Goal: Task Accomplishment & Management: Complete application form

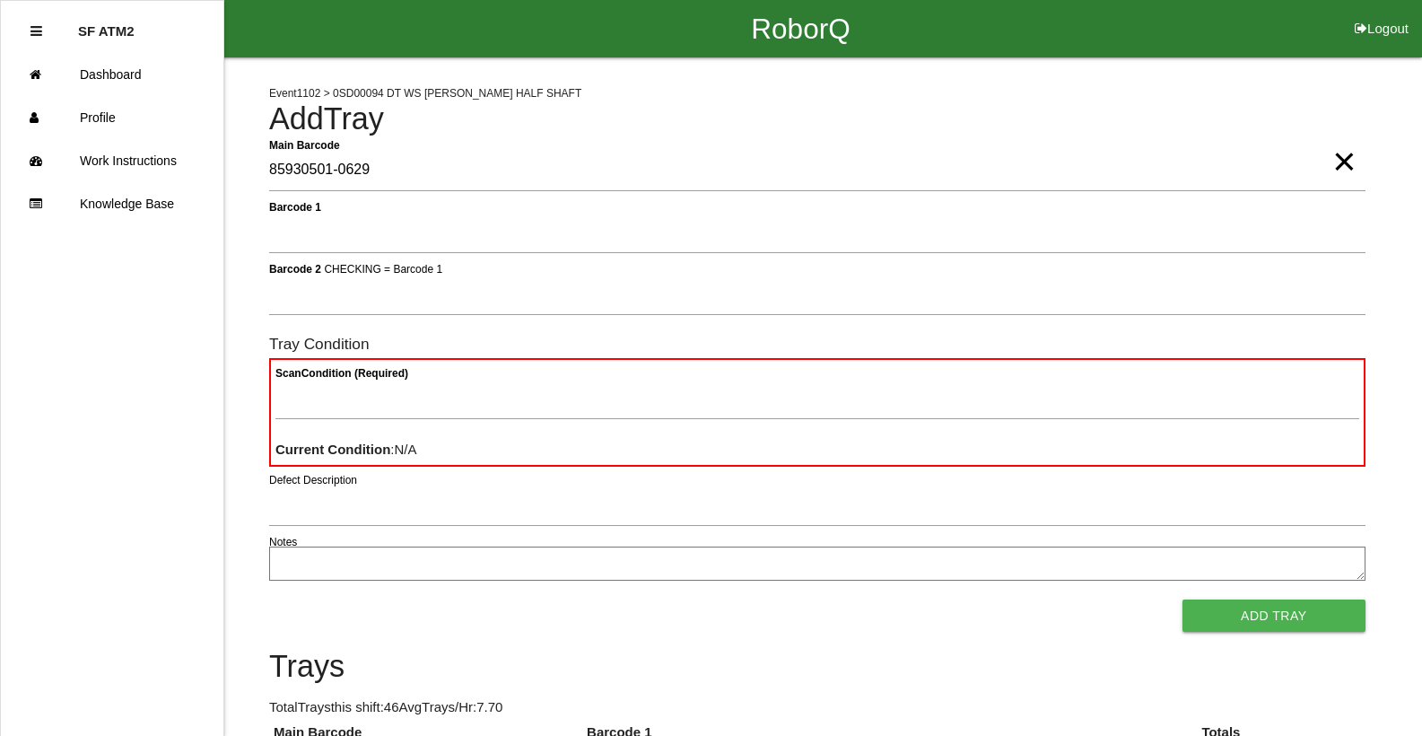
type Barcode "85930501-0629"
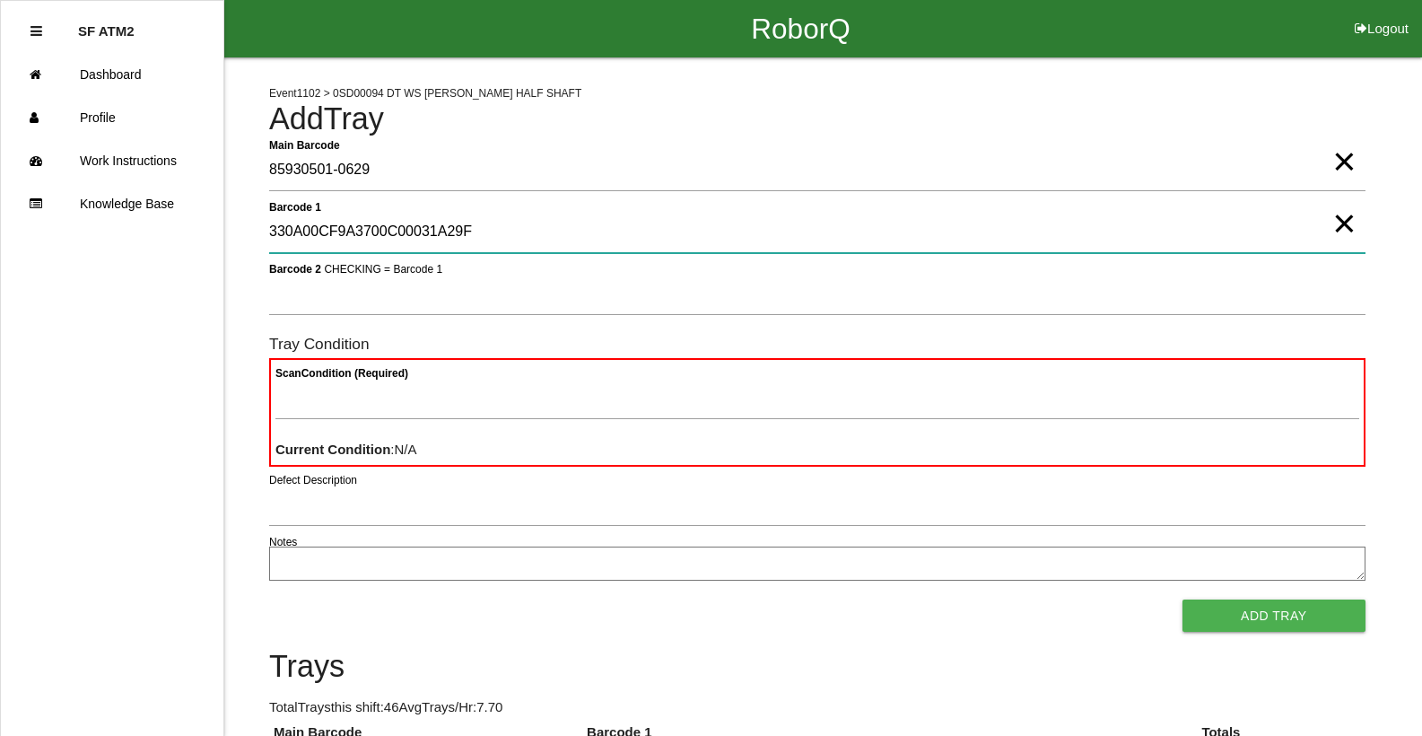
type 1 "330A00CF9A3700C00031A29F"
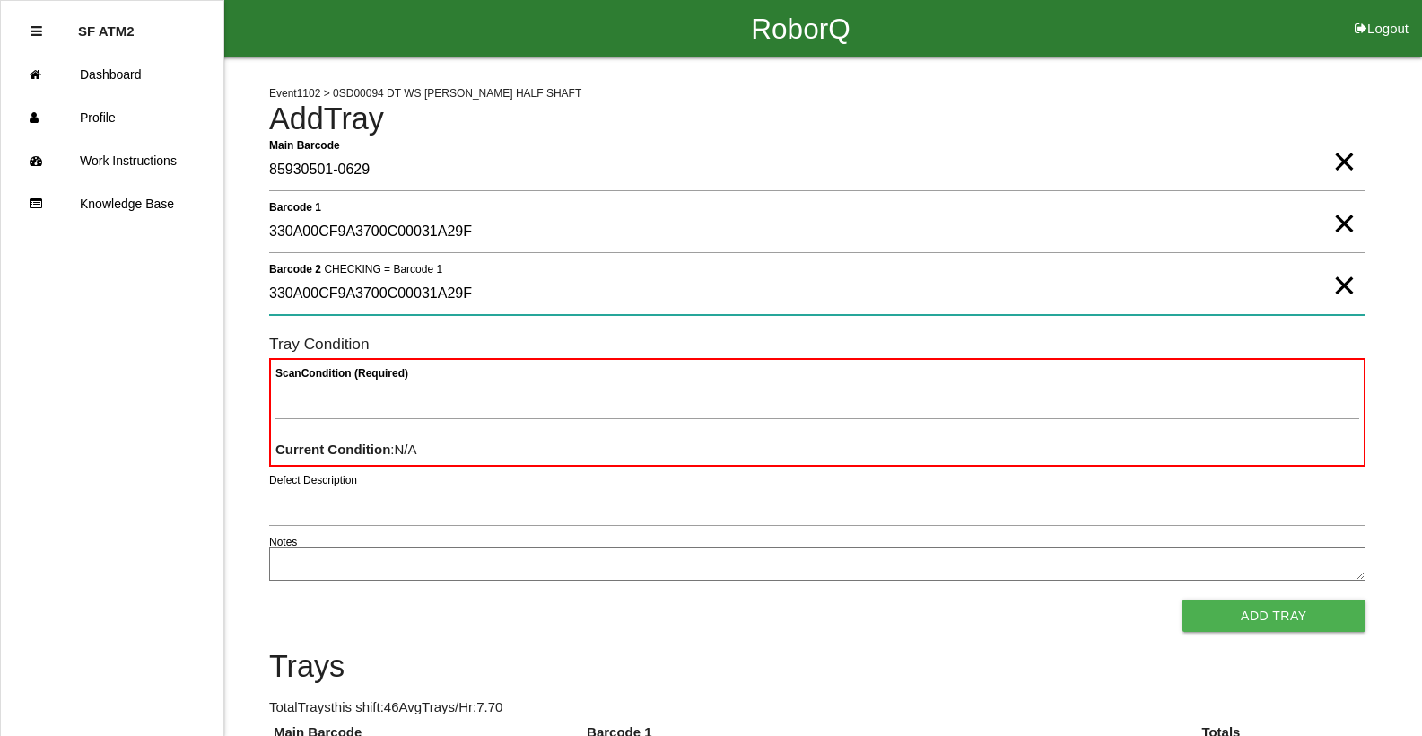
type 2 "330A00CF9A3700C00031A29F"
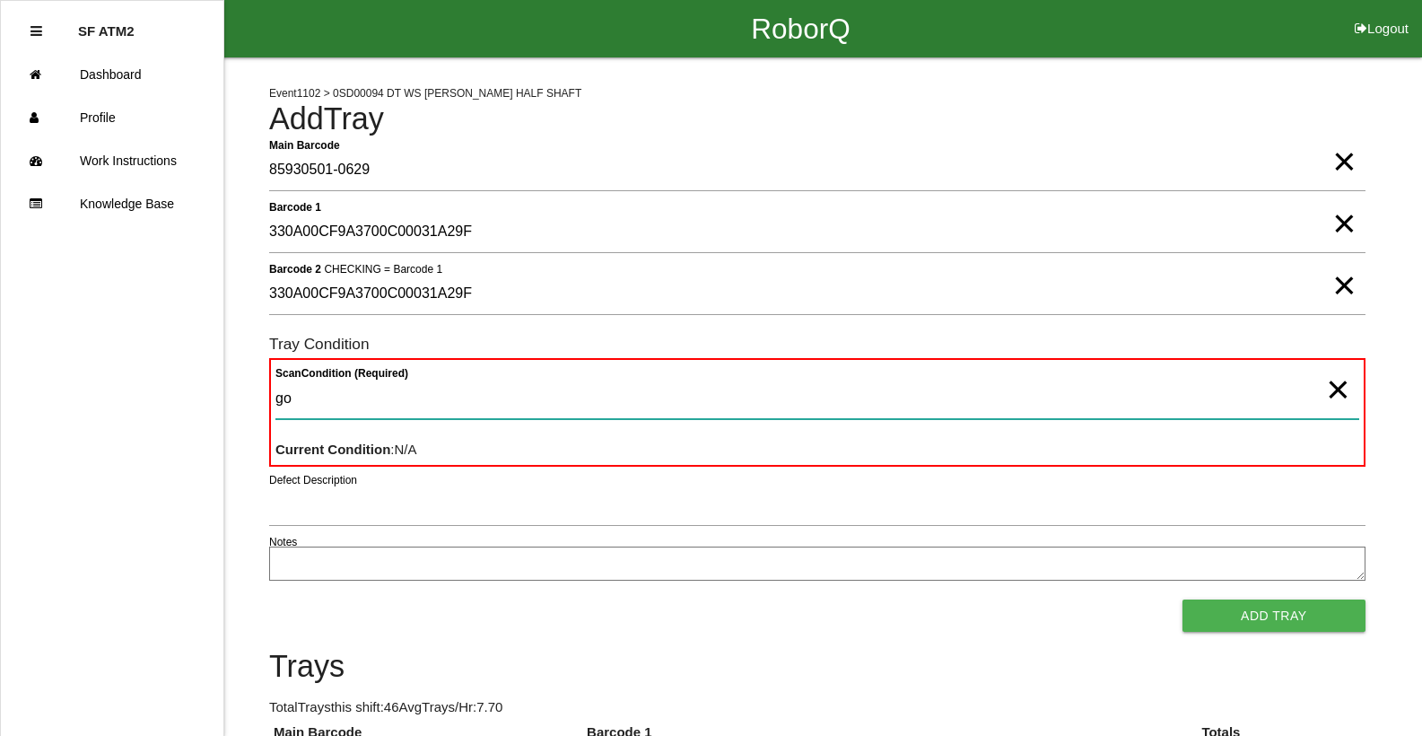
type Condition "goo"
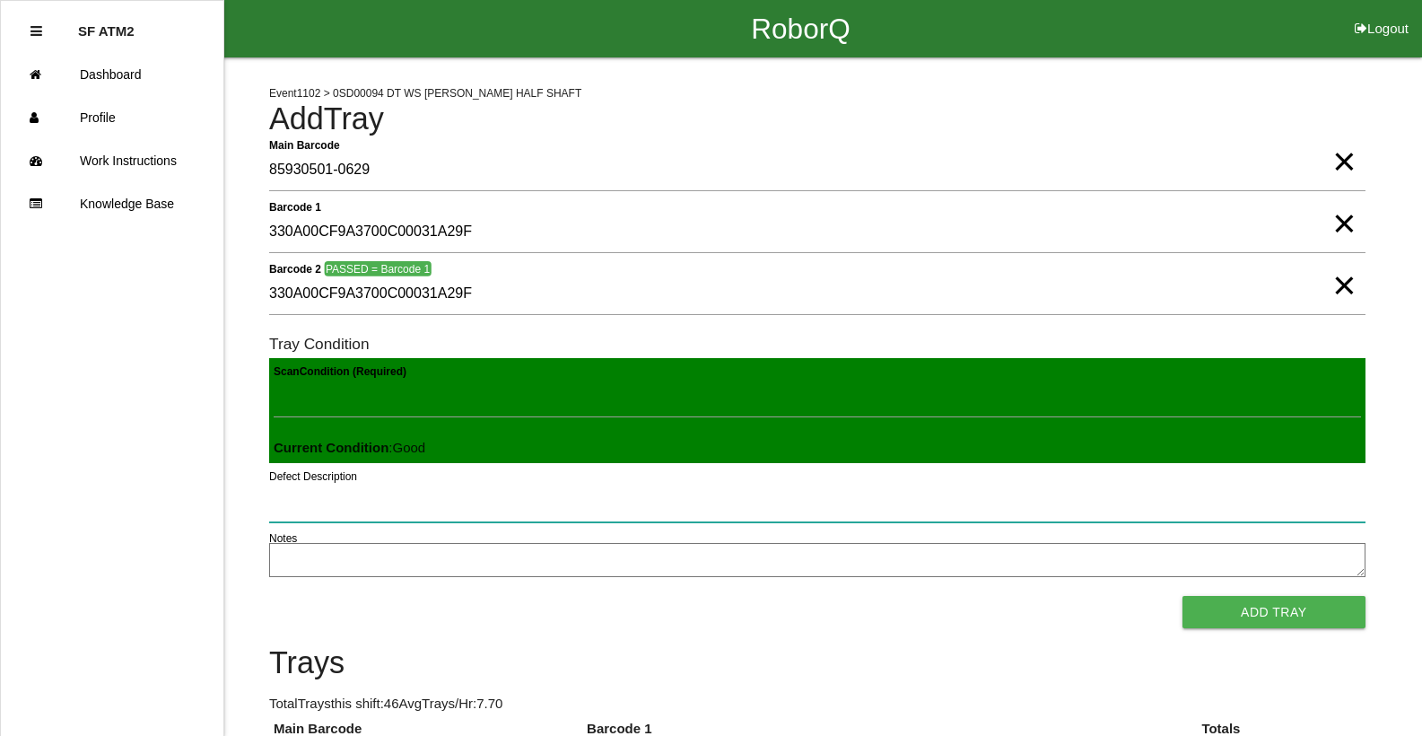
click at [1182, 596] on button "Add Tray" at bounding box center [1273, 612] width 183 height 32
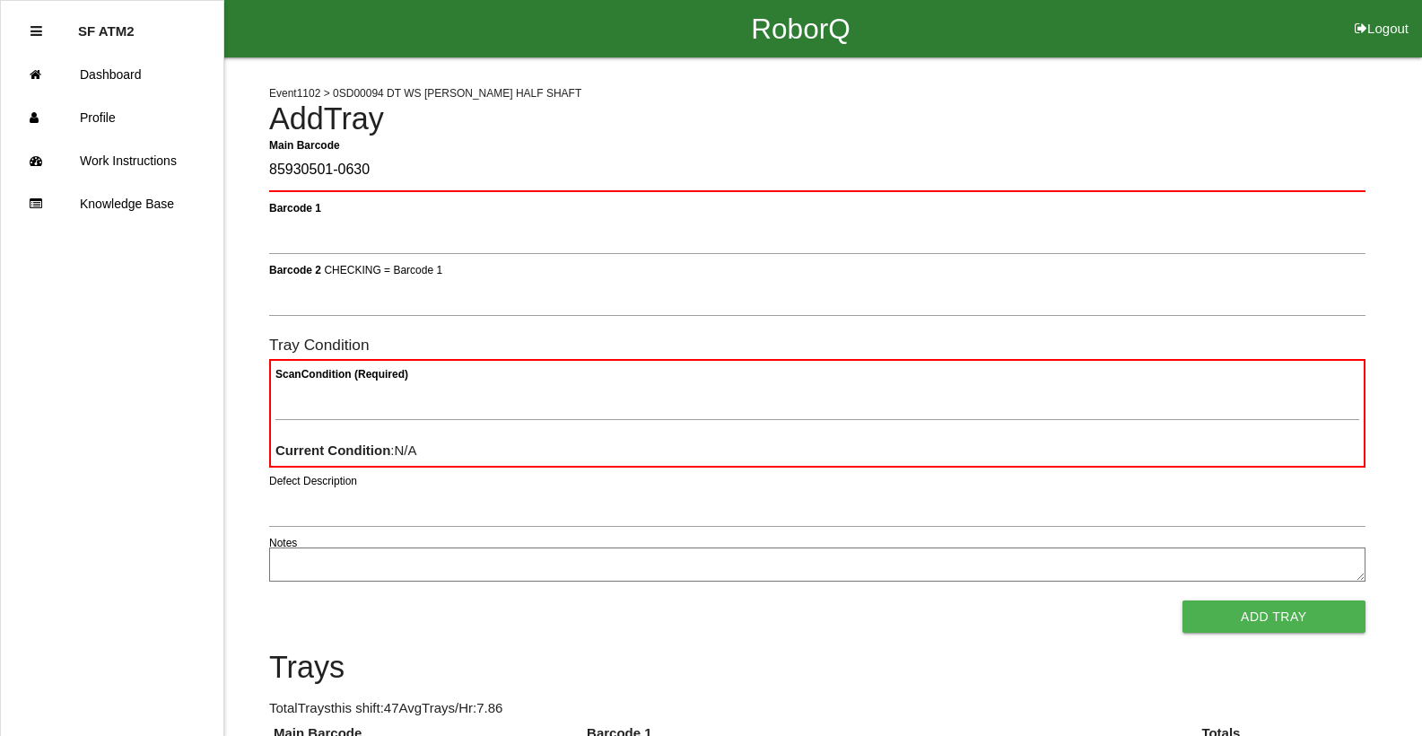
type Barcode "85930501-0630"
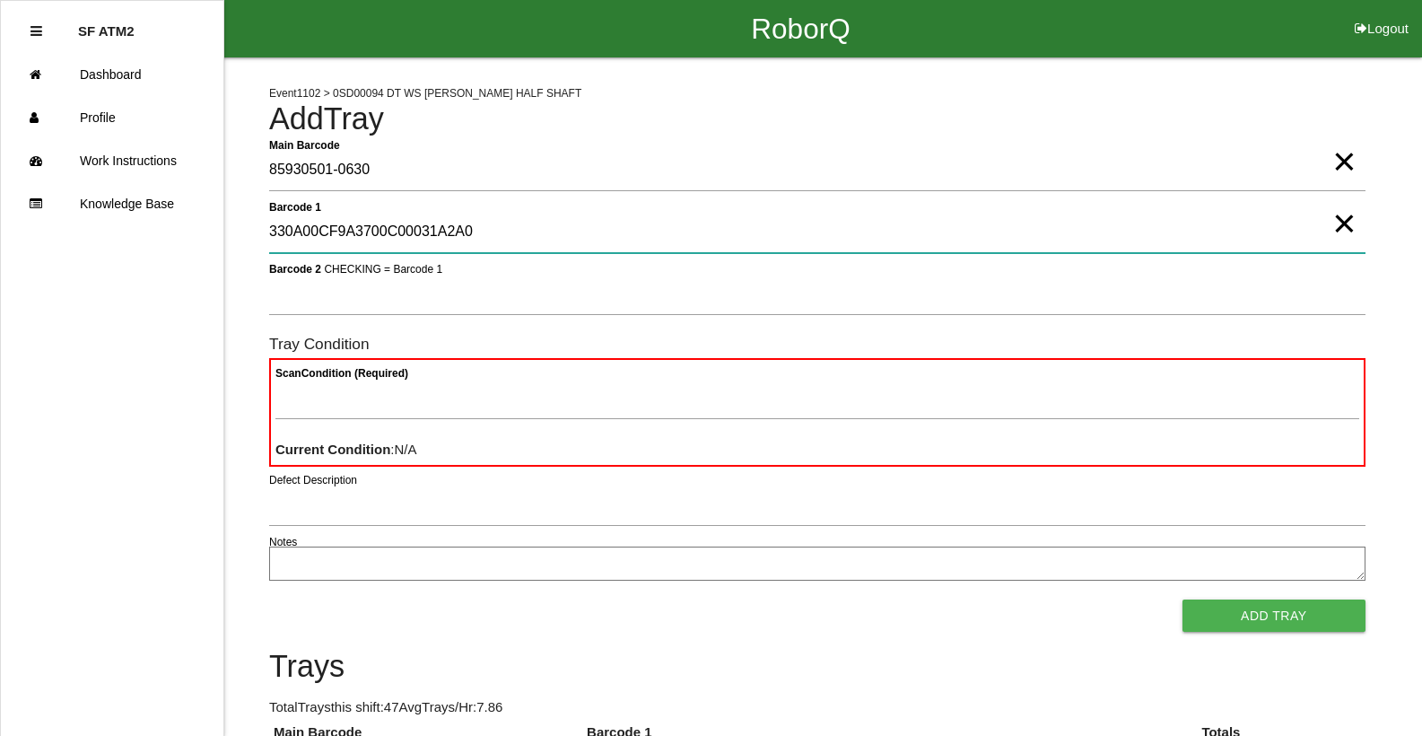
type 1 "330A00CF9A3700C00031A2A0"
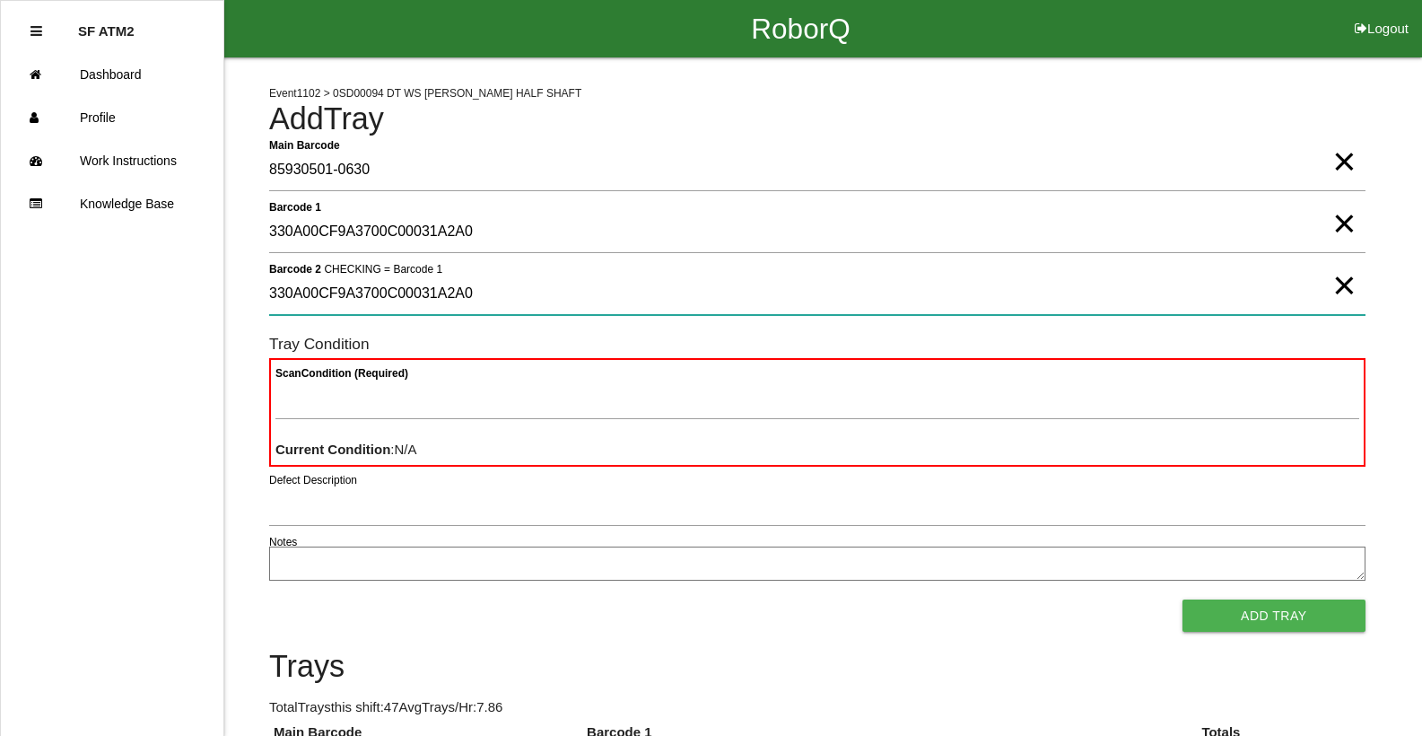
type 2 "330A00CF9A3700C00031A2A0"
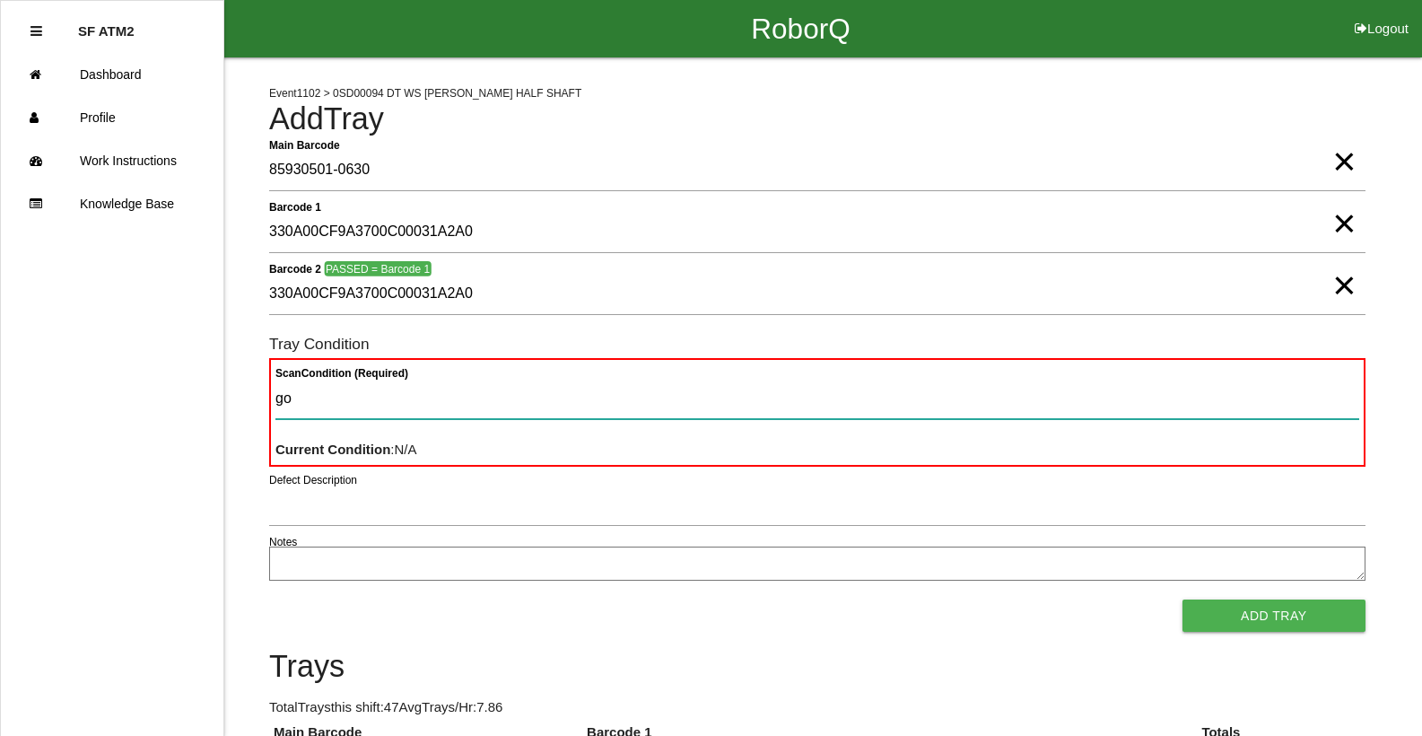
type Condition "goo"
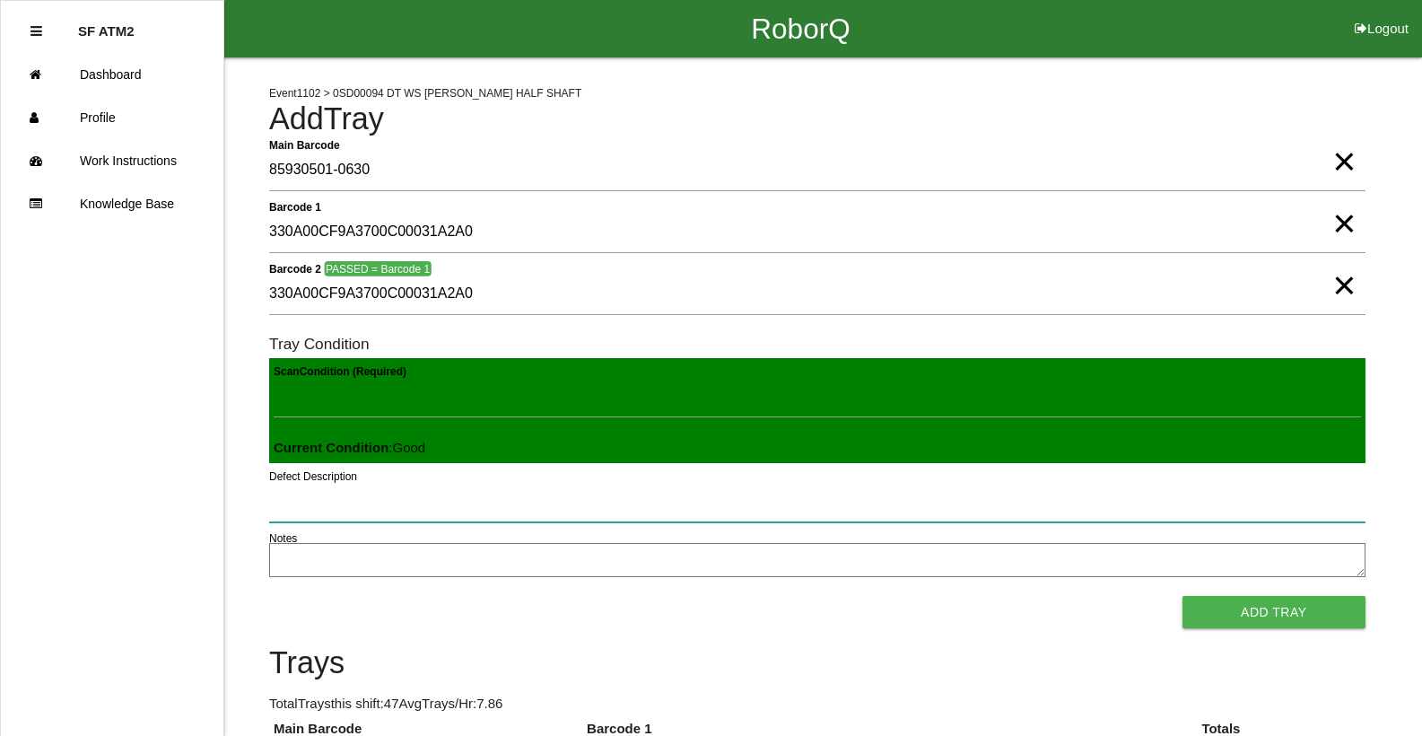
click at [1182, 596] on button "Add Tray" at bounding box center [1273, 612] width 183 height 32
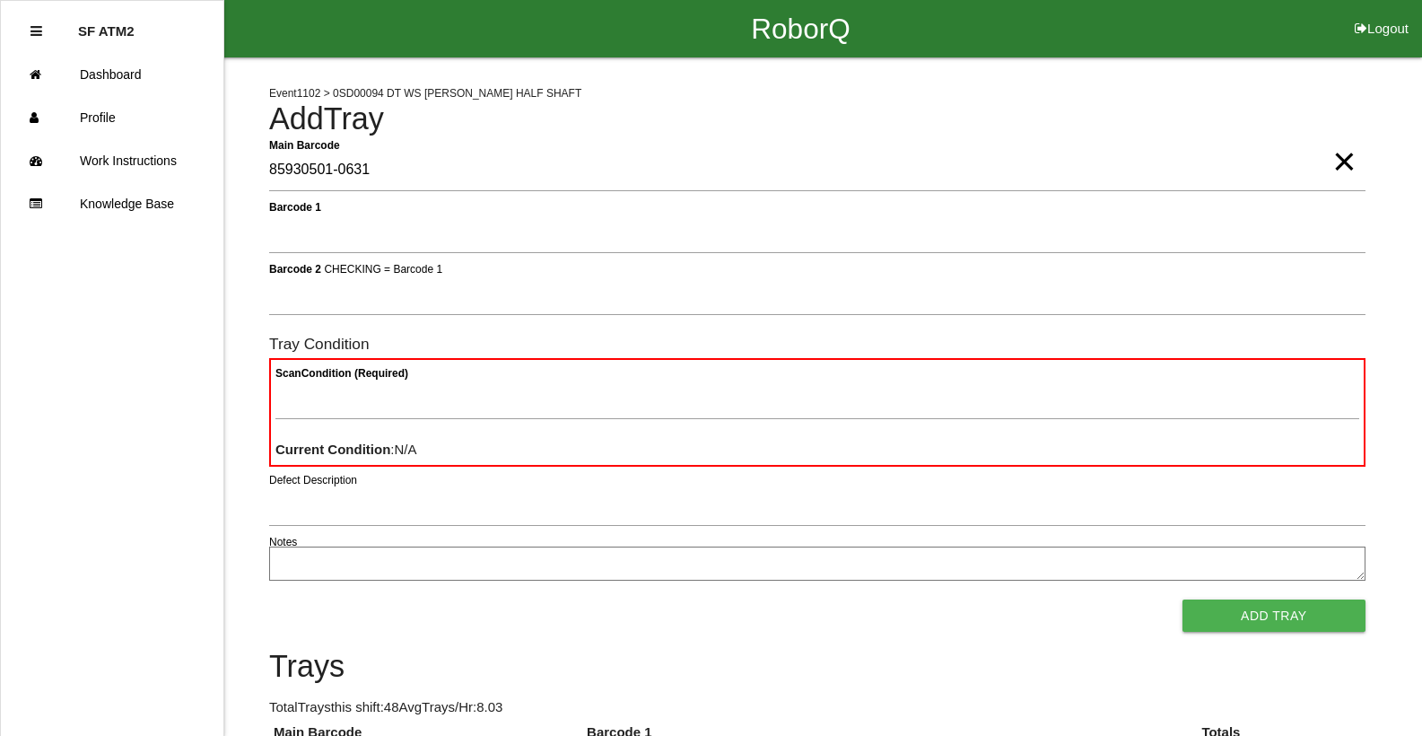
type Barcode "85930501-0631"
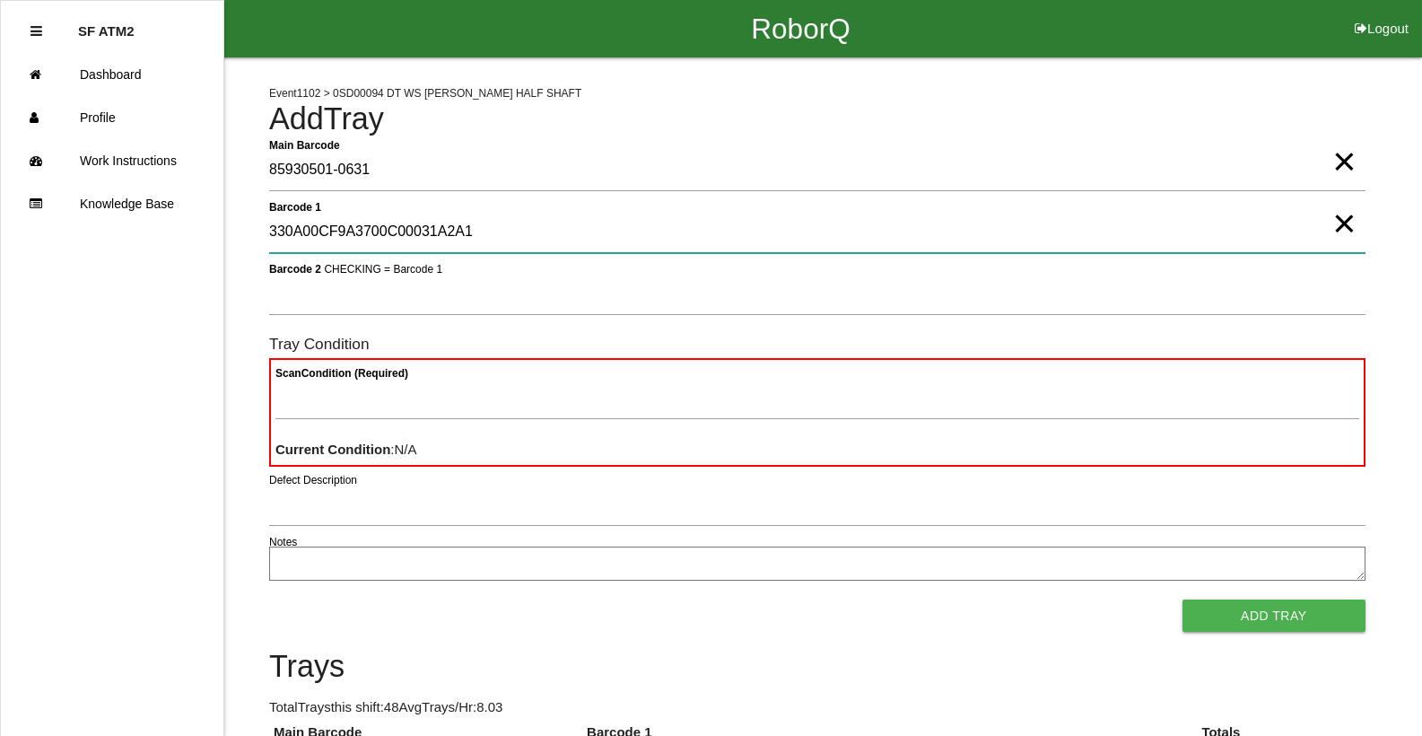
type 1 "330A00CF9A3700C00031A2A1"
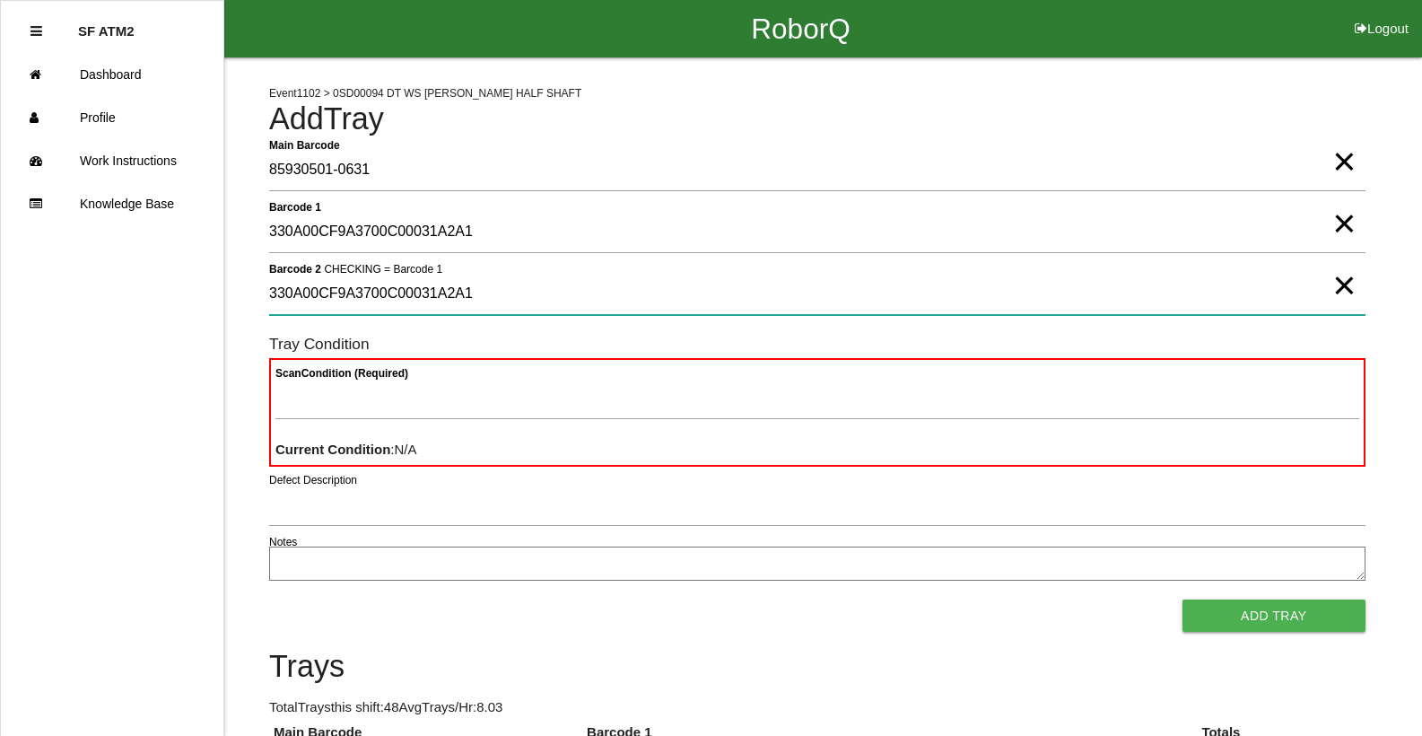
type 2 "330A00CF9A3700C00031A2A1"
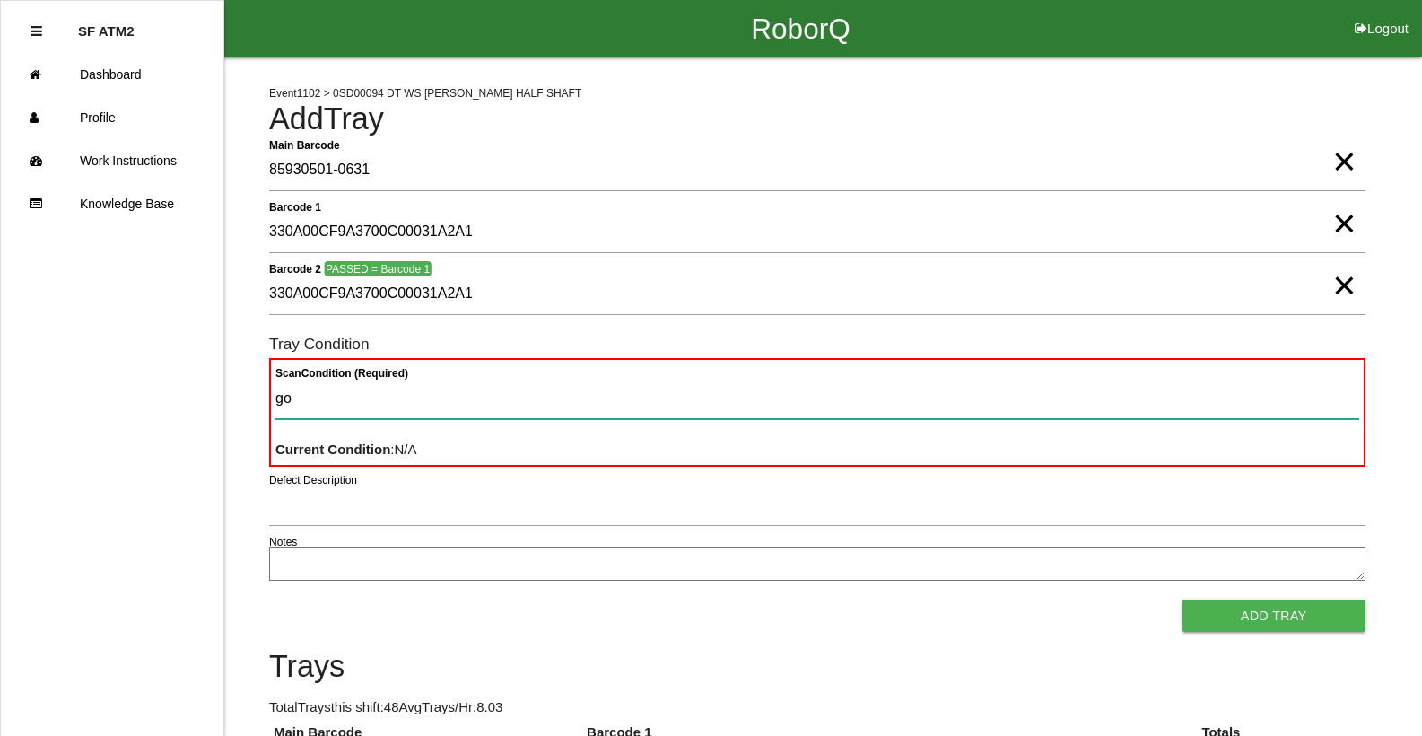
type Condition "goo"
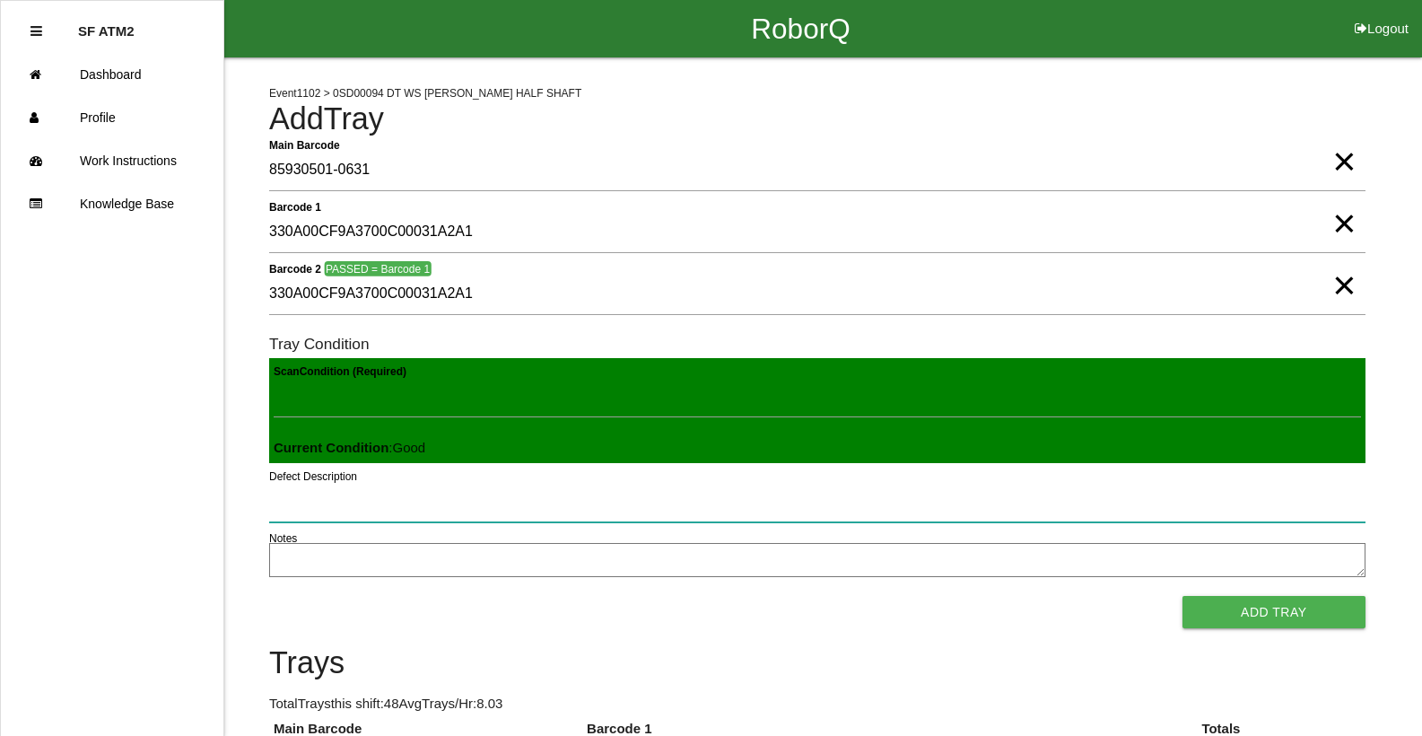
click at [1182, 596] on button "Add Tray" at bounding box center [1273, 612] width 183 height 32
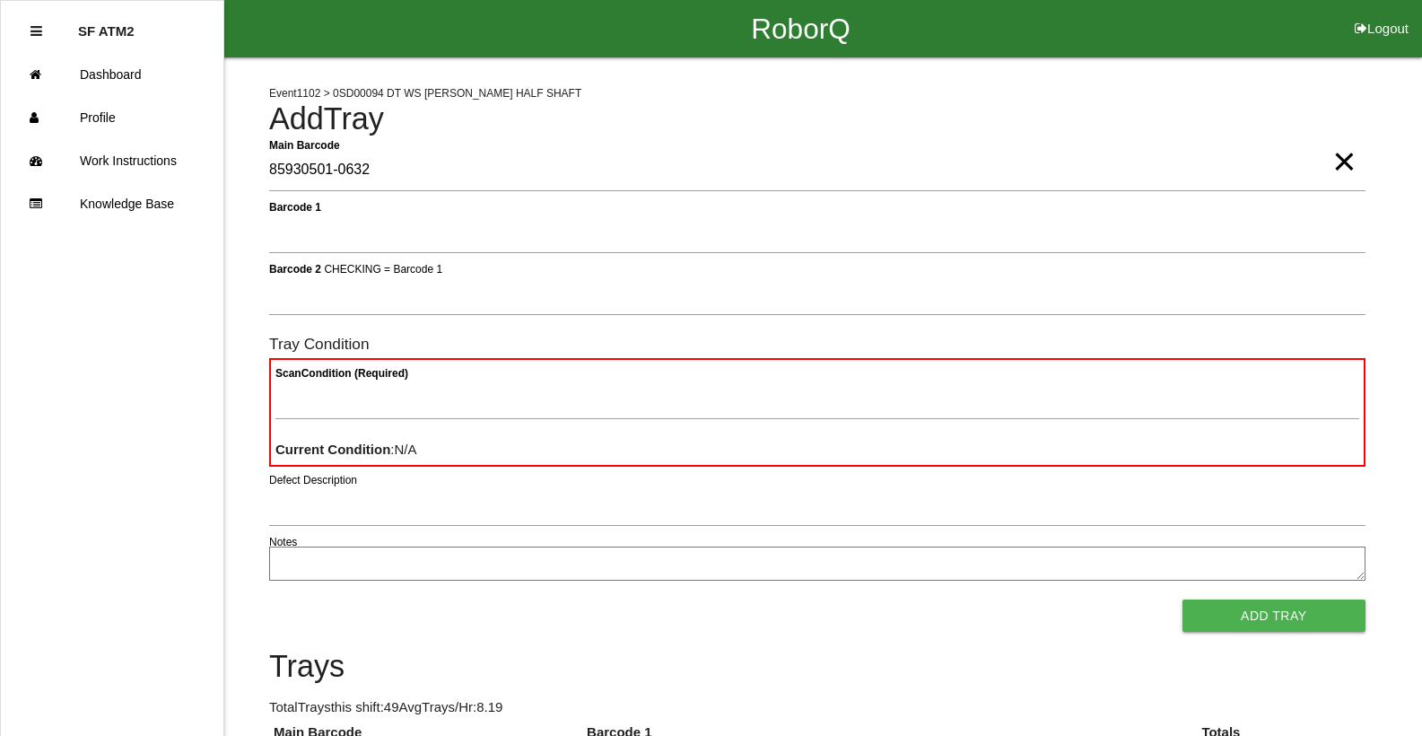
type Barcode "85930501-0632"
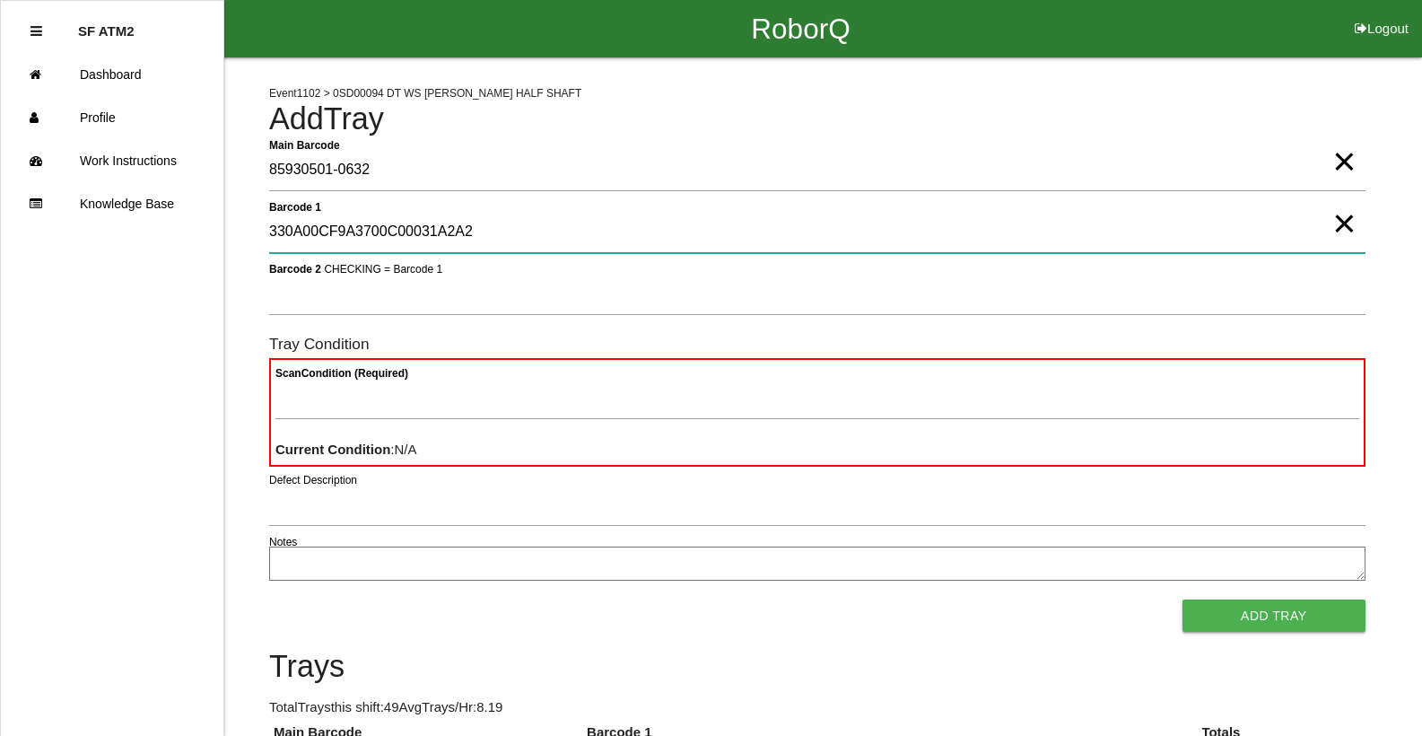
type 1 "330A00CF9A3700C00031A2A2"
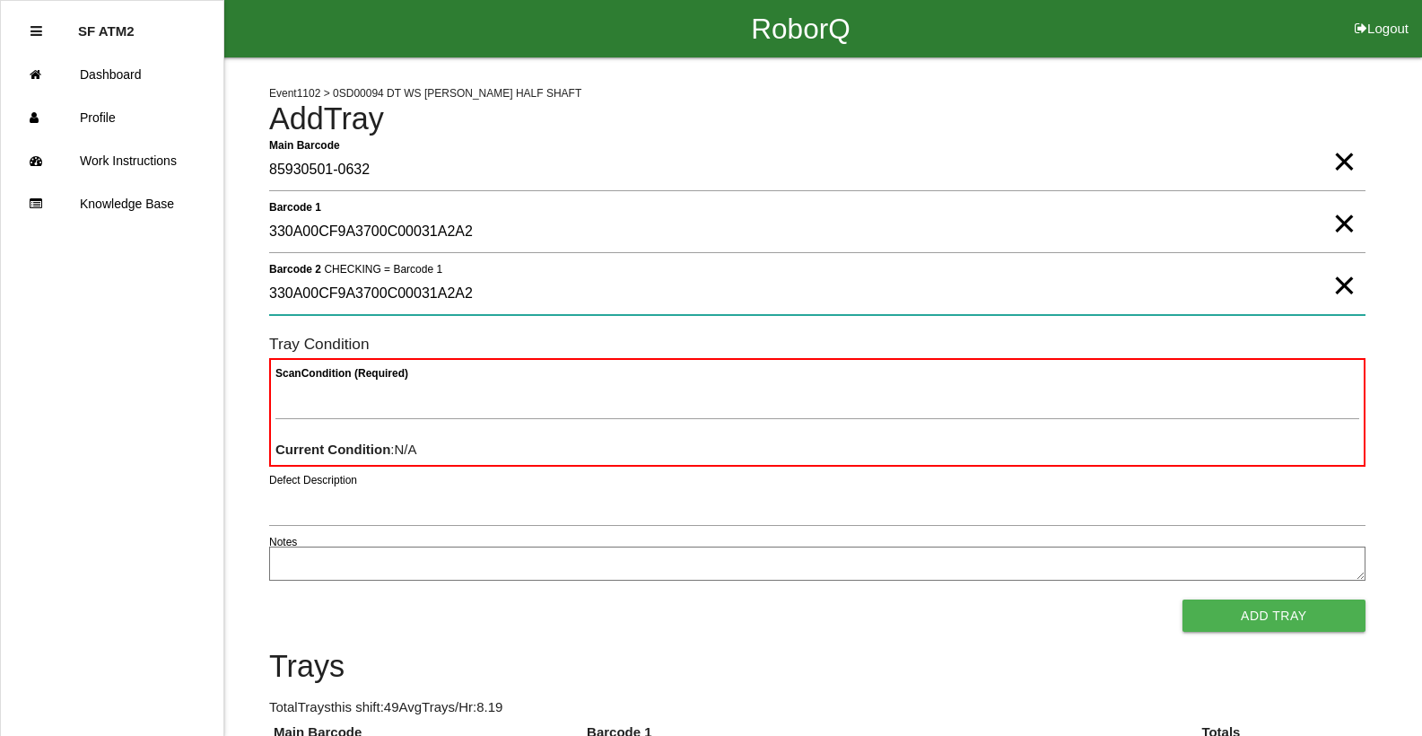
type 2 "330A00CF9A3700C00031A2A2"
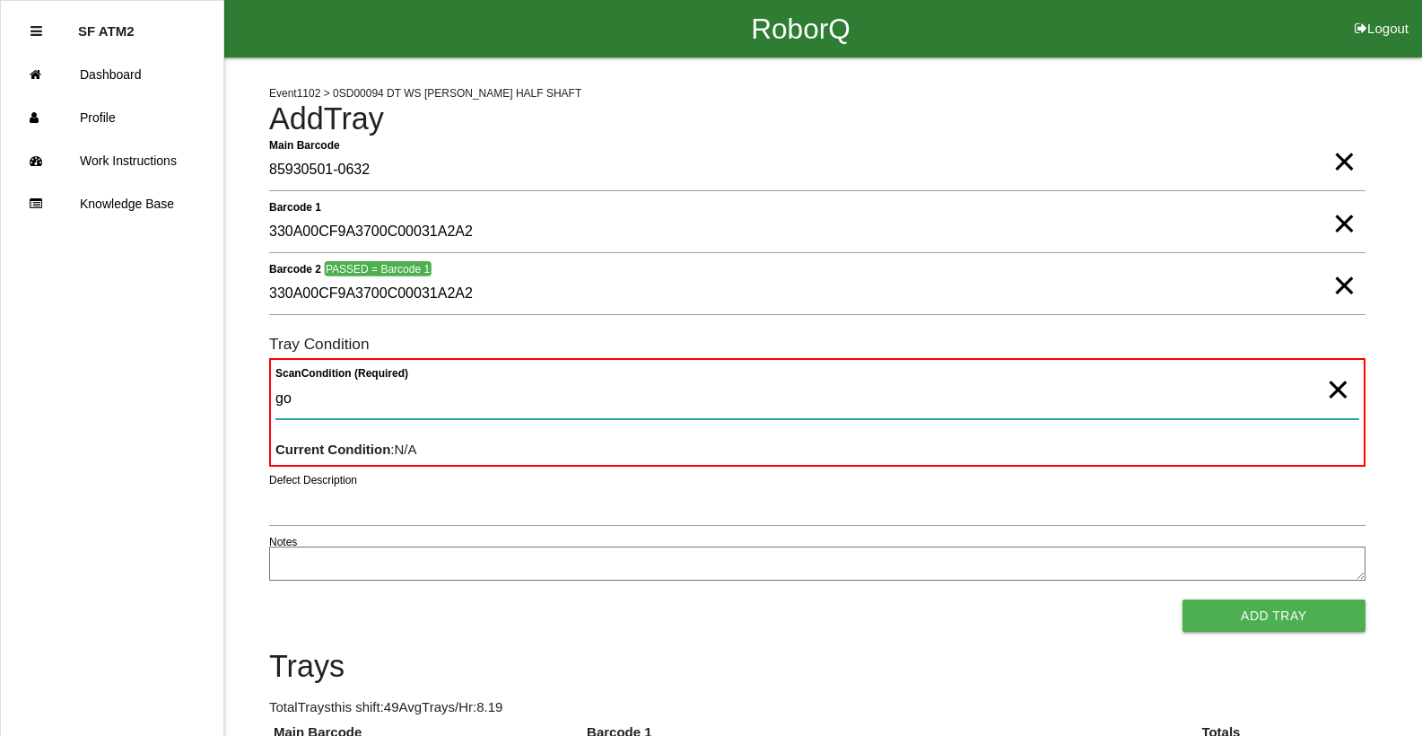
type Condition "goo"
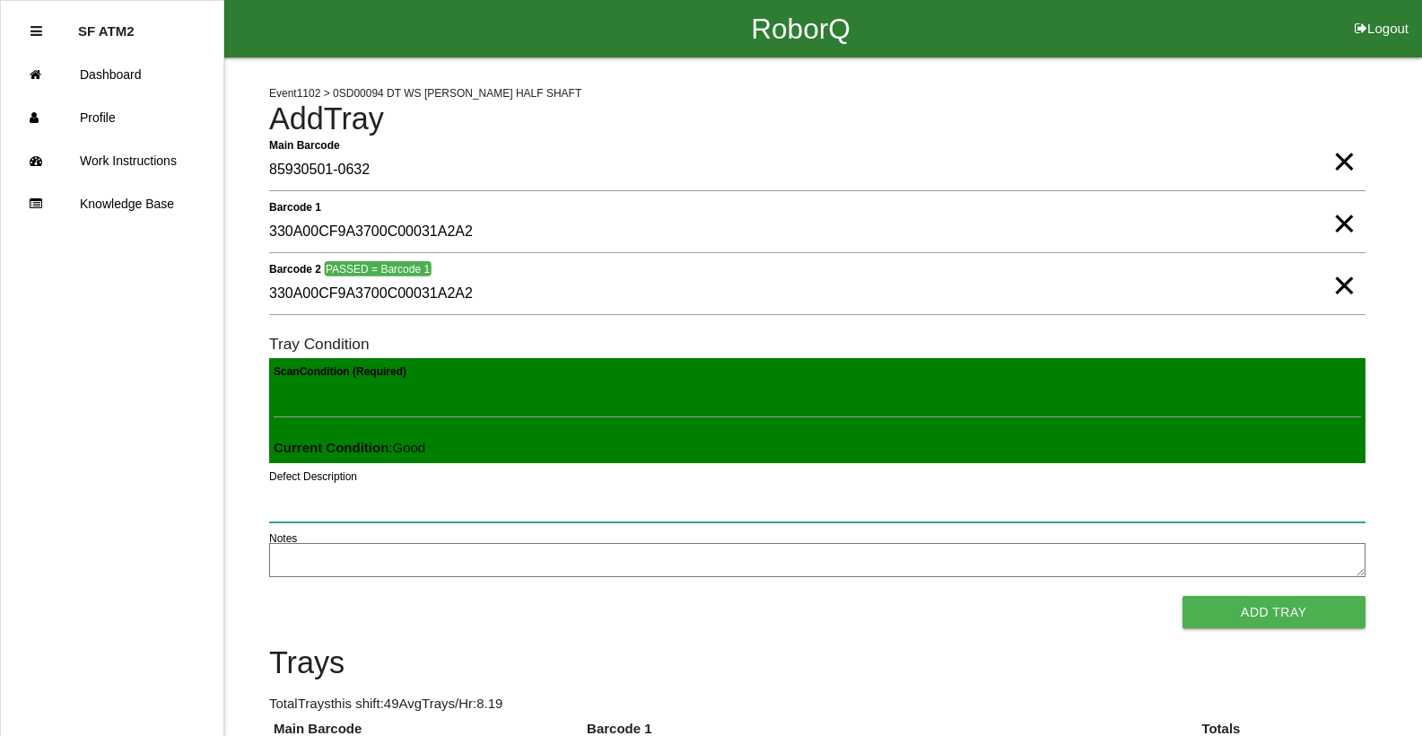
click at [1182, 596] on button "Add Tray" at bounding box center [1273, 612] width 183 height 32
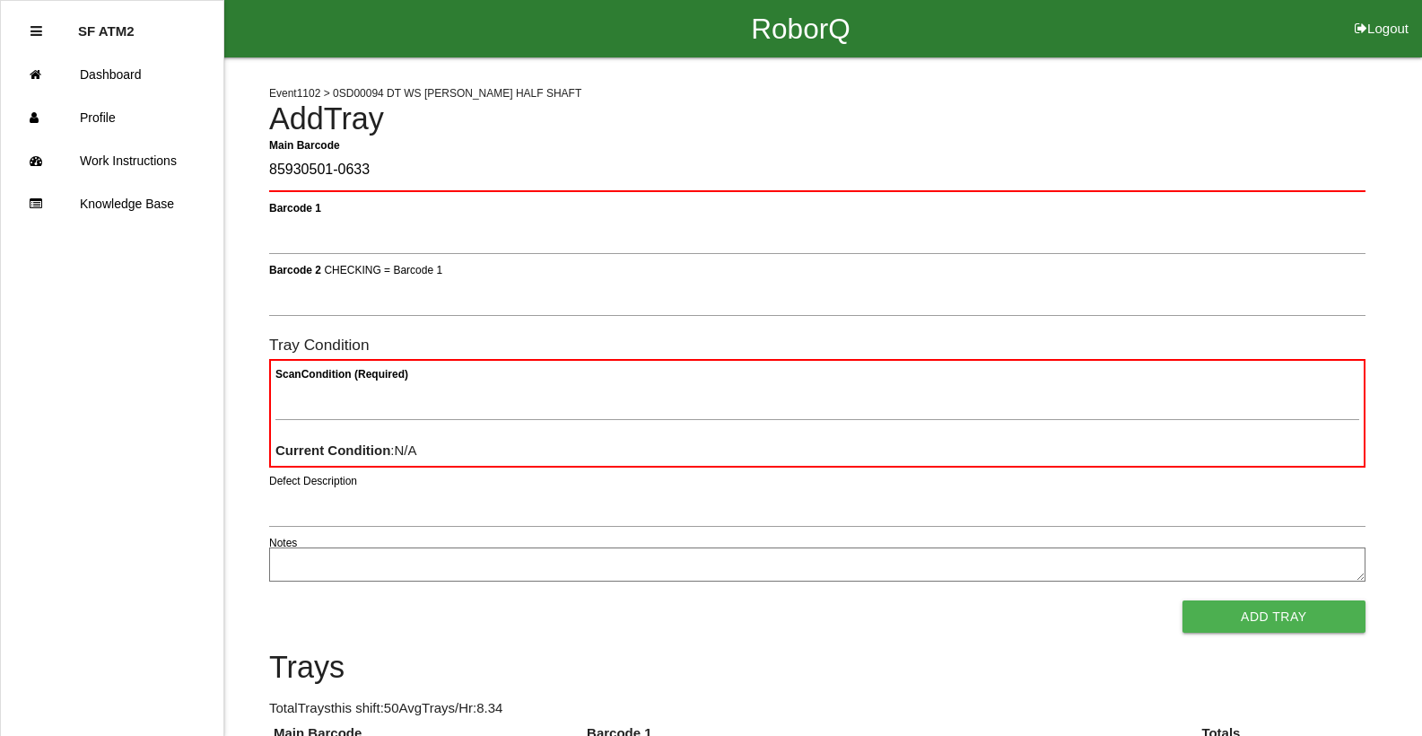
type Barcode "85930501-0633"
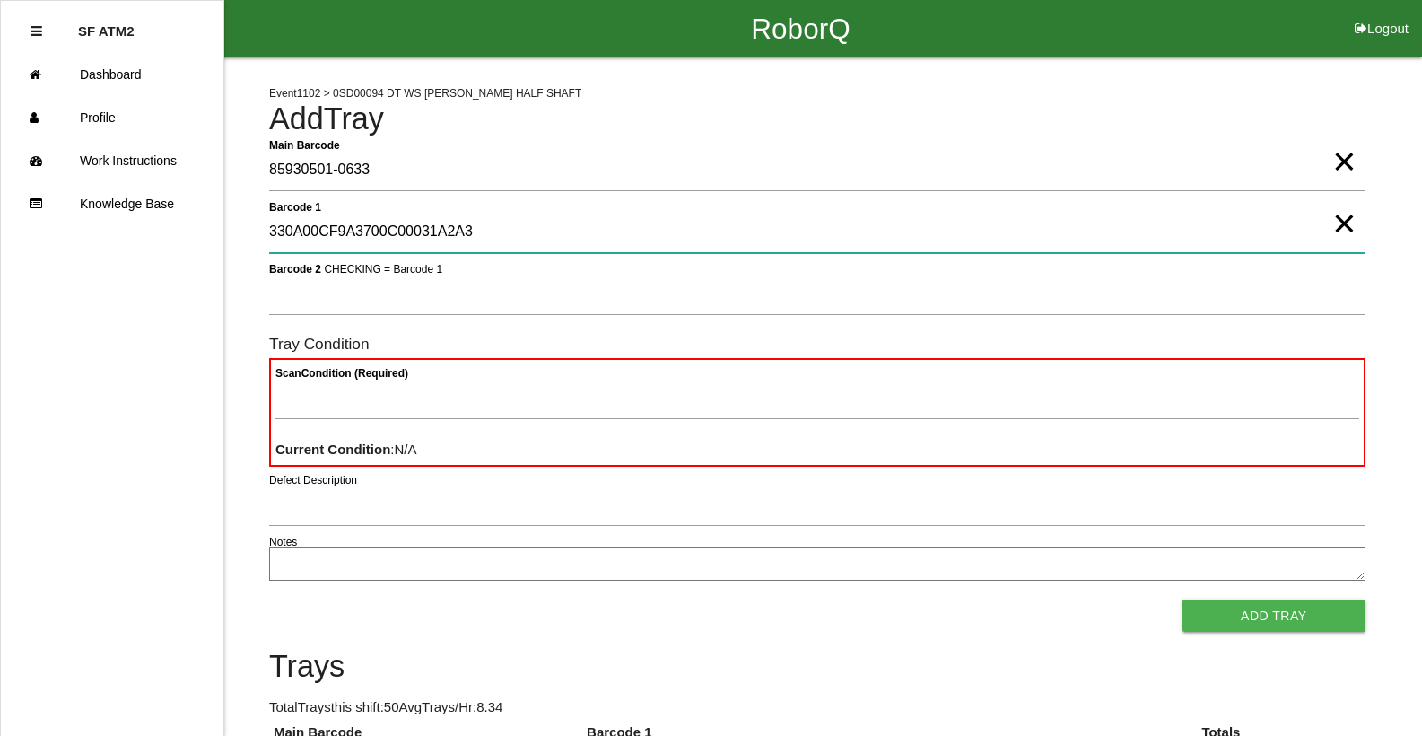
type 1 "330A00CF9A3700C00031A2A3"
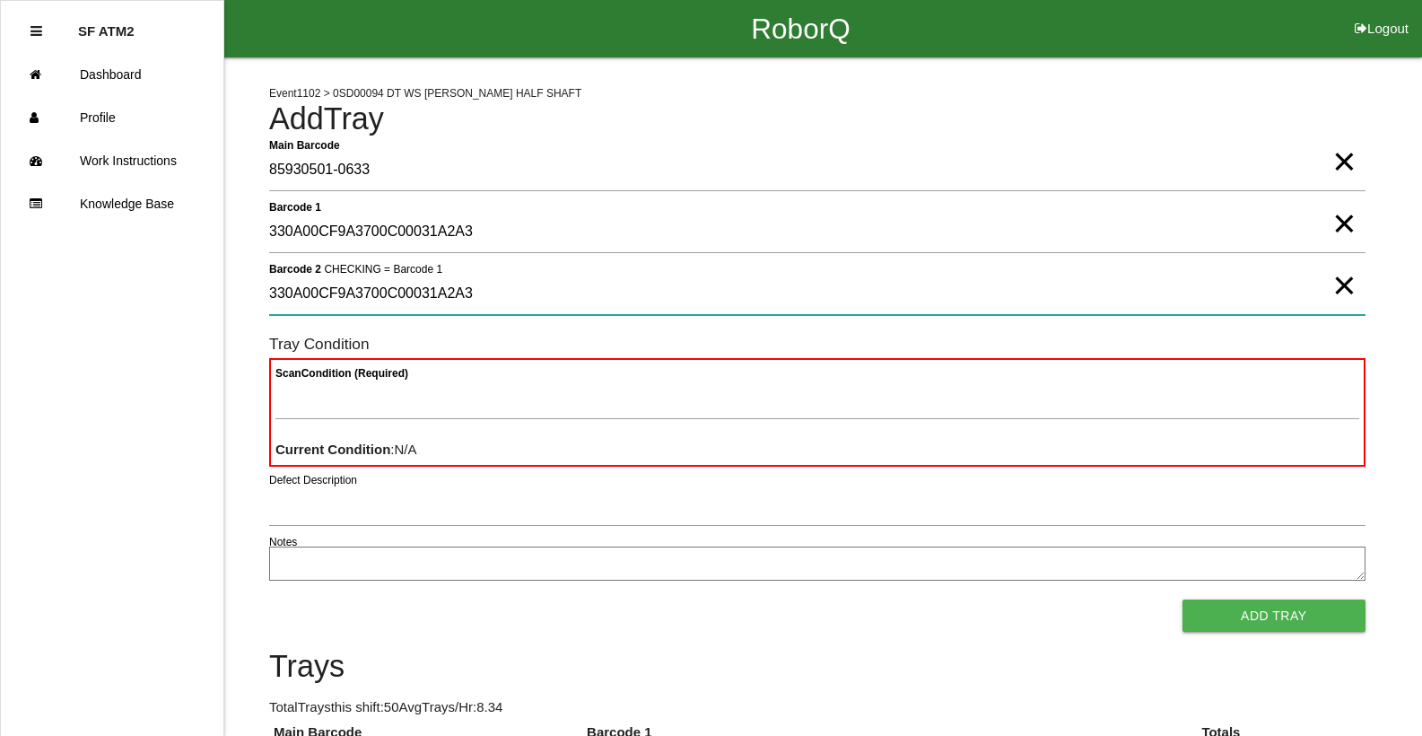
type 2 "330A00CF9A3700C00031A2A3"
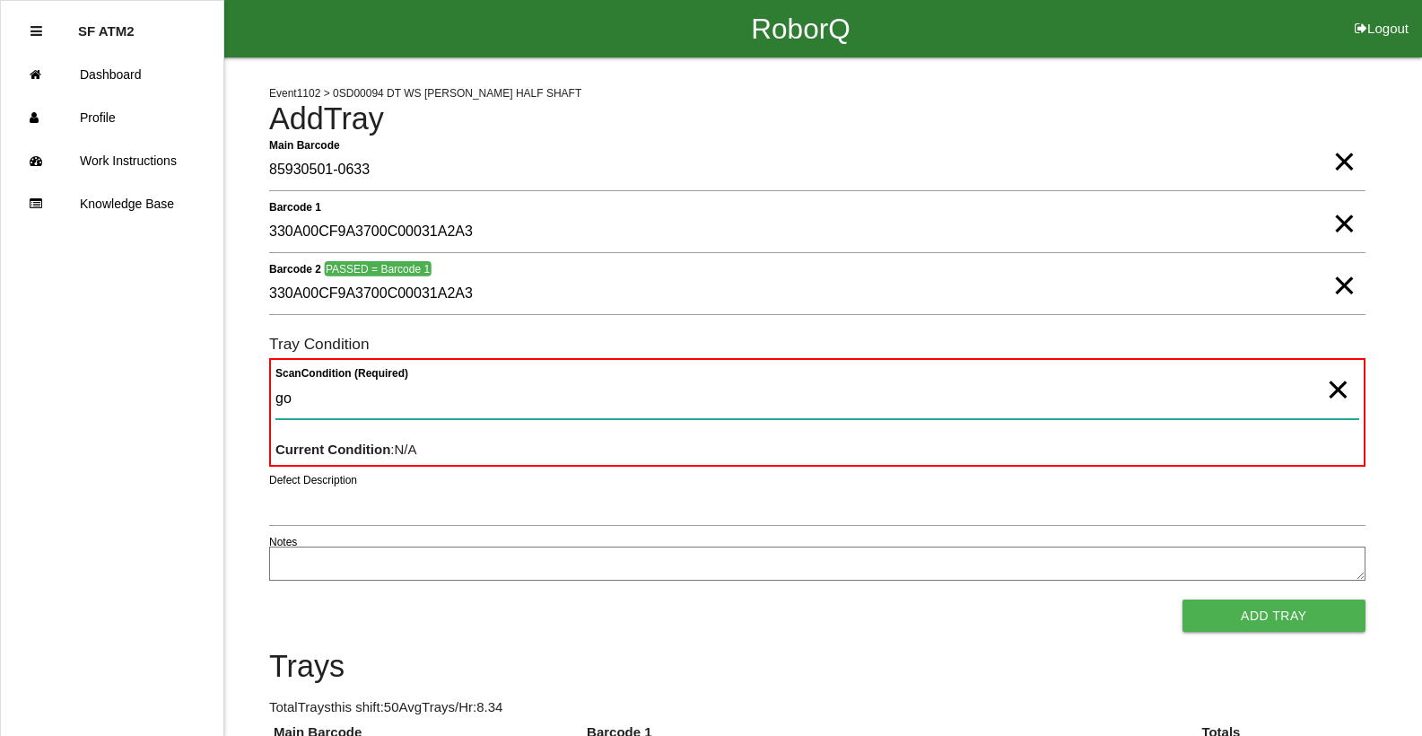
type Condition "goo"
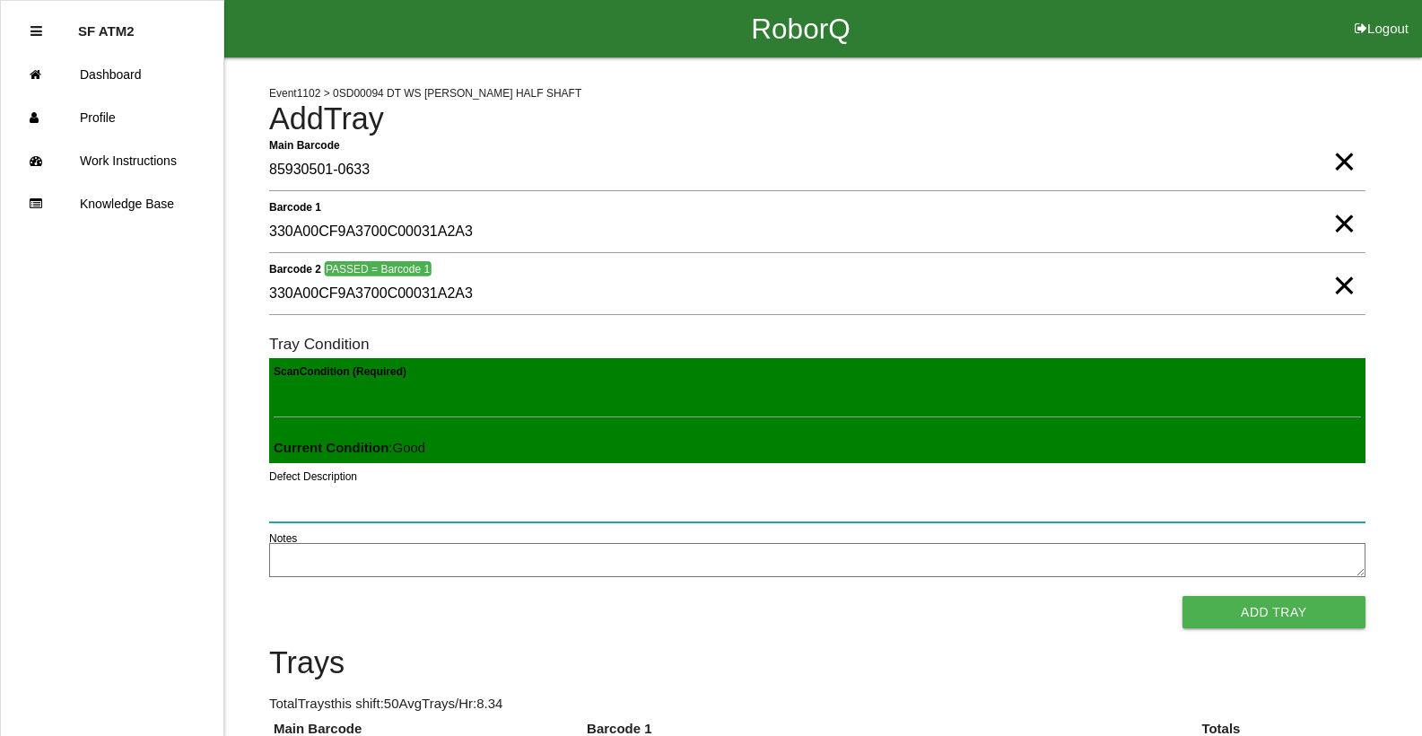
click at [1182, 596] on button "Add Tray" at bounding box center [1273, 612] width 183 height 32
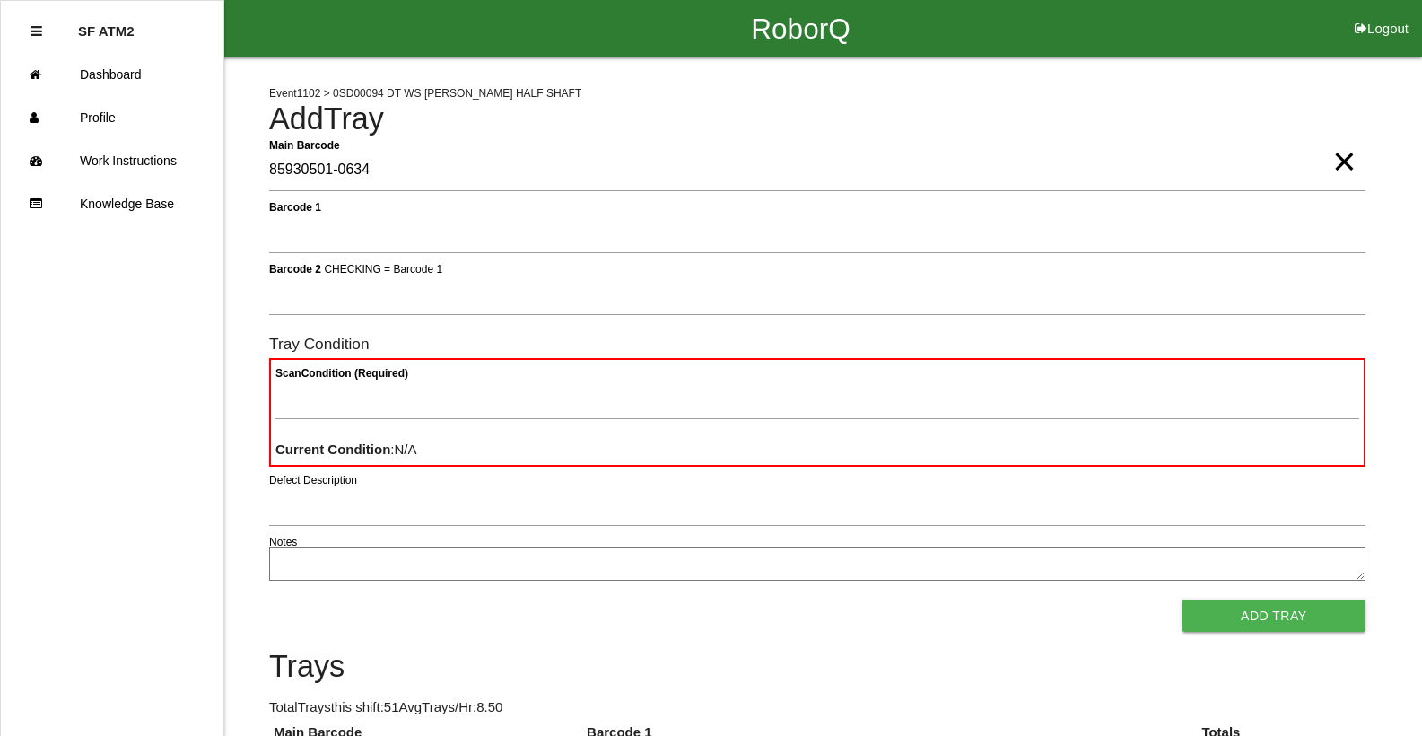
type Barcode "85930501-0634"
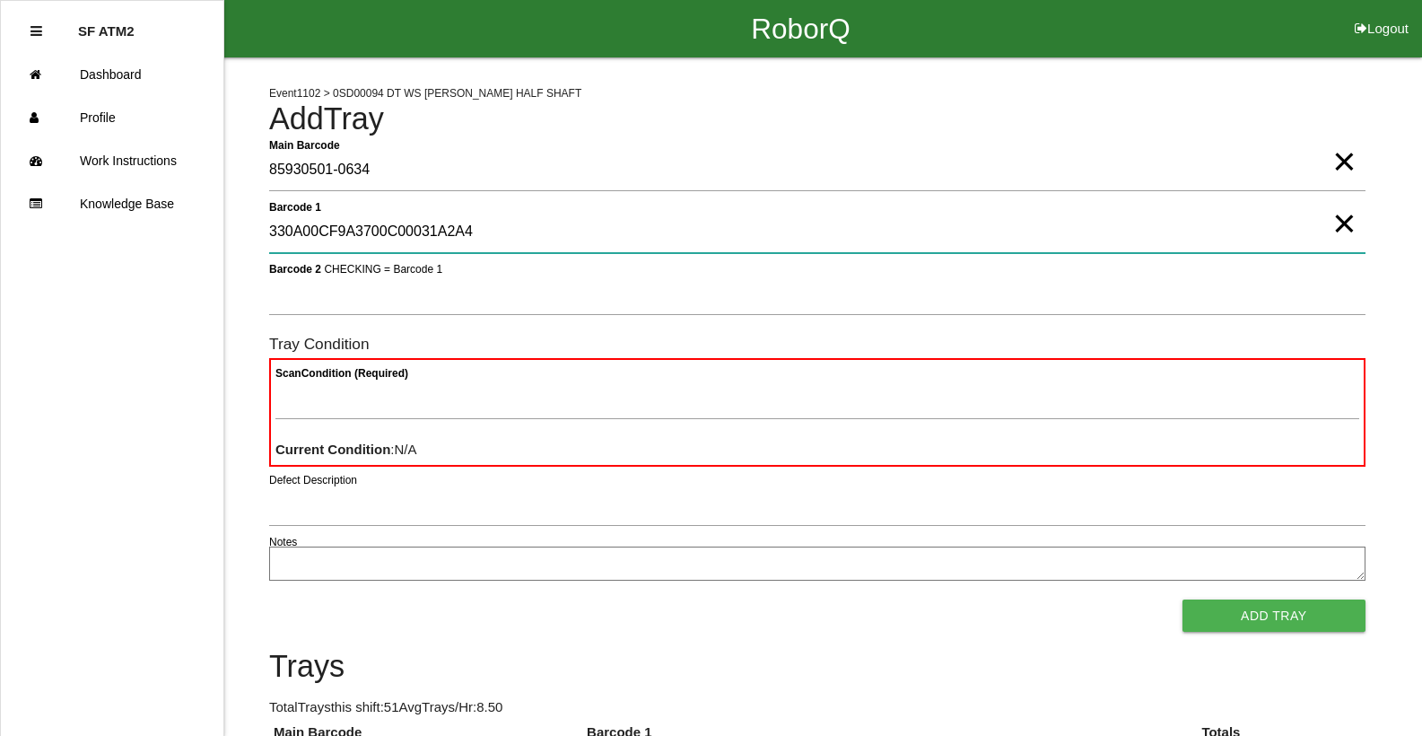
type 1 "330A00CF9A3700C00031A2A4"
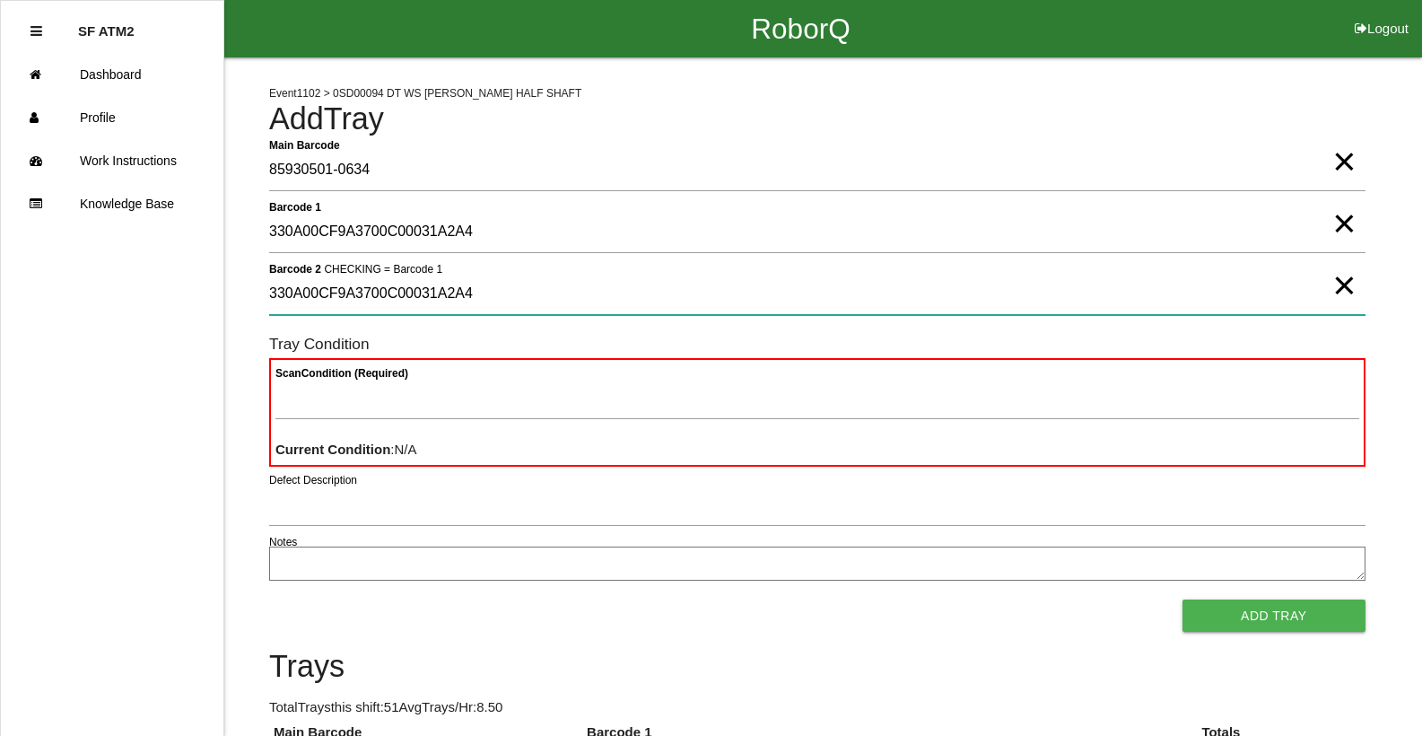
type 2 "330A00CF9A3700C00031A2A4"
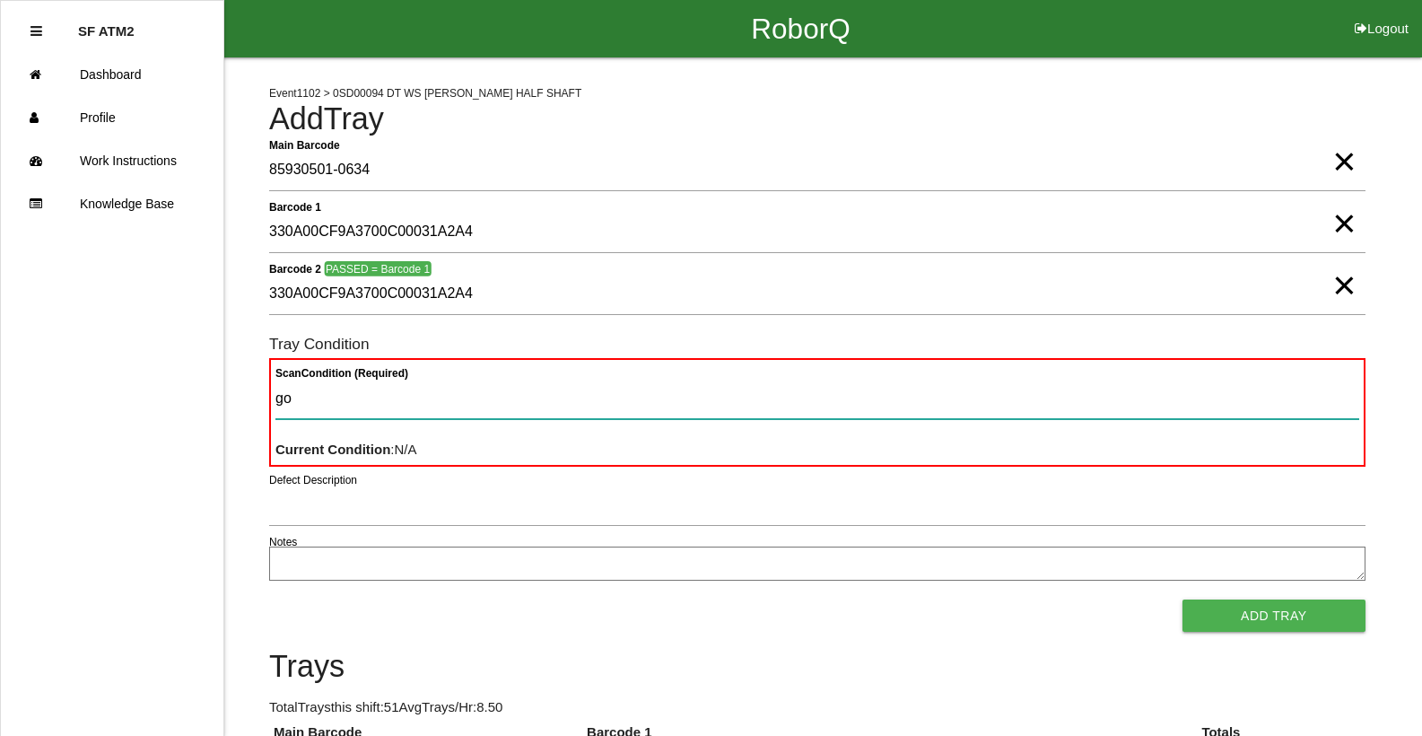
type Condition "goo"
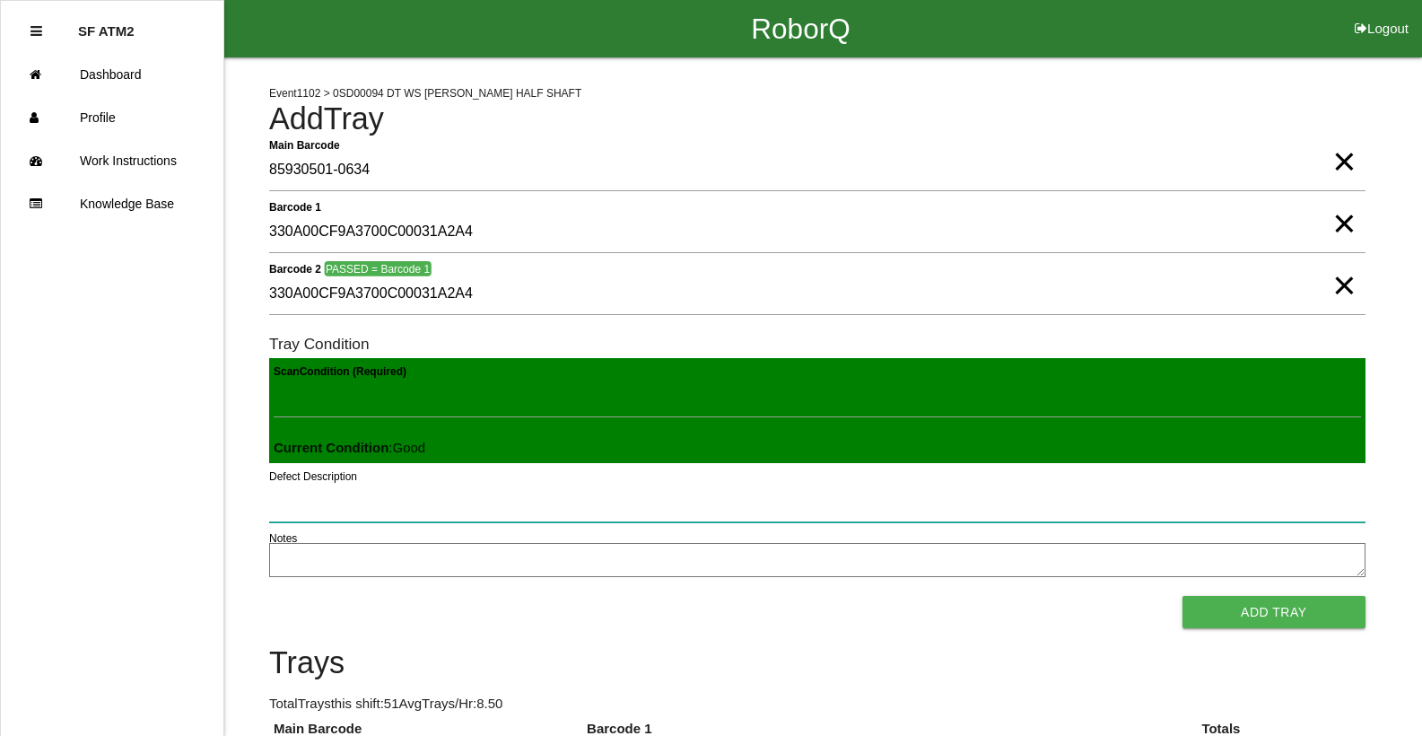
click at [1182, 596] on button "Add Tray" at bounding box center [1273, 612] width 183 height 32
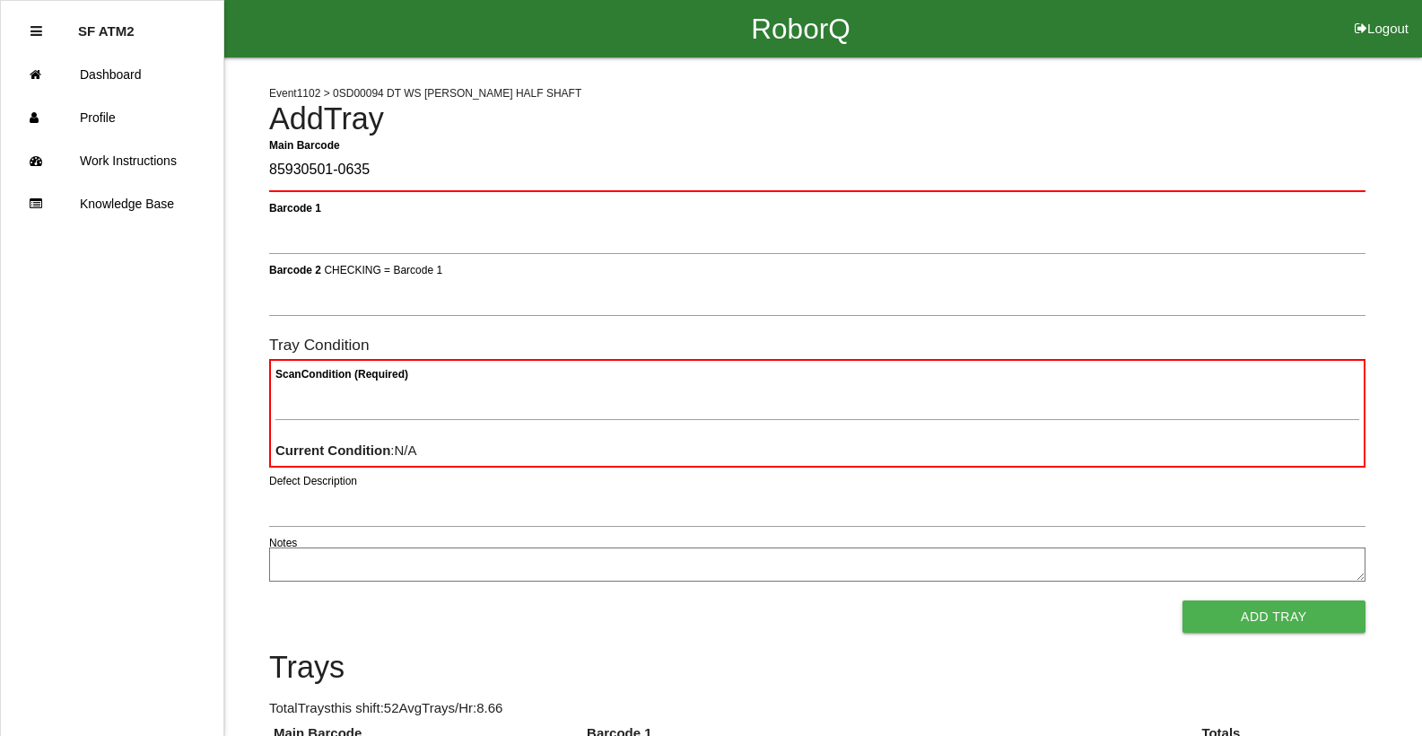
type Barcode "85930501-0635"
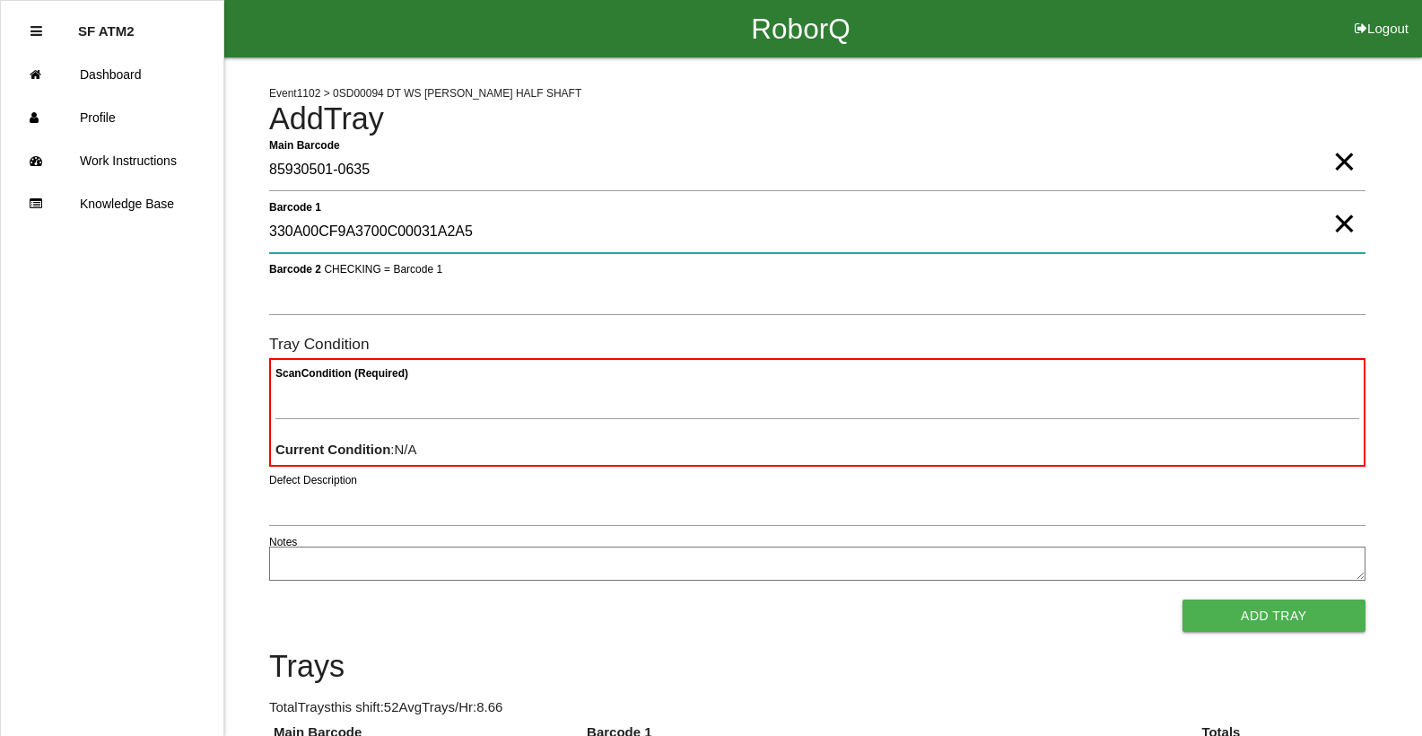
type 1 "330A00CF9A3700C00031A2A5"
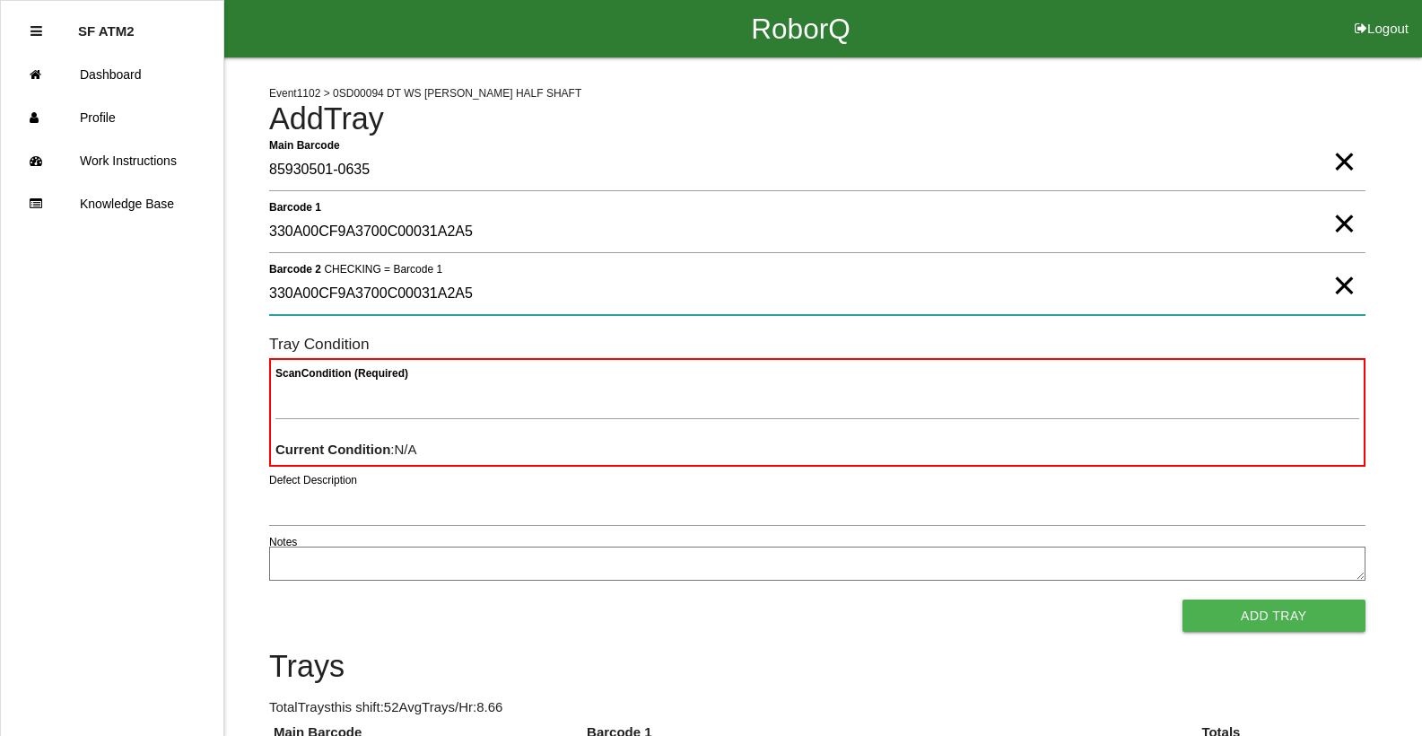
type 2 "330A00CF9A3700C00031A2A5"
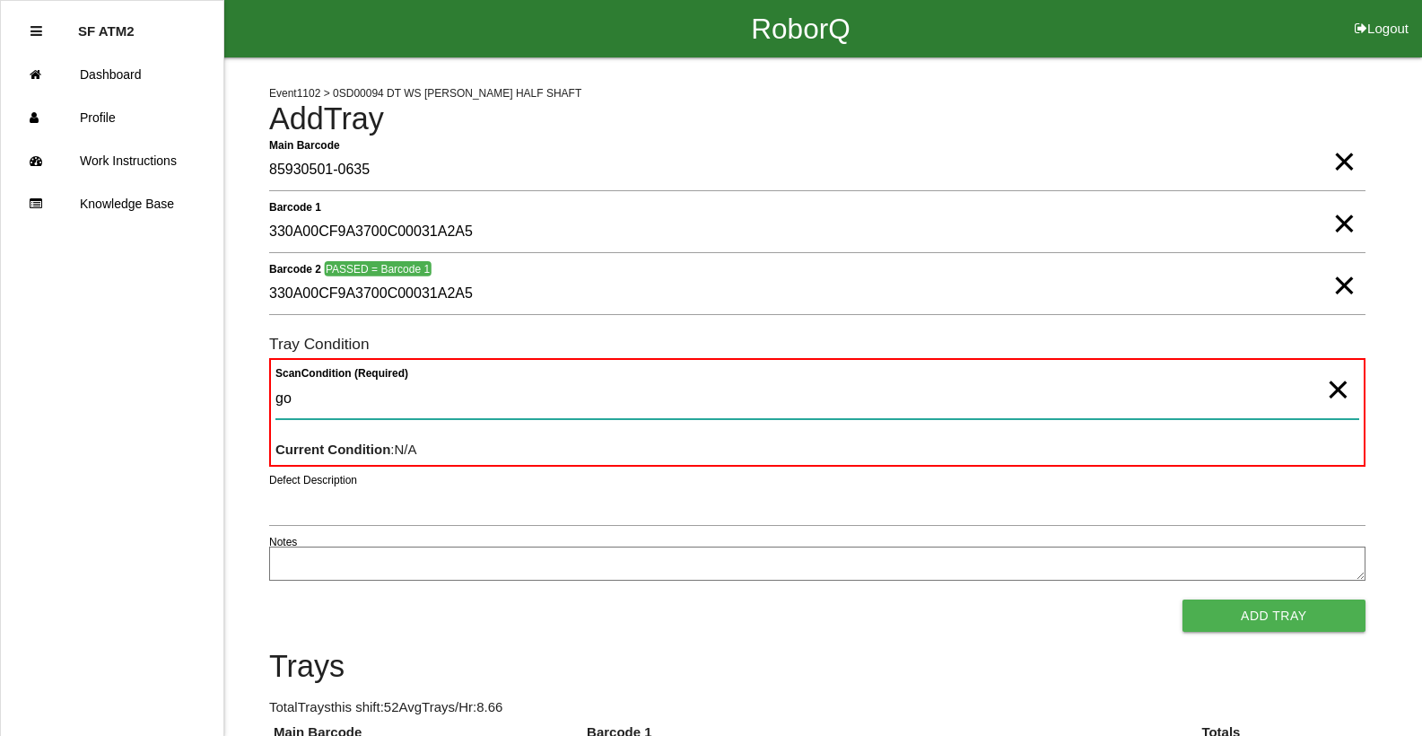
type Condition "goo"
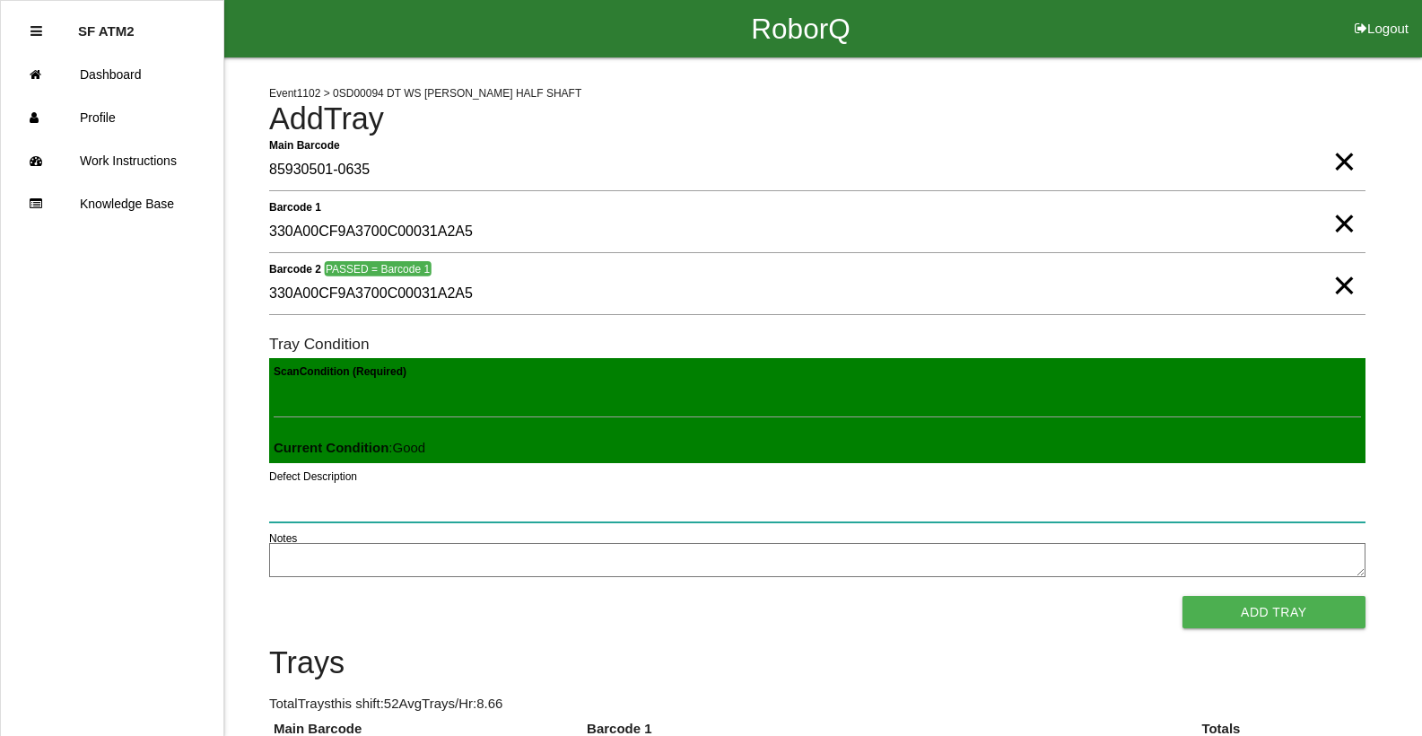
click at [1182, 596] on button "Add Tray" at bounding box center [1273, 612] width 183 height 32
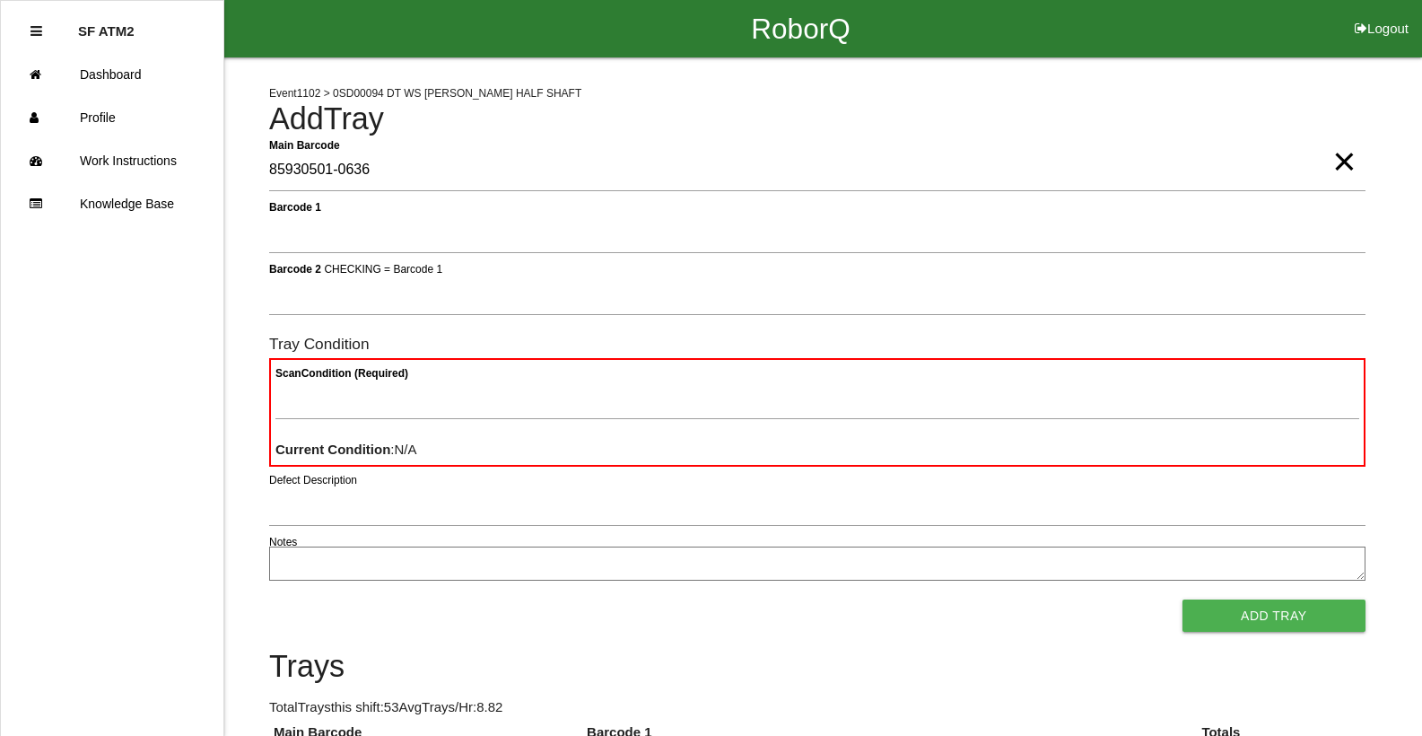
type Barcode "85930501-0636"
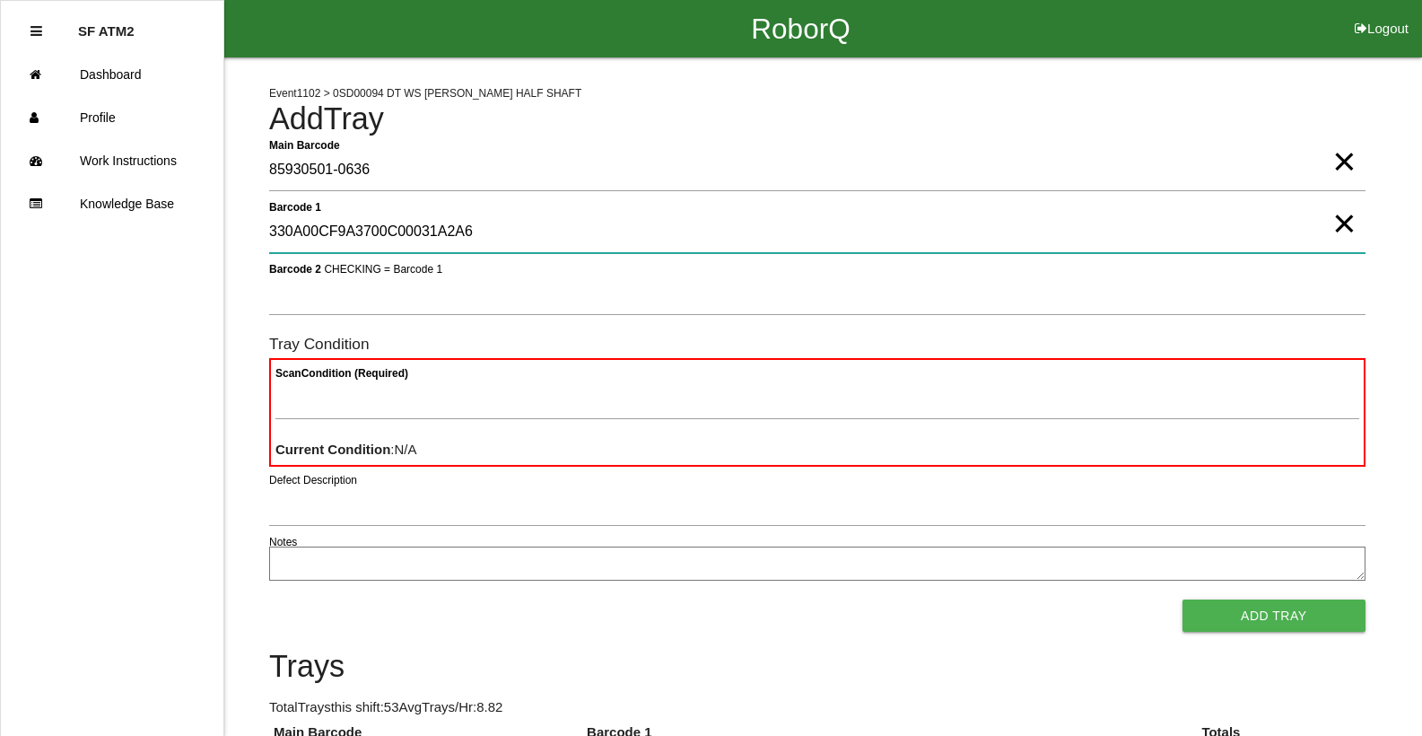
type 1 "330A00CF9A3700C00031A2A6"
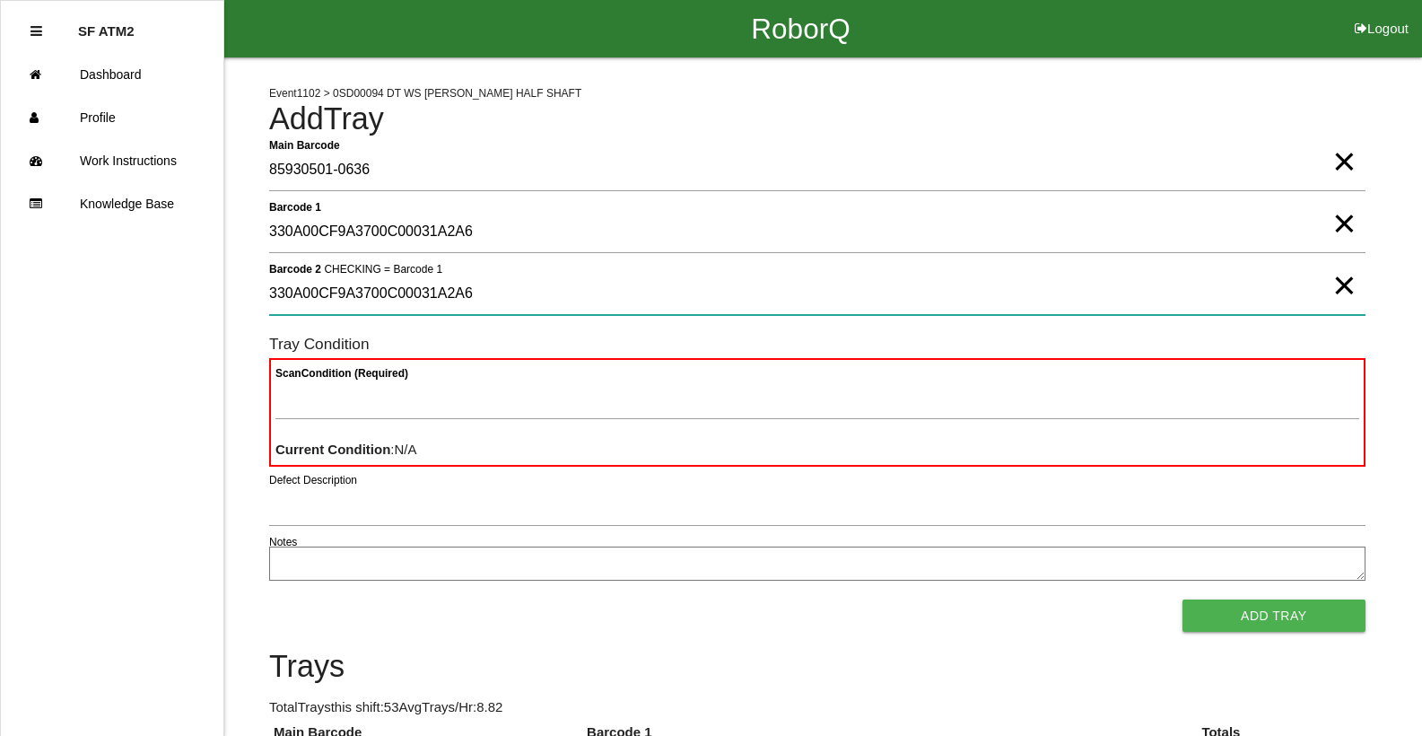
type 2 "330A00CF9A3700C00031A2A6"
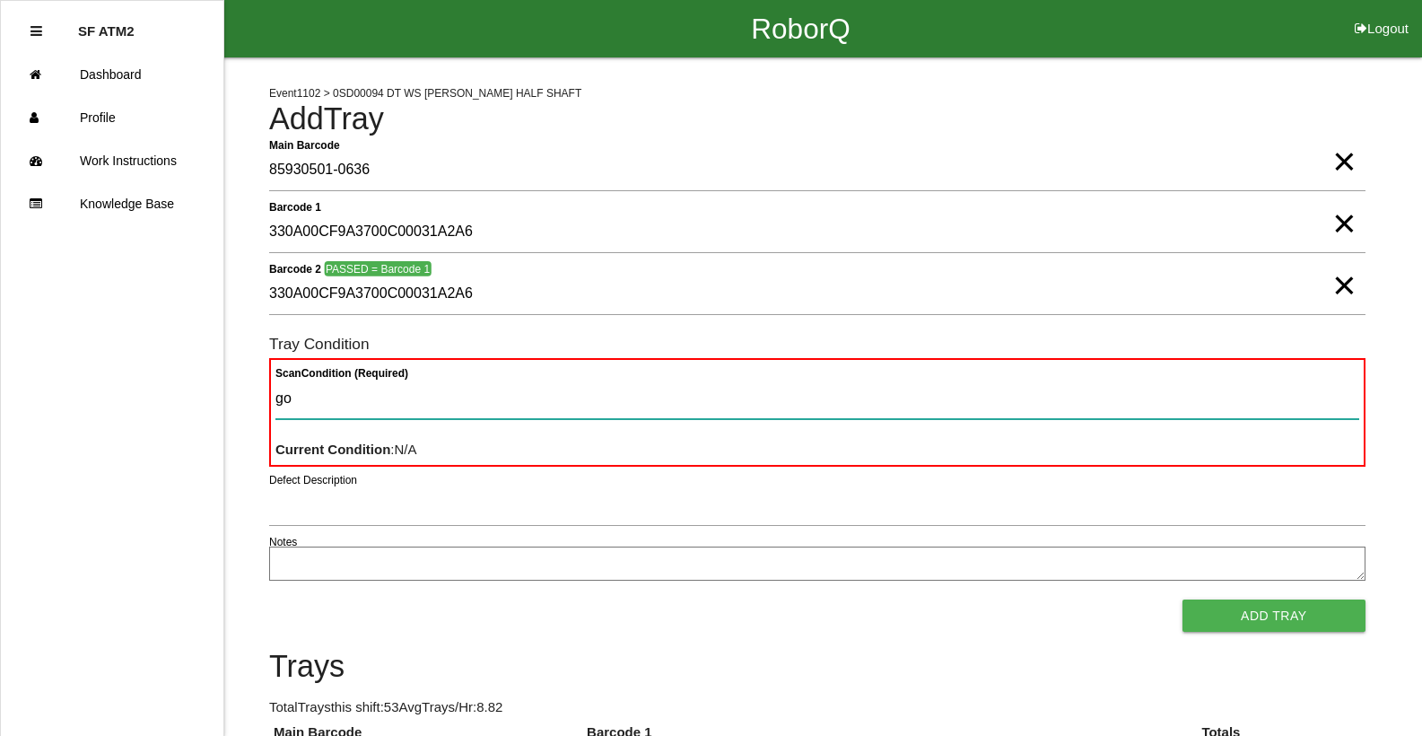
type Condition "goo"
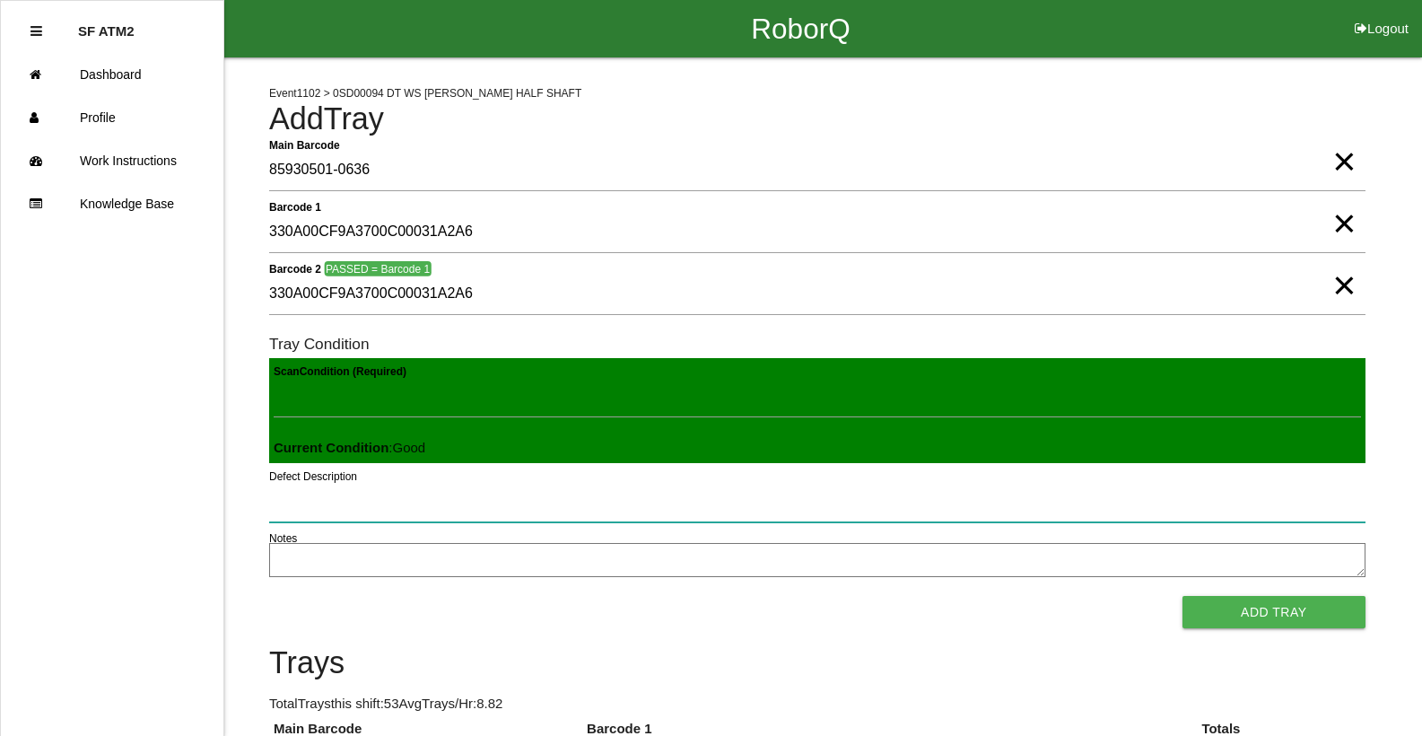
click at [1182, 596] on button "Add Tray" at bounding box center [1273, 612] width 183 height 32
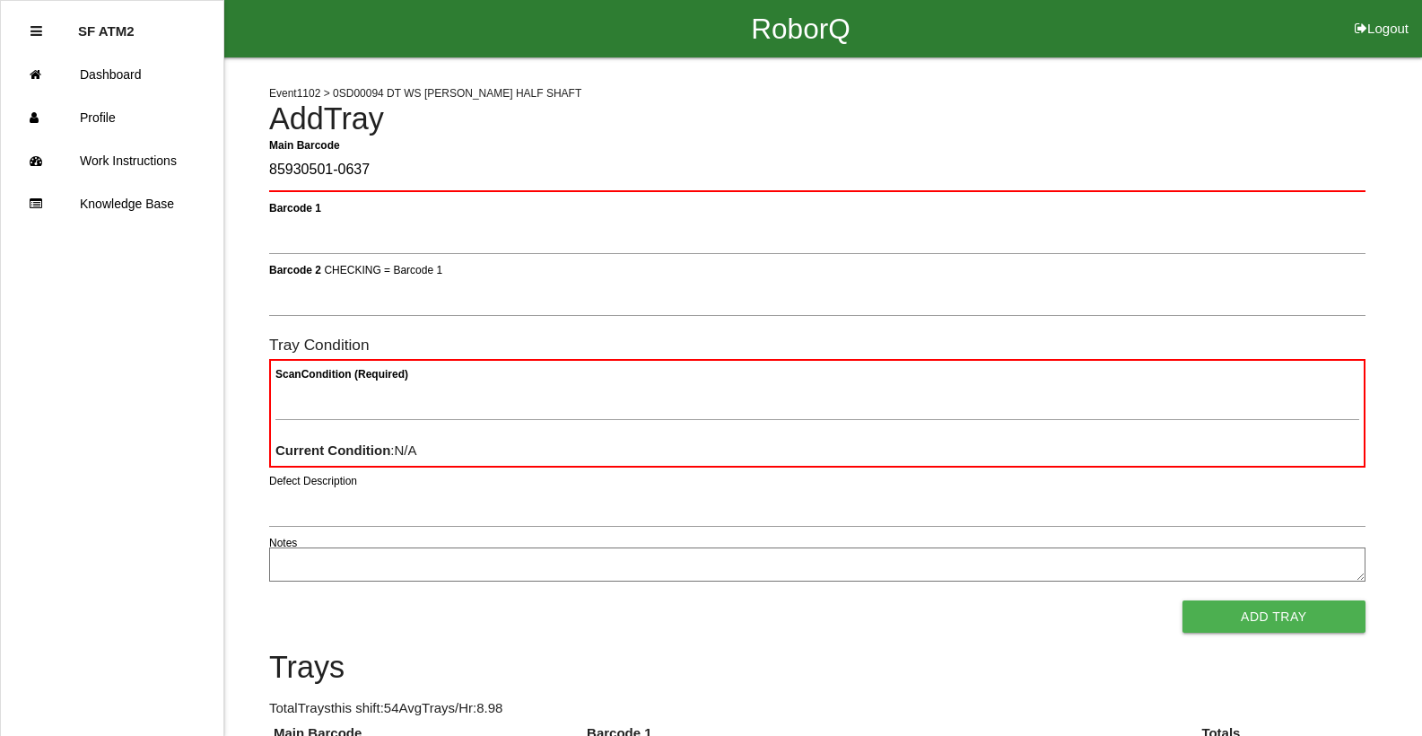
type Barcode "85930501-0637"
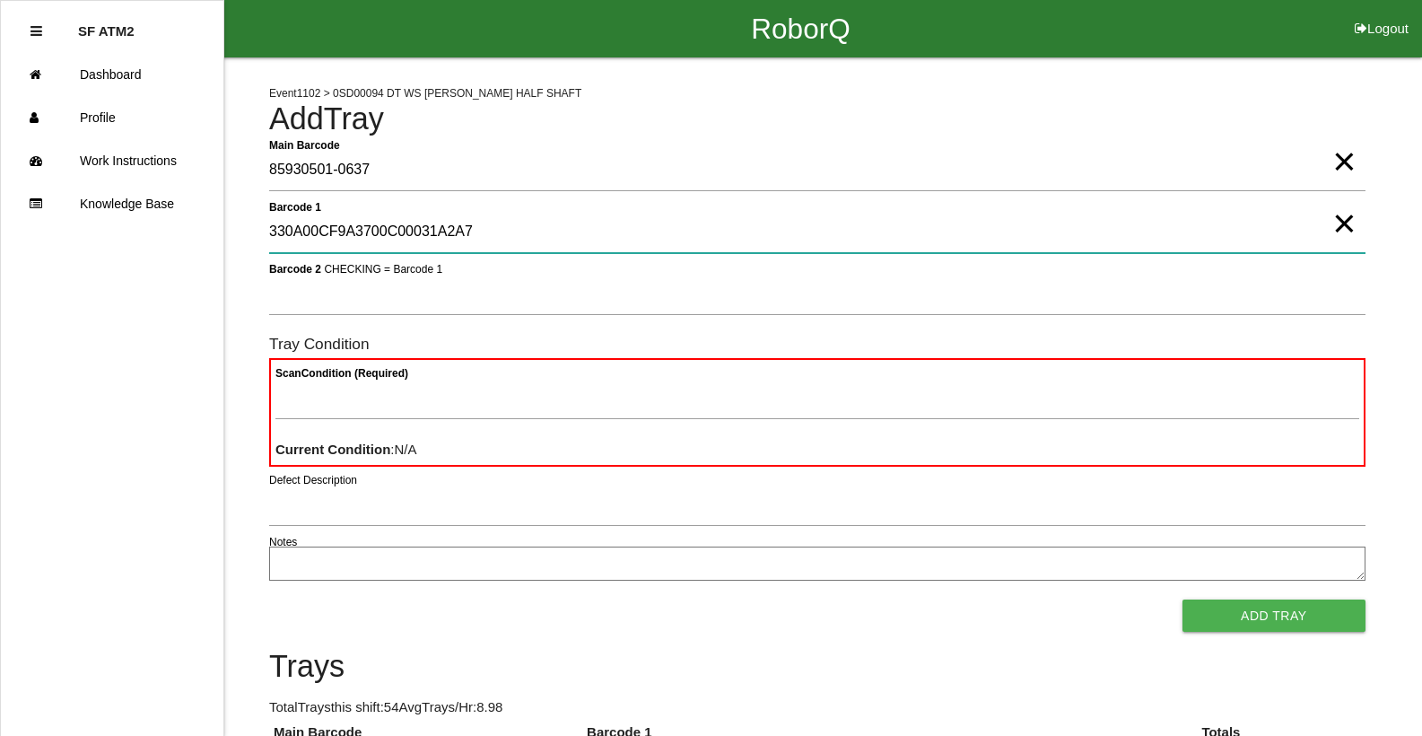
type 1 "330A00CF9A3700C00031A2A7"
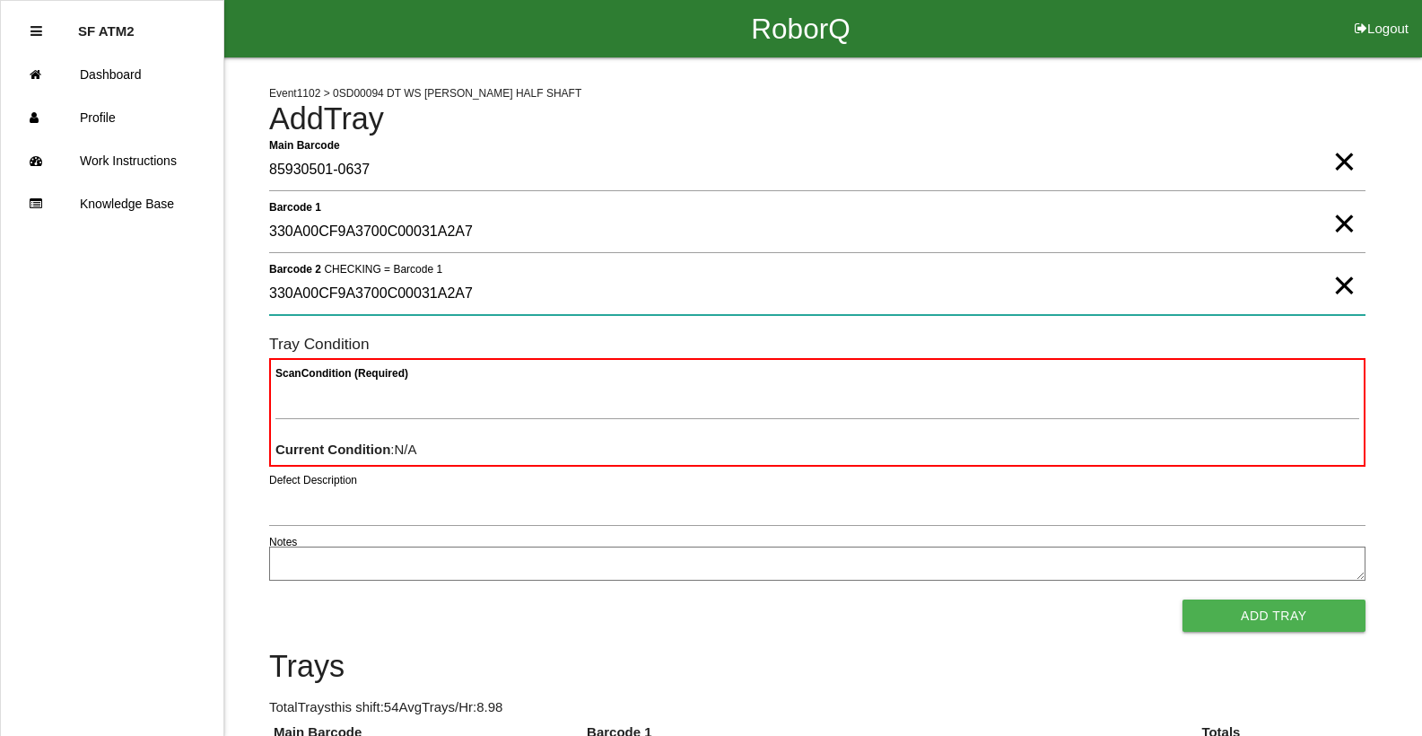
type 2 "330A00CF9A3700C00031A2A7"
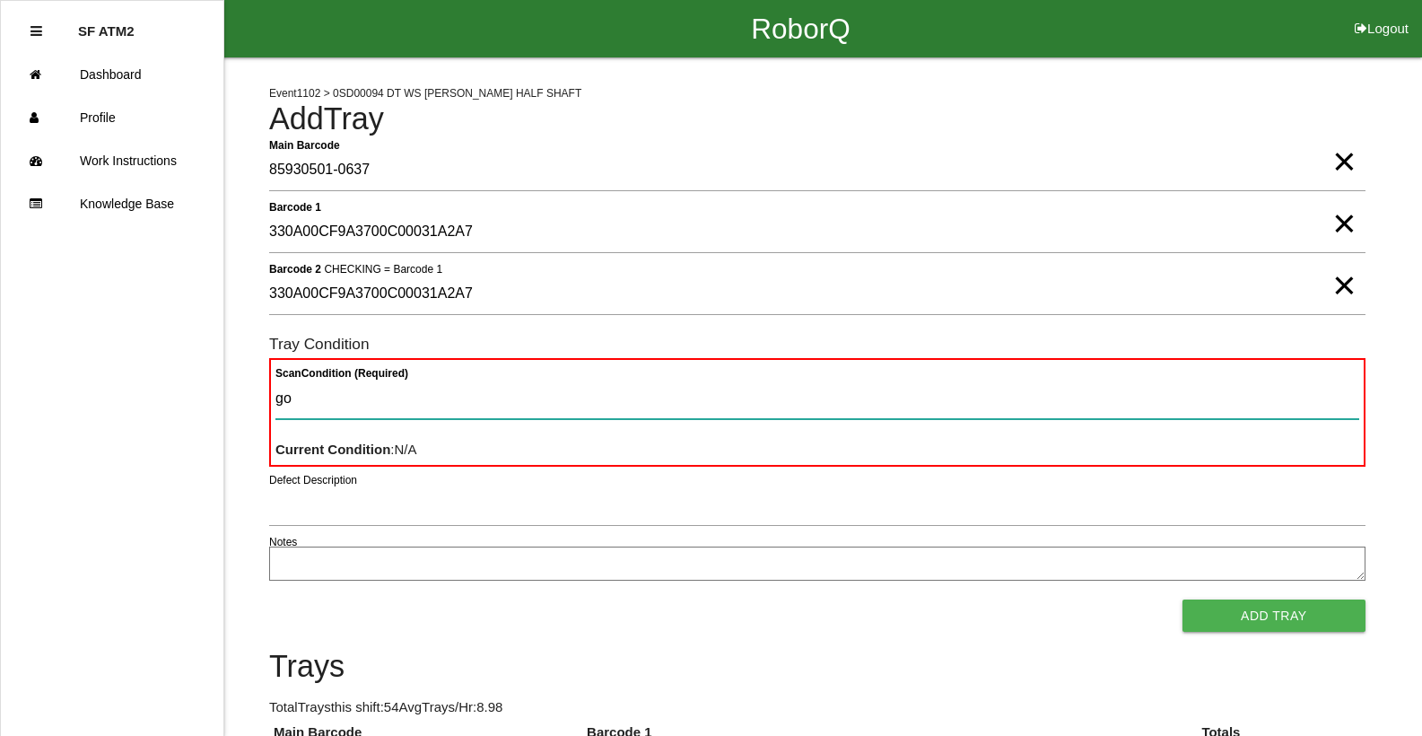
type Condition "goo"
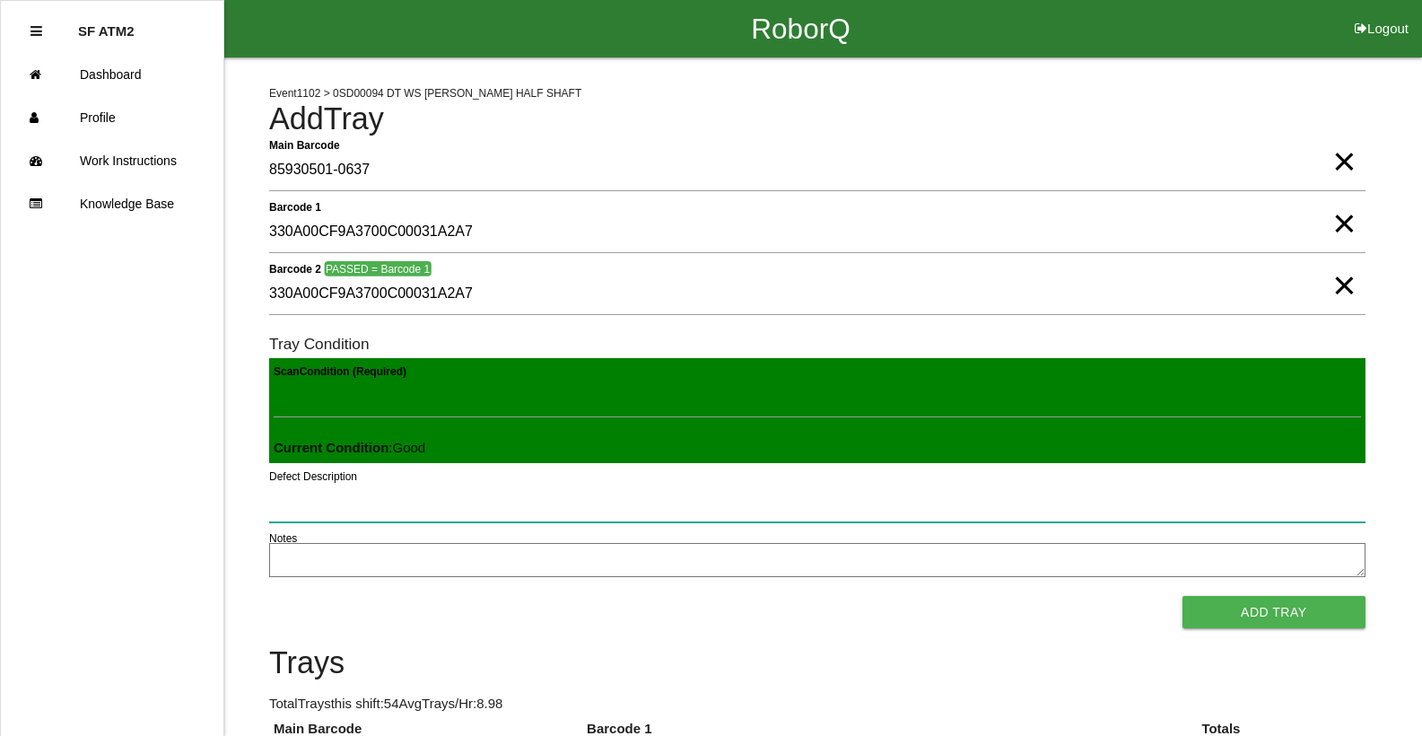
click at [1182, 596] on button "Add Tray" at bounding box center [1273, 612] width 183 height 32
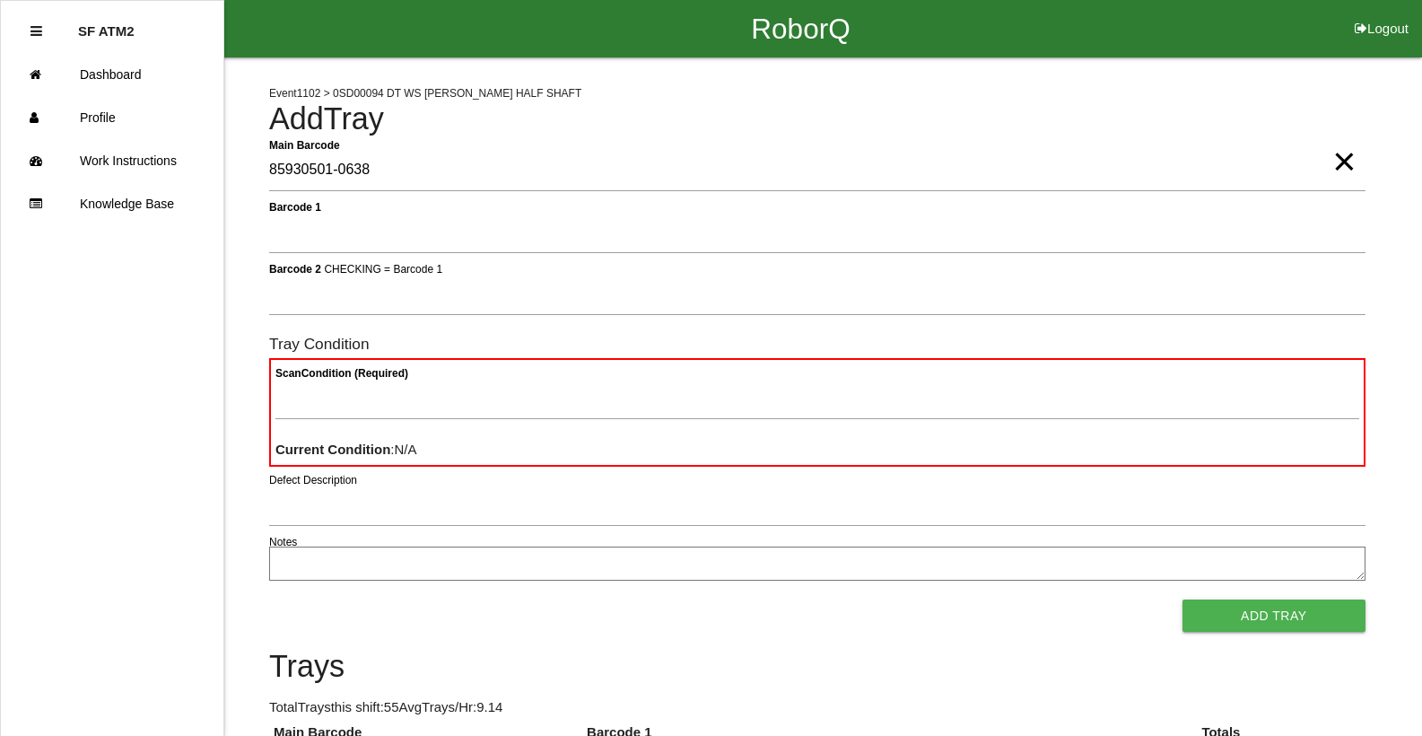
type Barcode "85930501-0638"
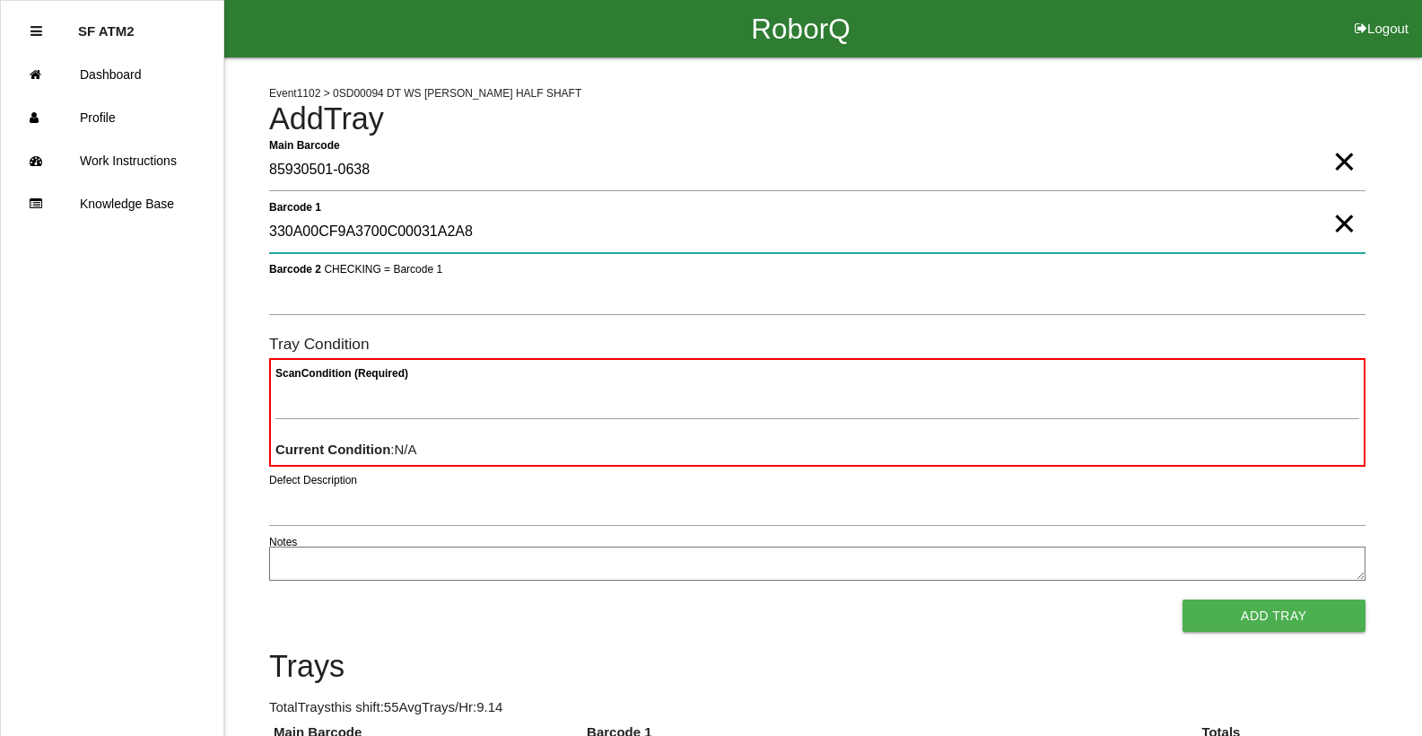
type 1 "330A00CF9A3700C00031A2A8"
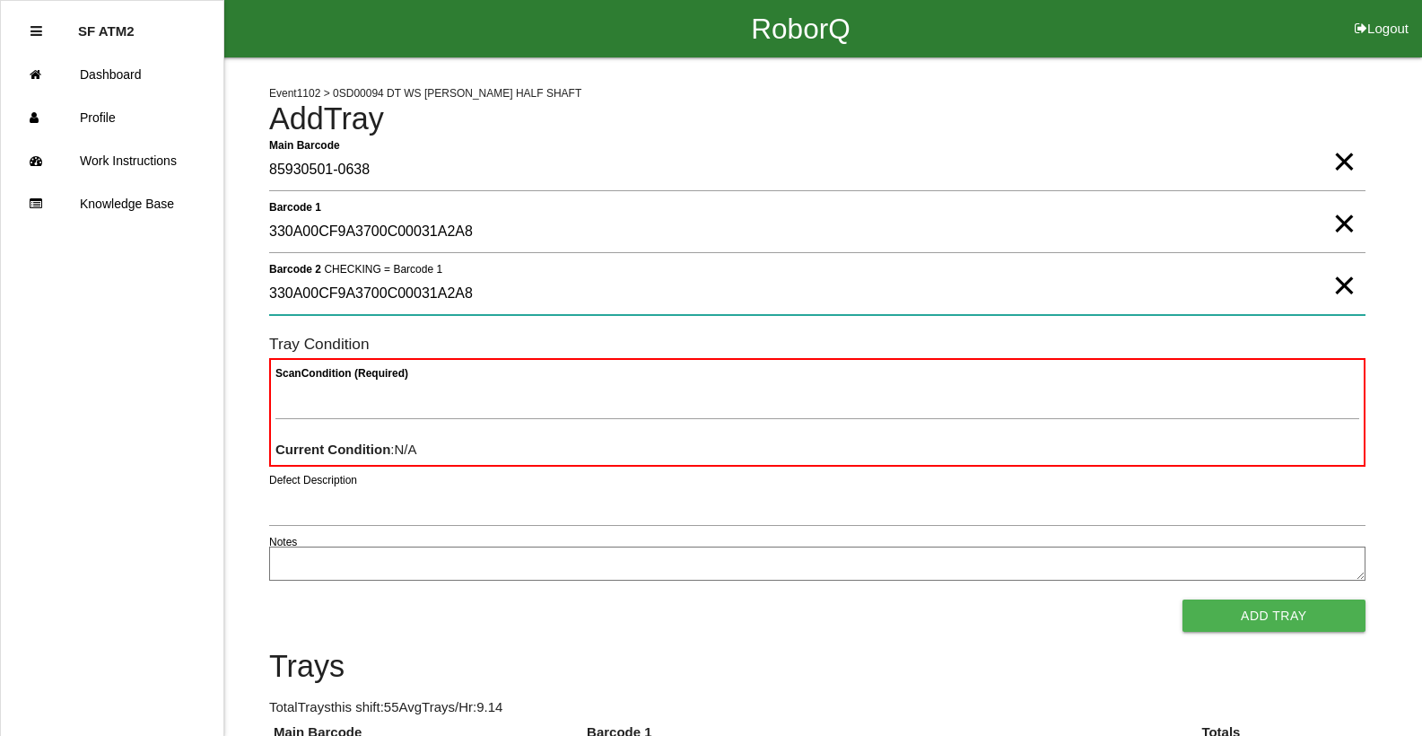
type 2 "330A00CF9A3700C00031A2A8"
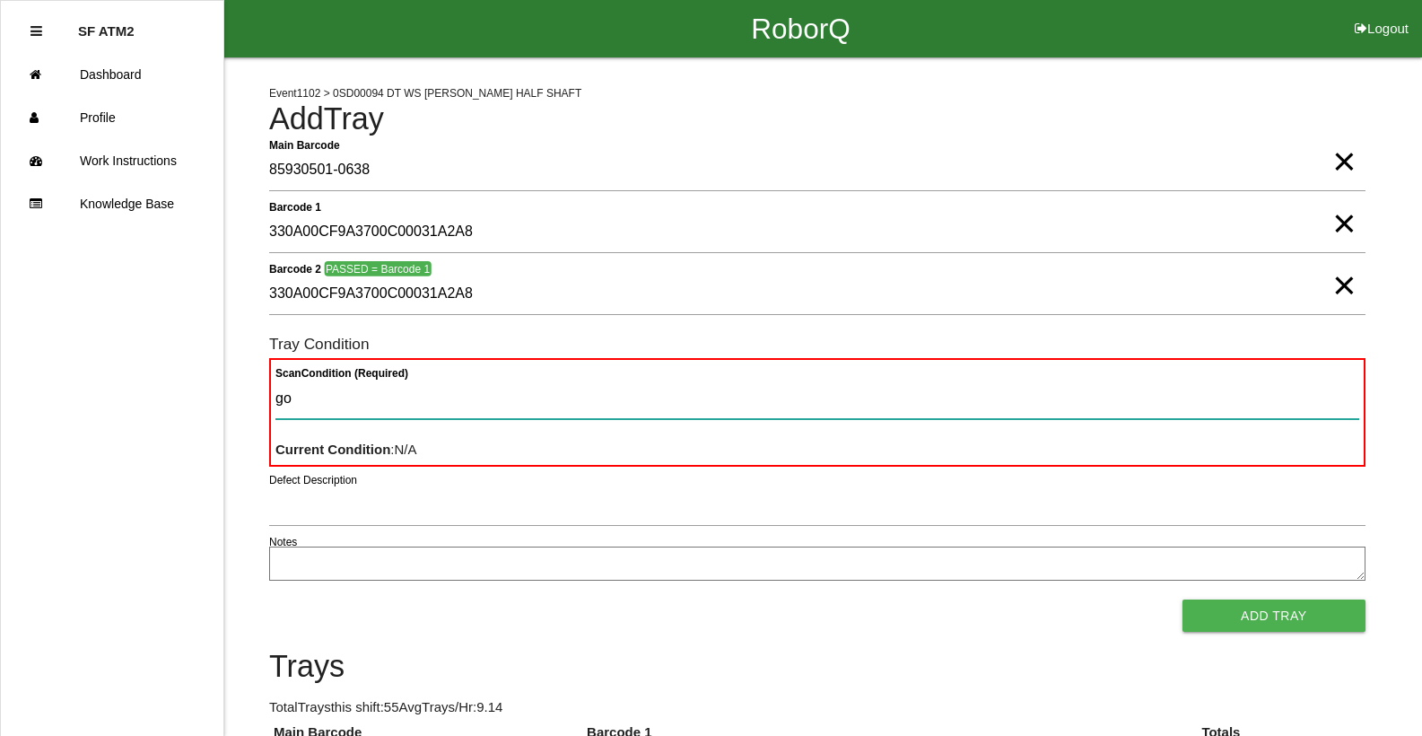
type Condition "goo"
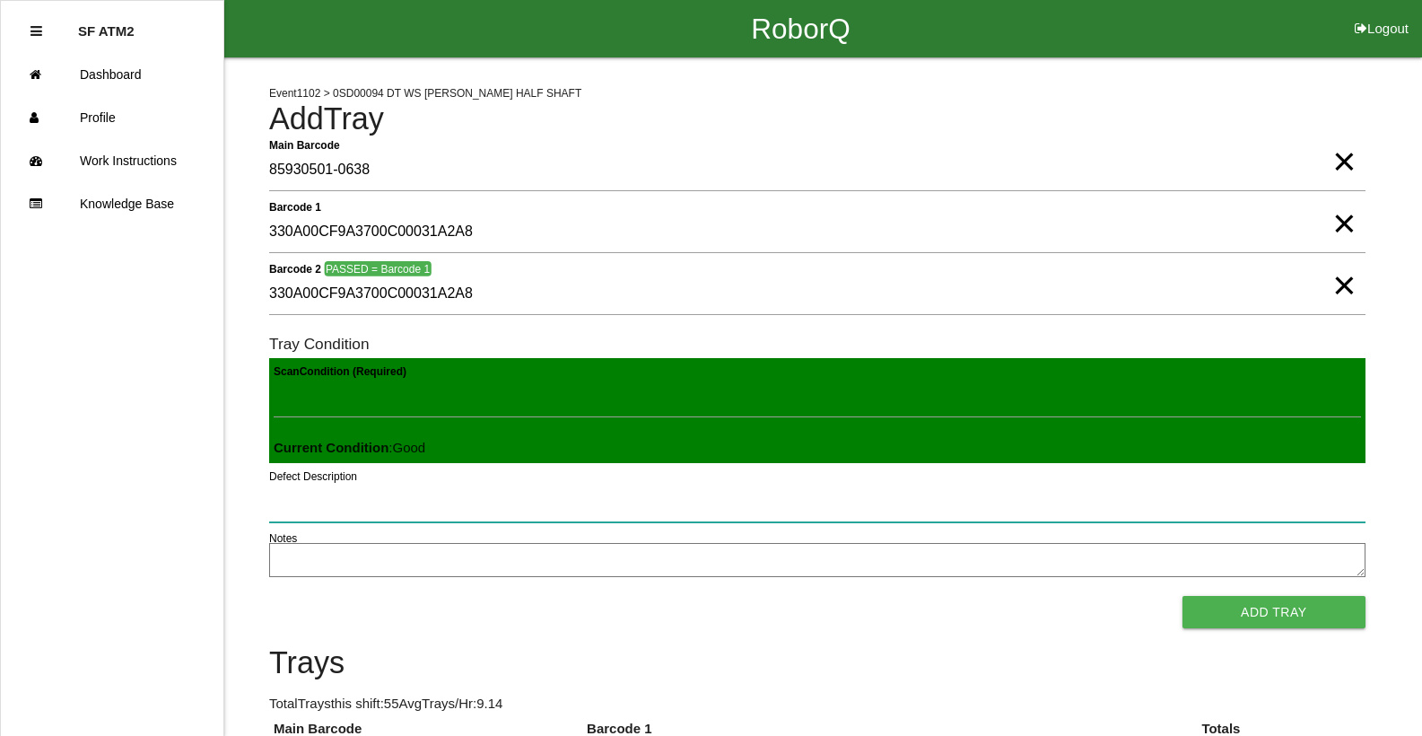
click at [1182, 596] on button "Add Tray" at bounding box center [1273, 612] width 183 height 32
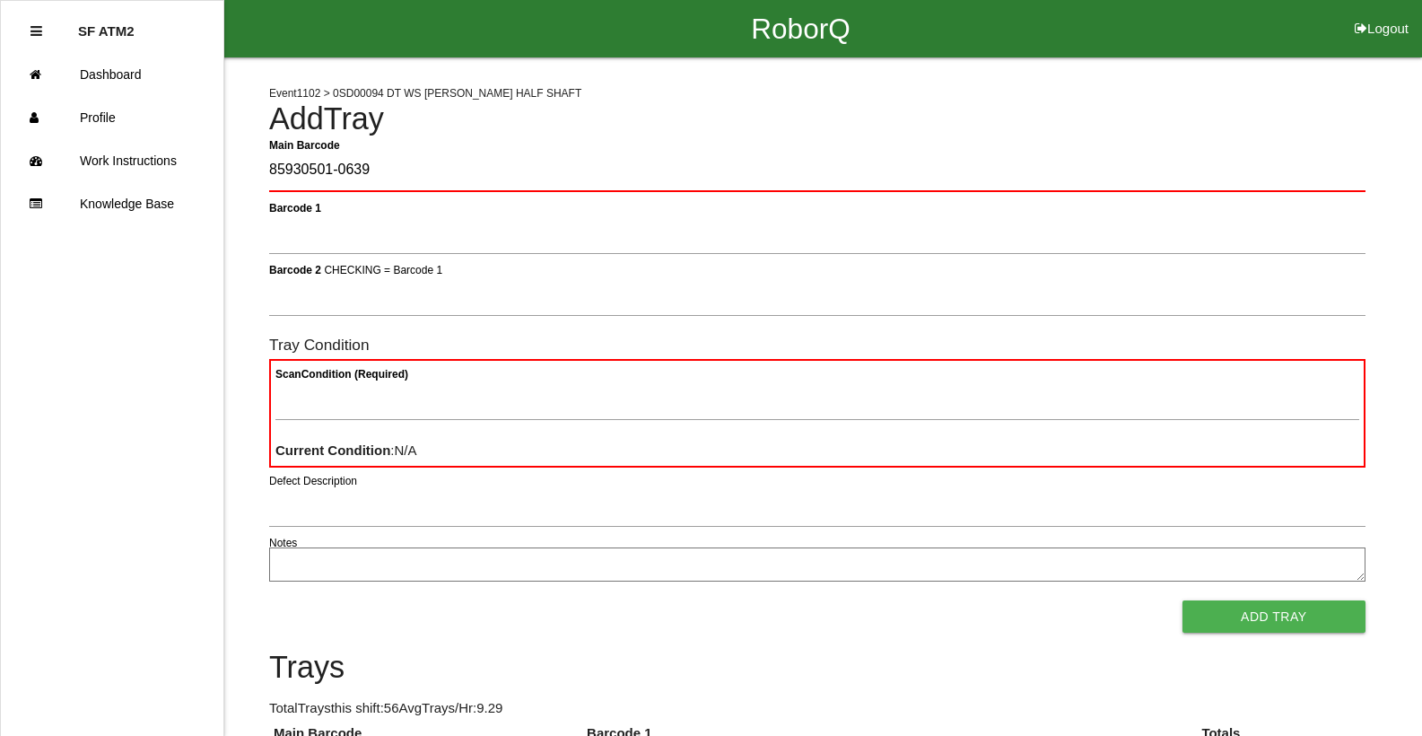
type Barcode "85930501-0639"
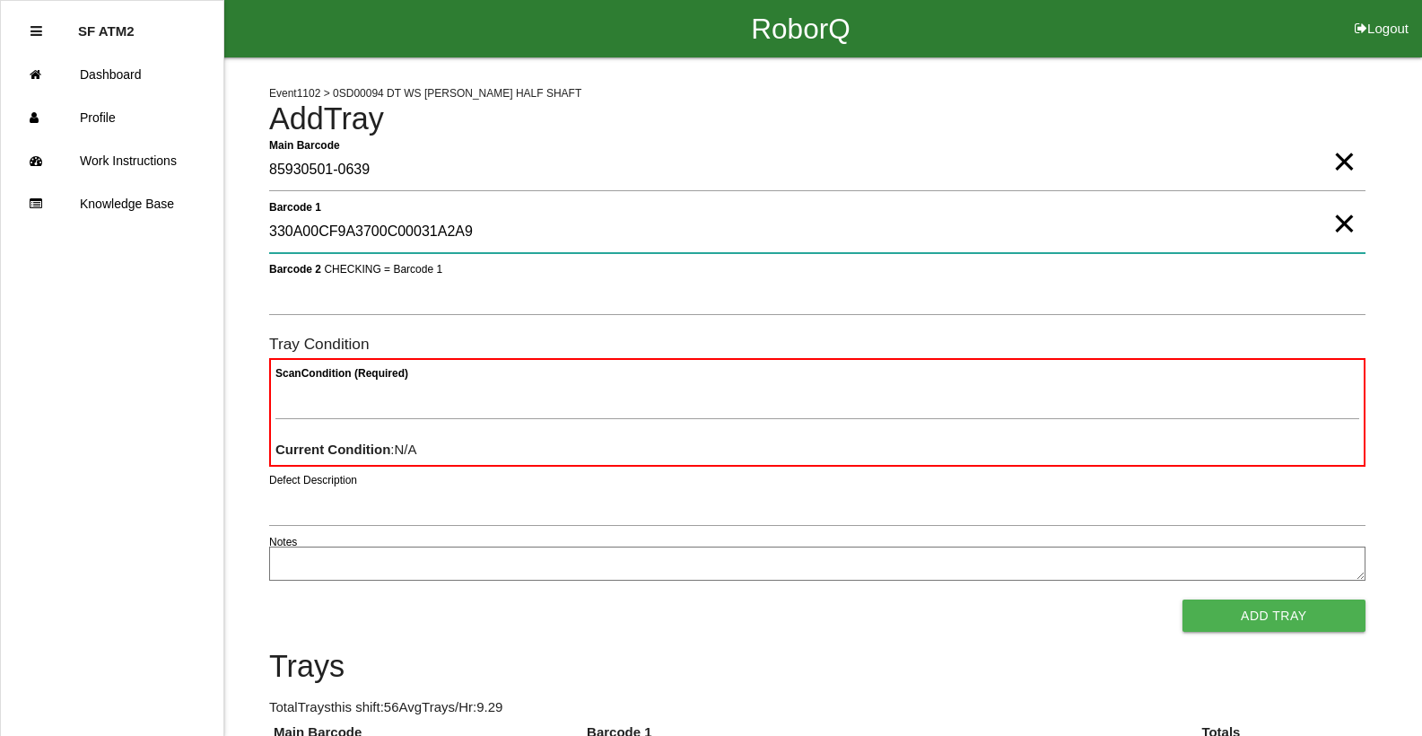
type 1 "330A00CF9A3700C00031A2A9"
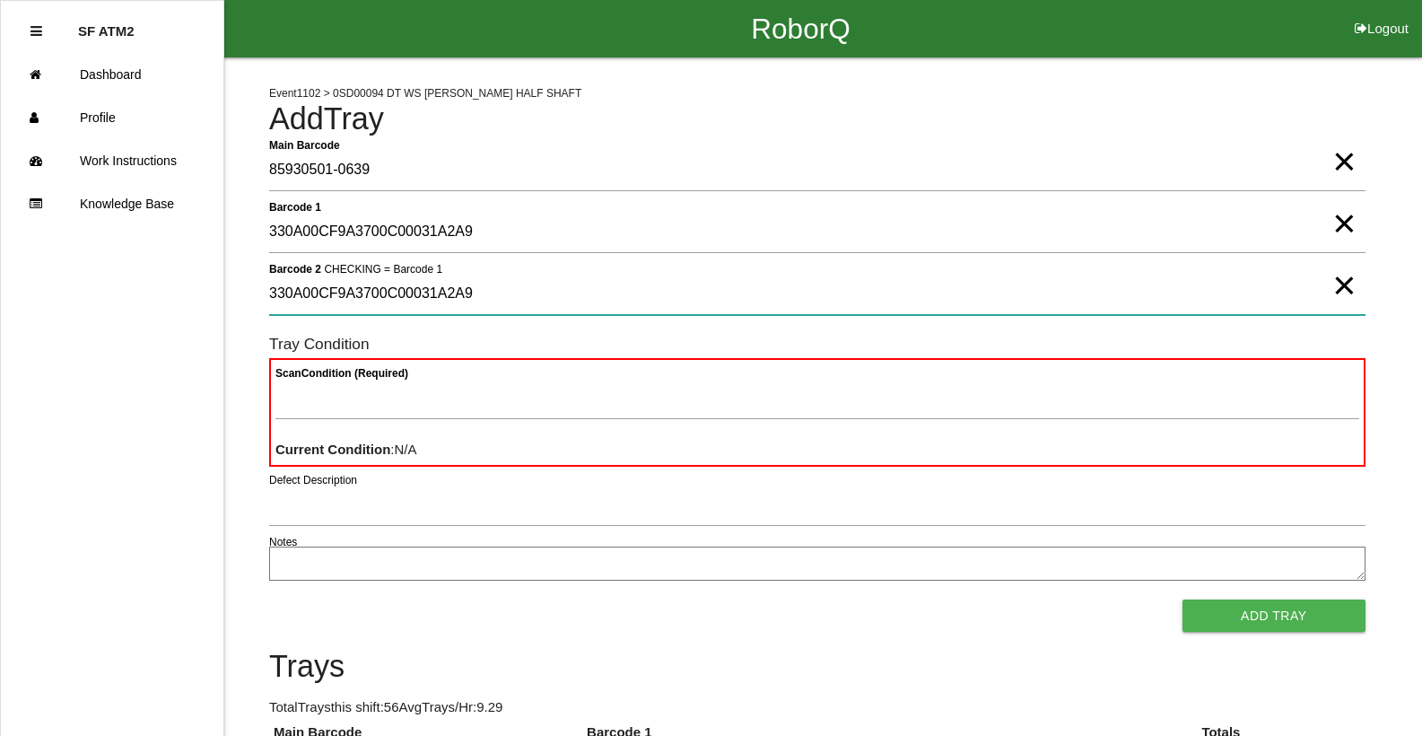
type 2 "330A00CF9A3700C00031A2A9"
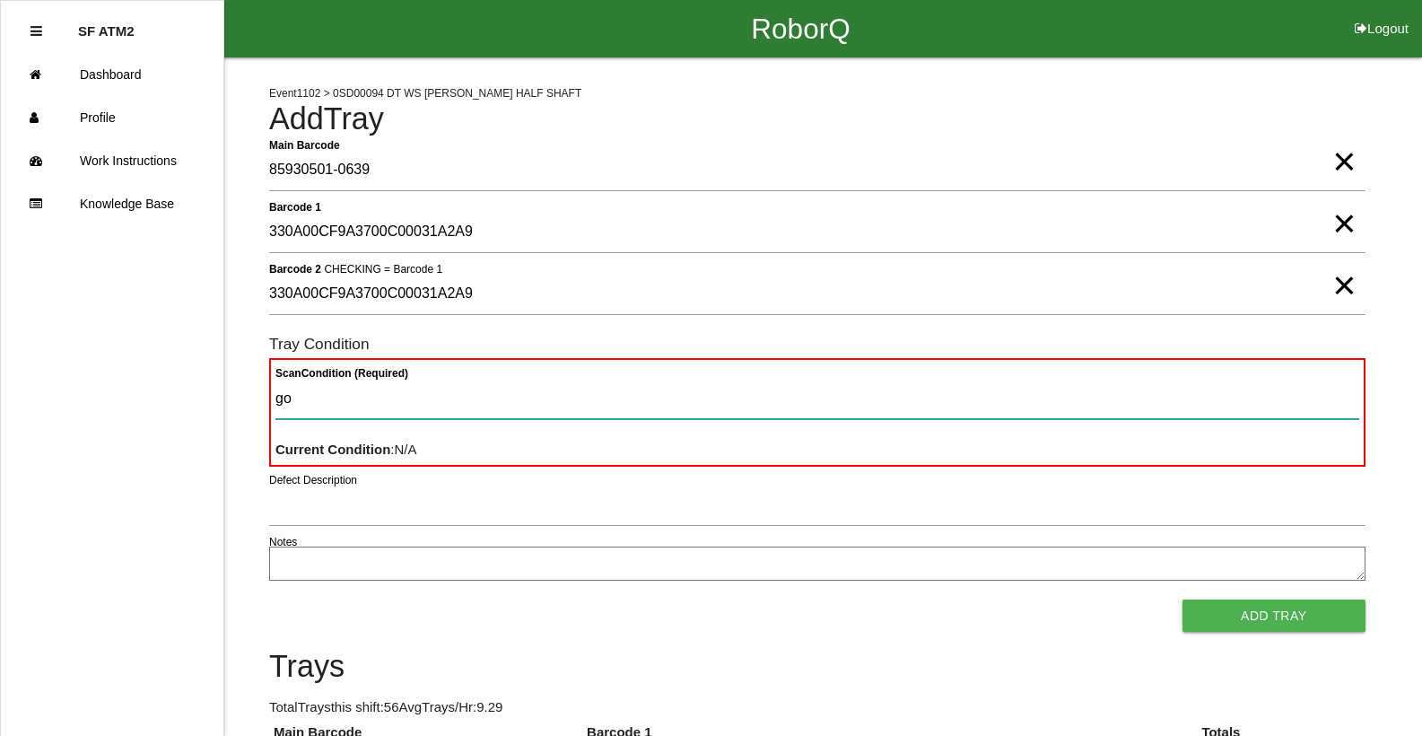
type Condition "goo"
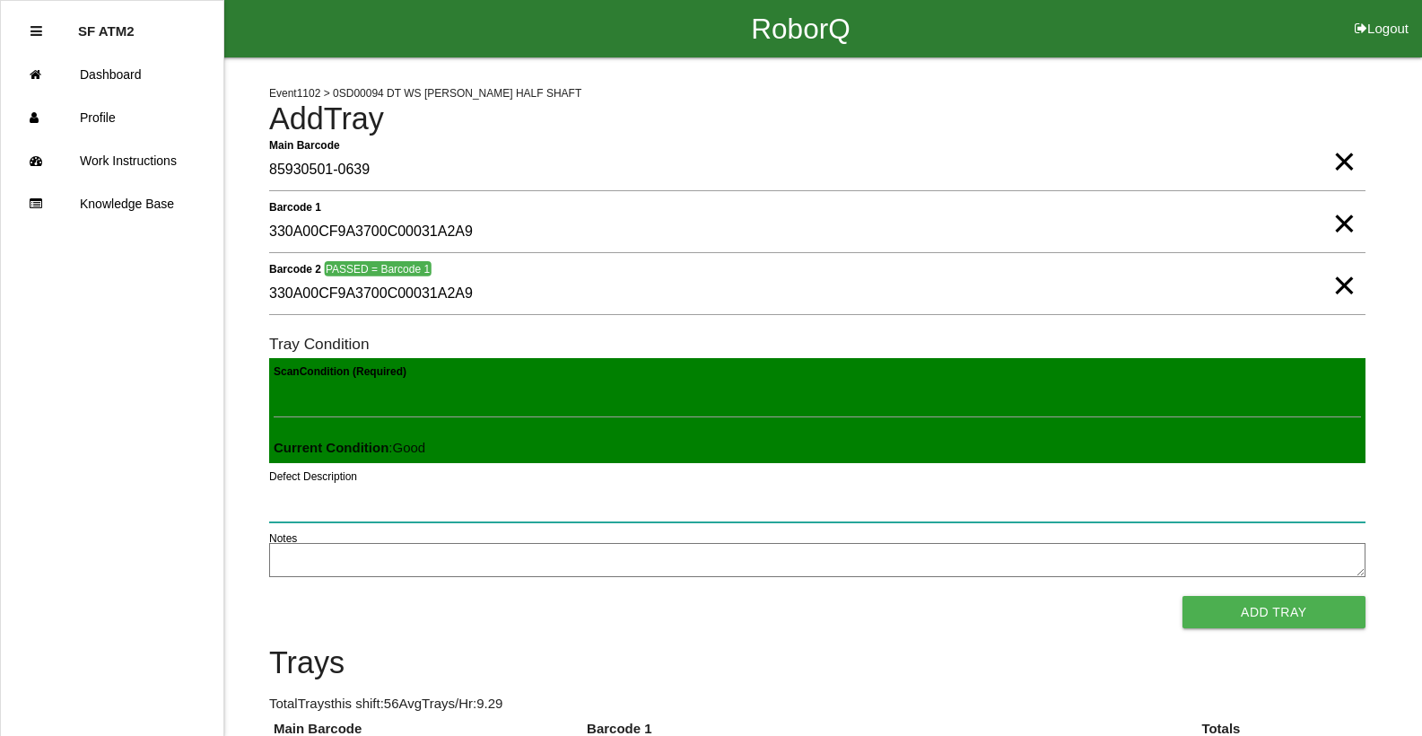
click at [1182, 596] on button "Add Tray" at bounding box center [1273, 612] width 183 height 32
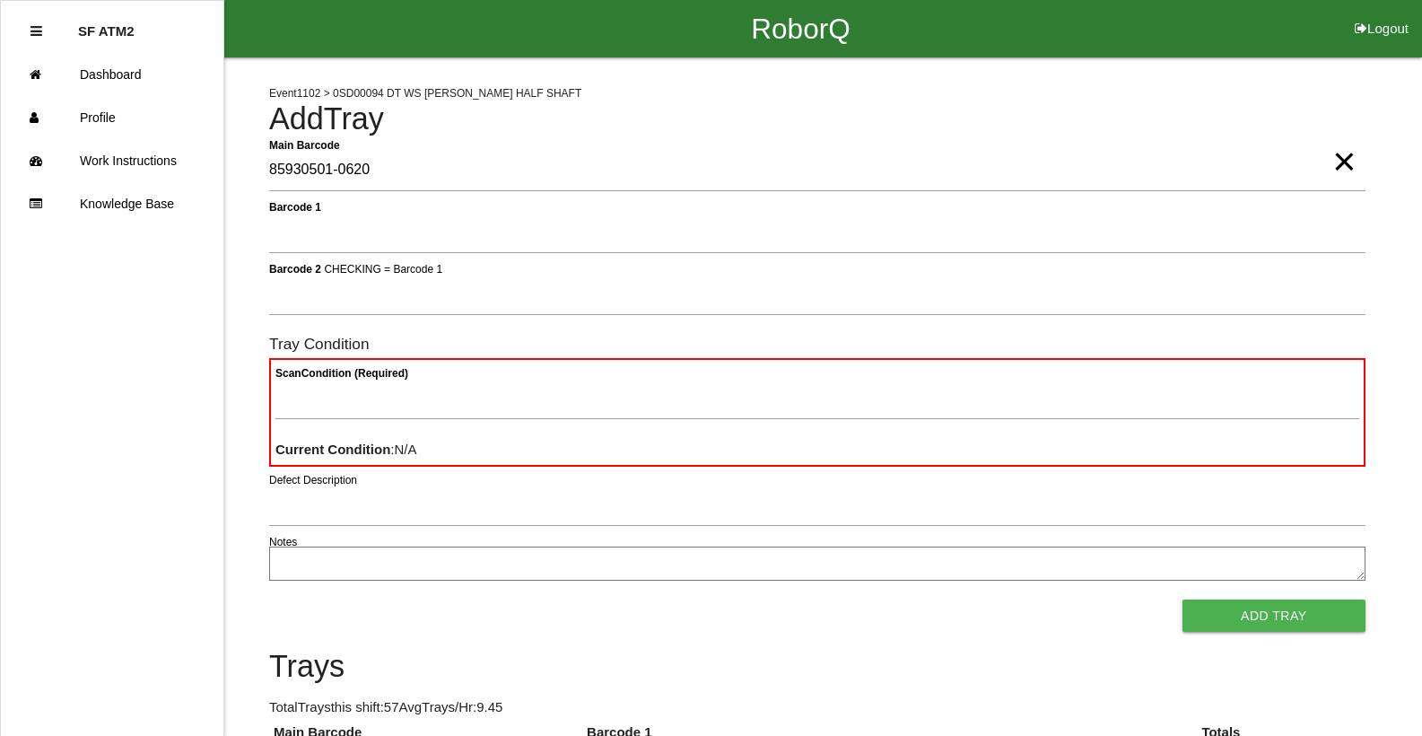
type Barcode "85930501-0620"
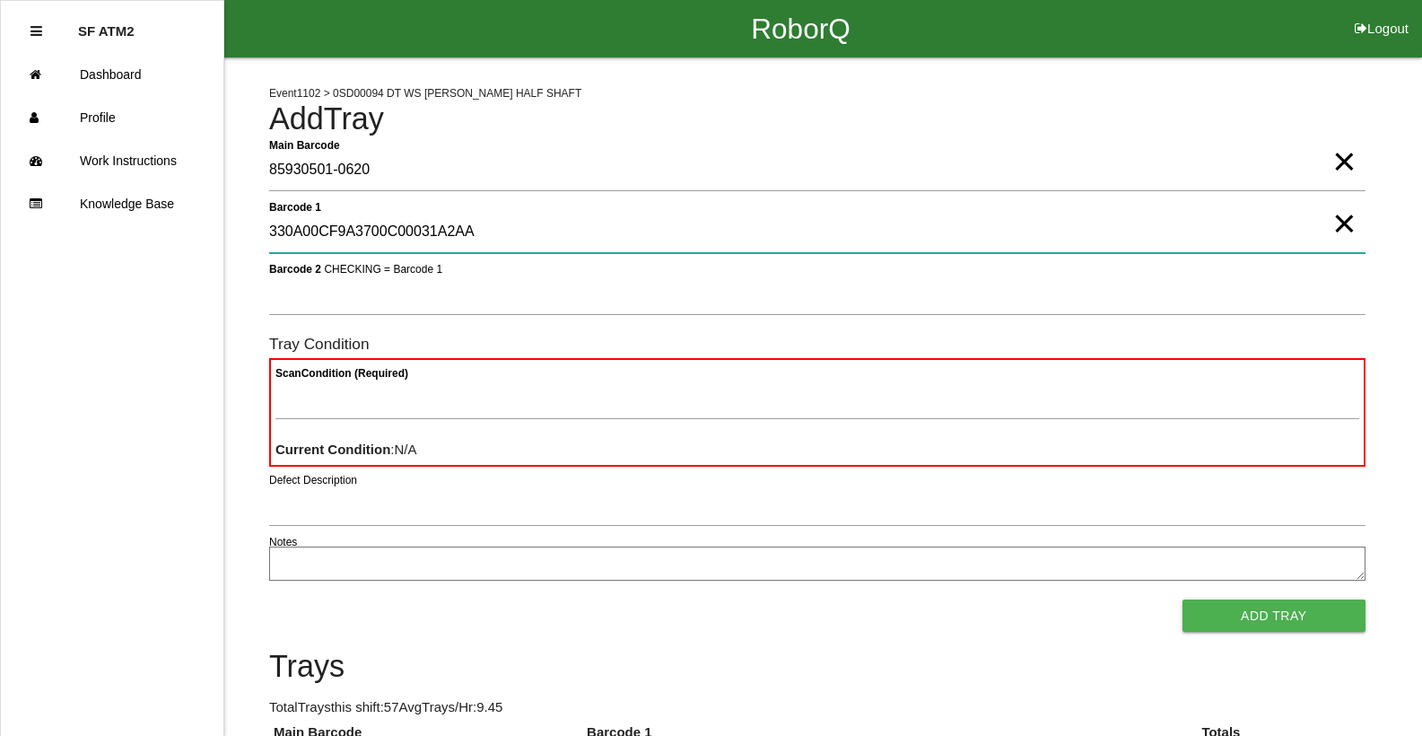
type 1 "330A00CF9A3700C00031A2AA"
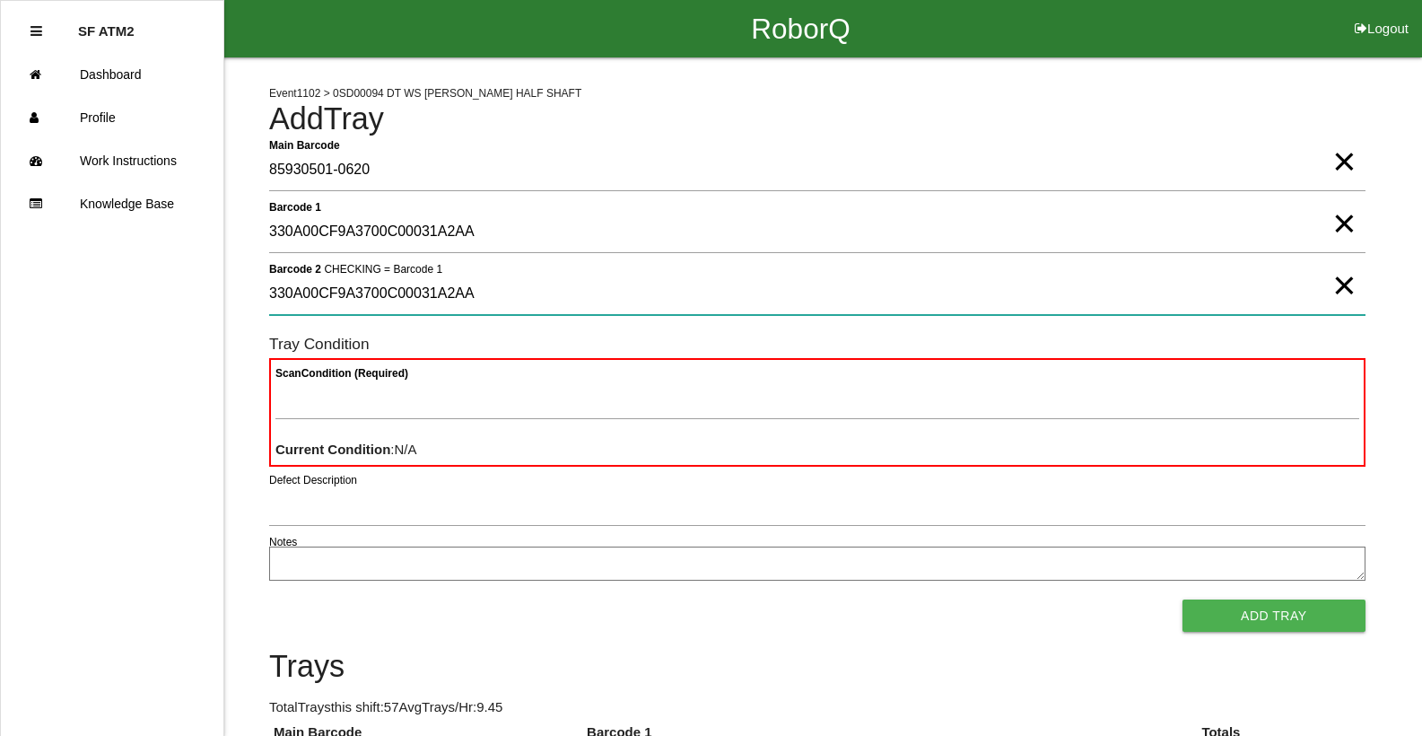
type 2 "330A00CF9A3700C00031A2AA"
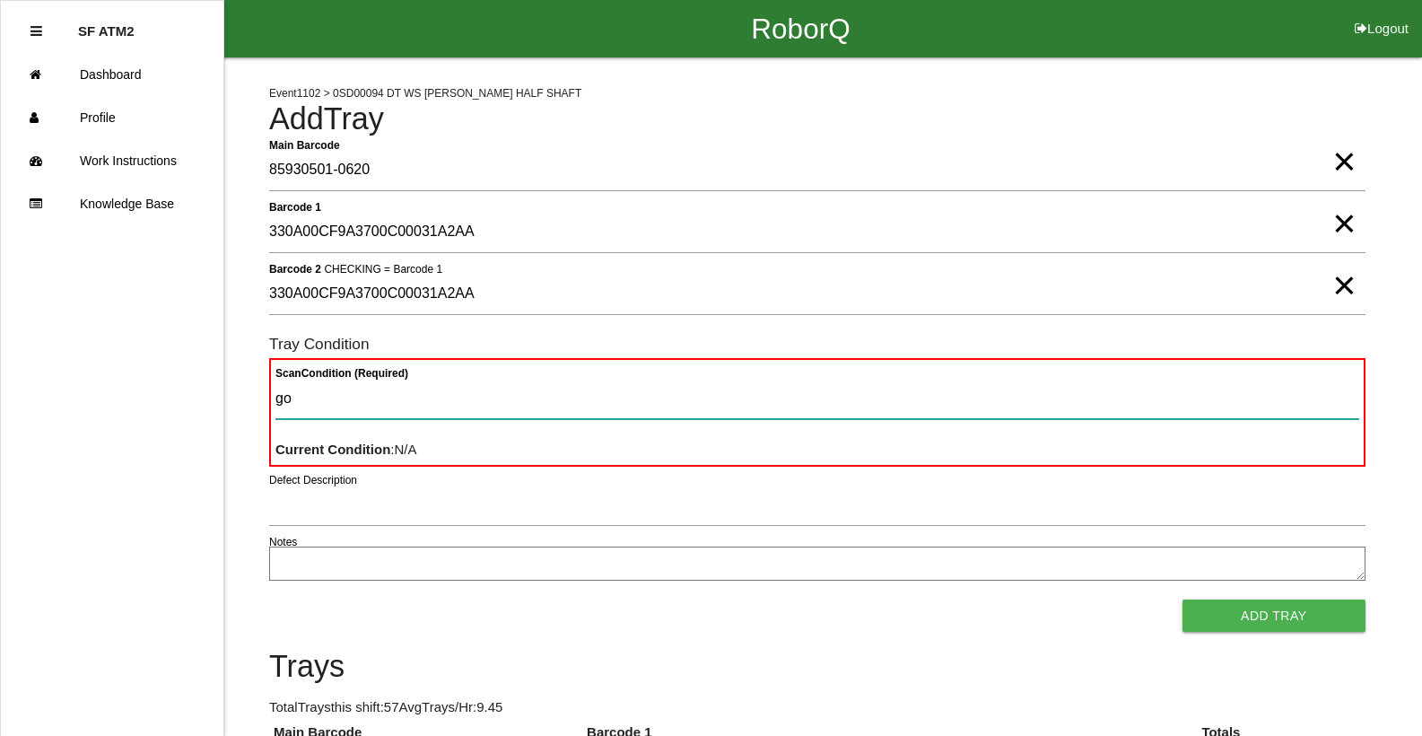
type Condition "goo"
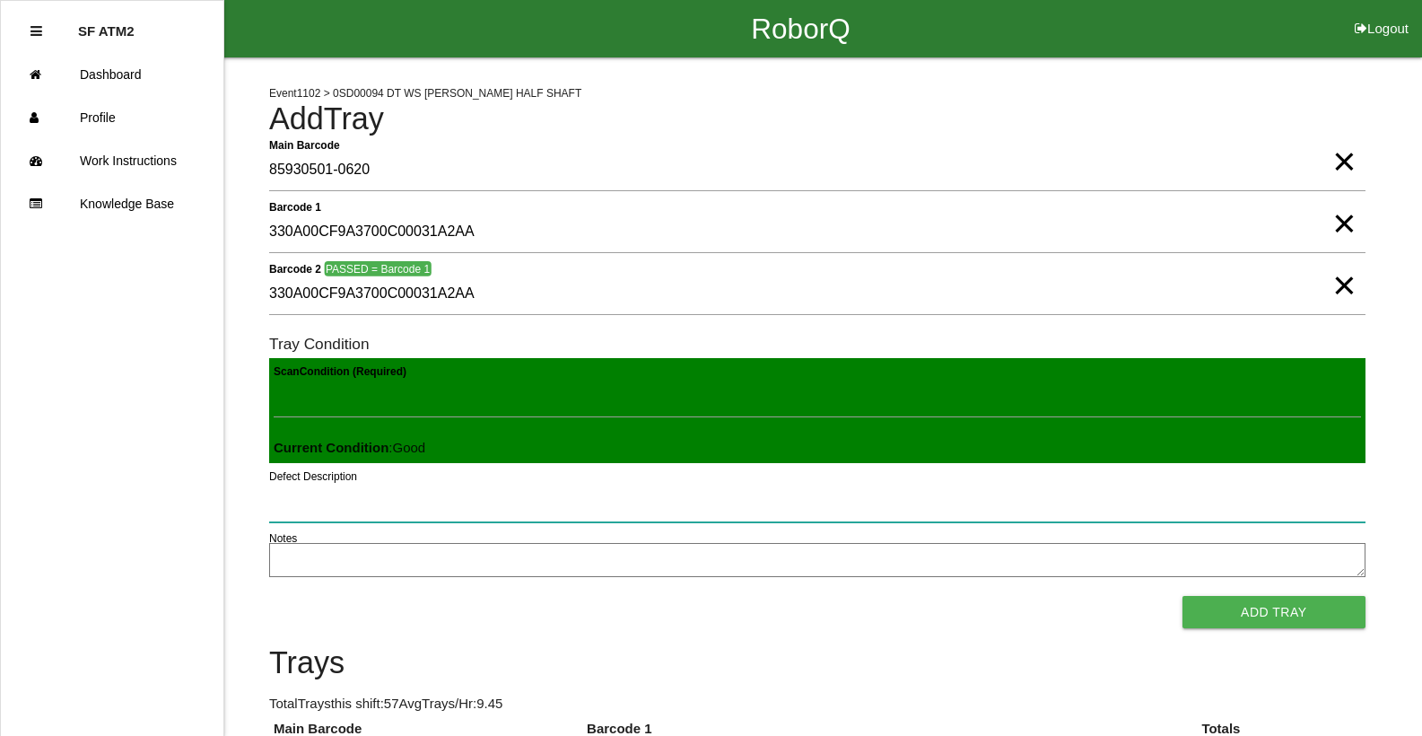
click at [1182, 596] on button "Add Tray" at bounding box center [1273, 612] width 183 height 32
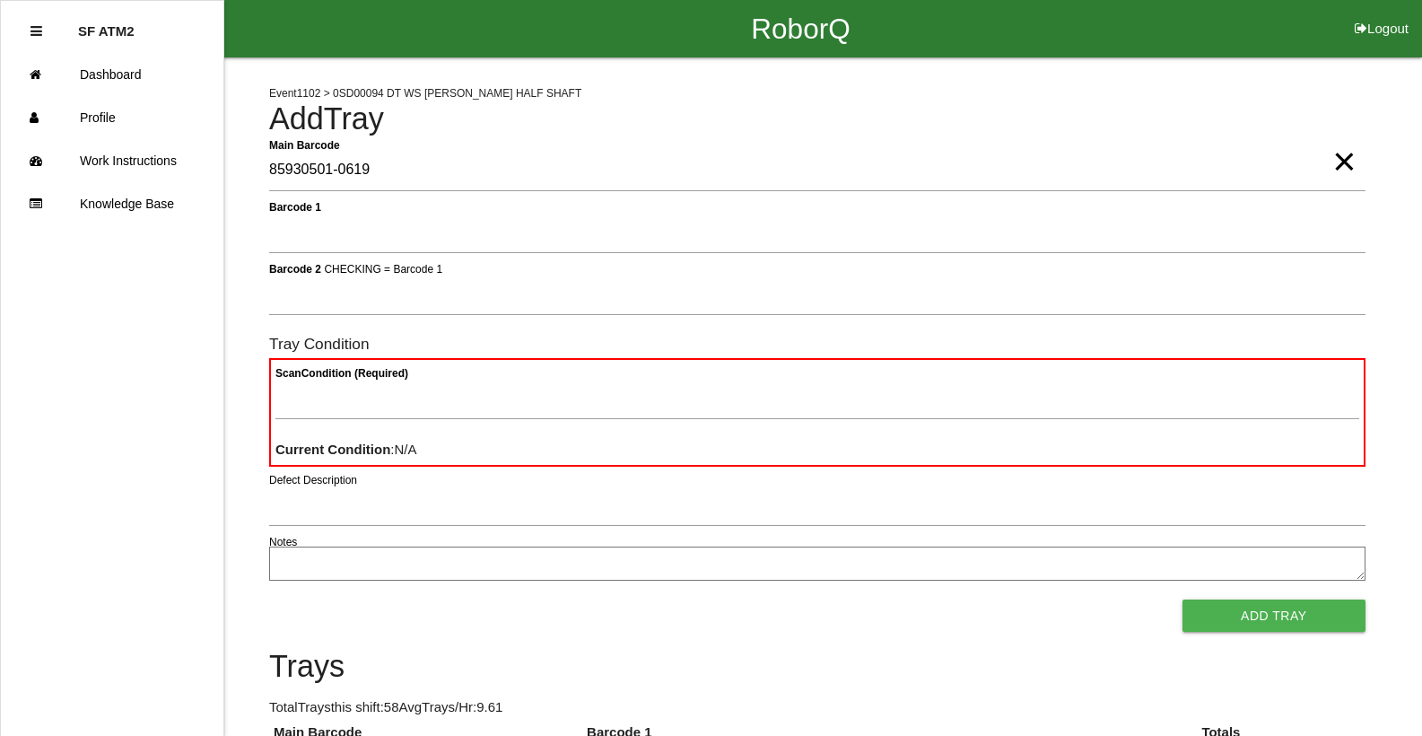
type Barcode "85930501-0619"
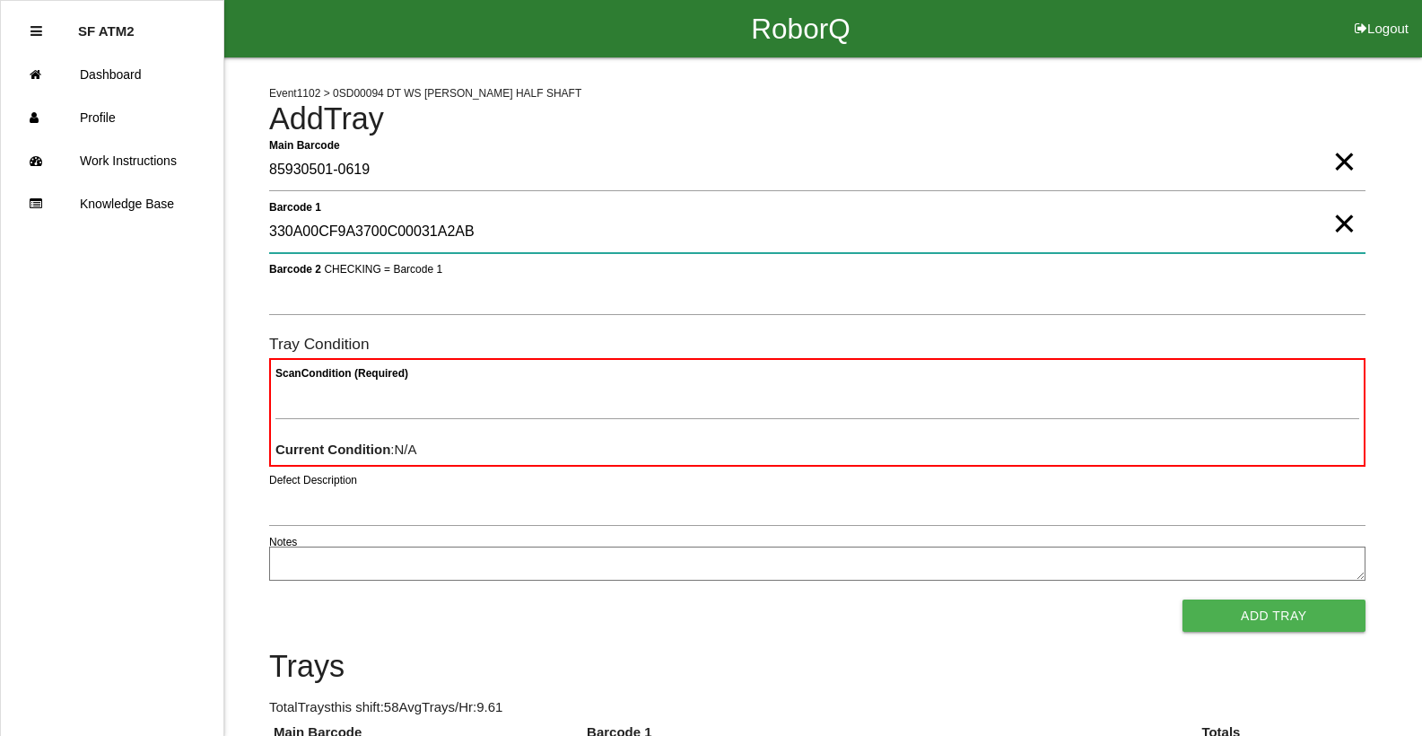
type 1 "330A00CF9A3700C00031A2AB"
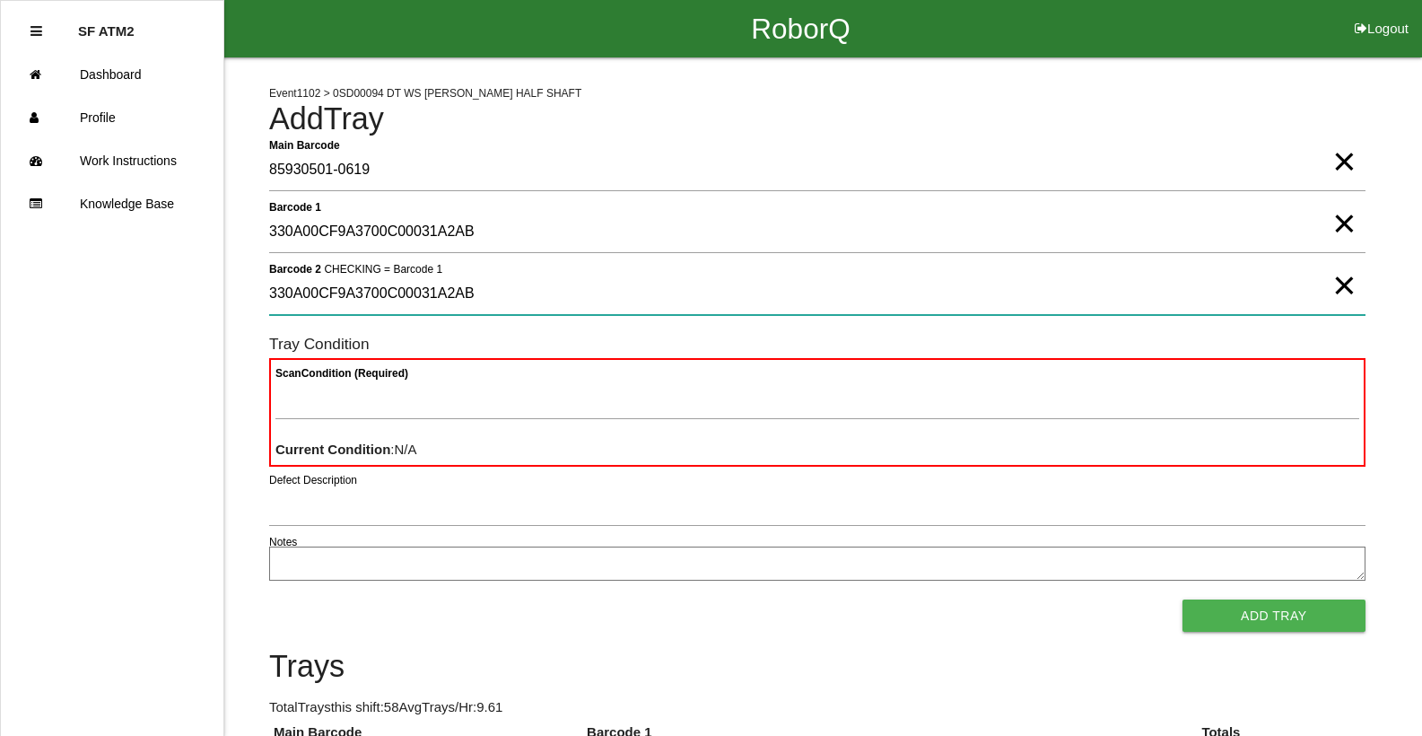
type 2 "330A00CF9A3700C00031A2AB"
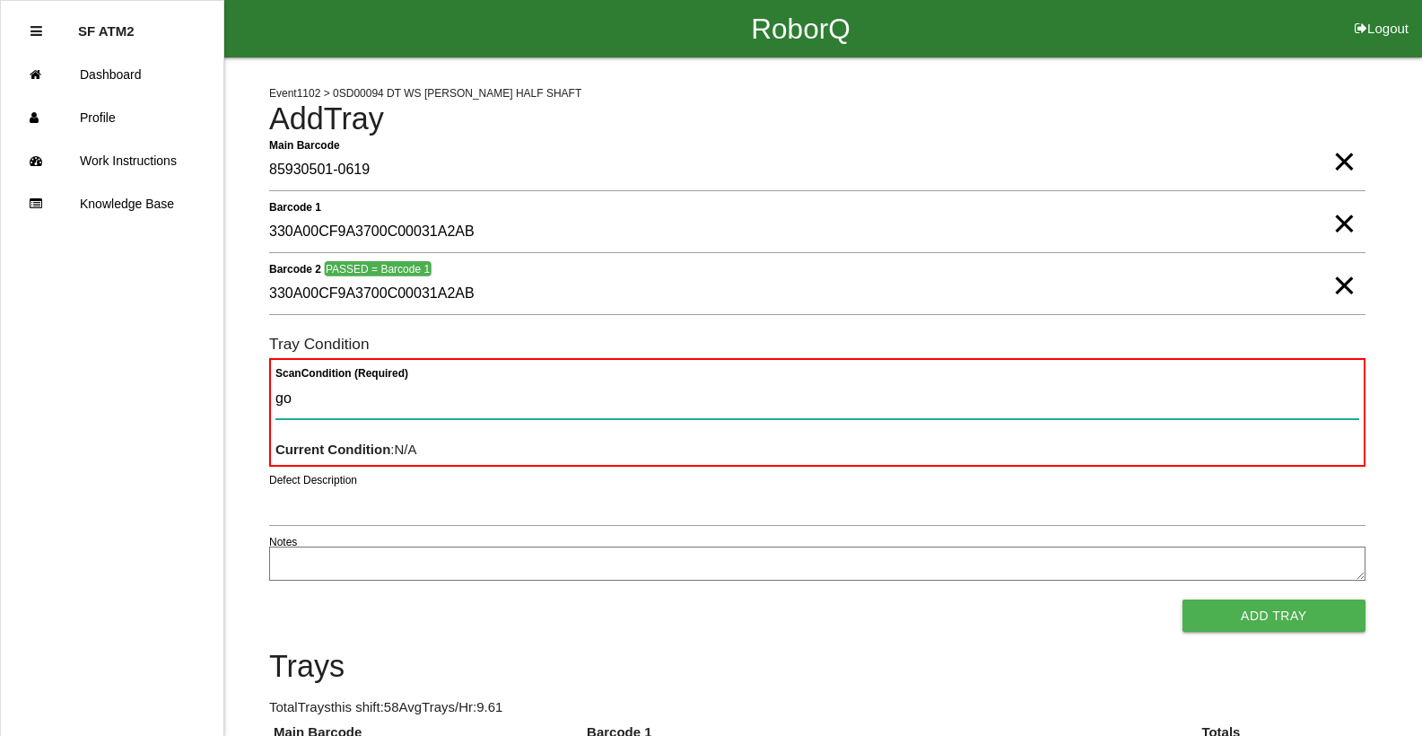
type Condition "goo"
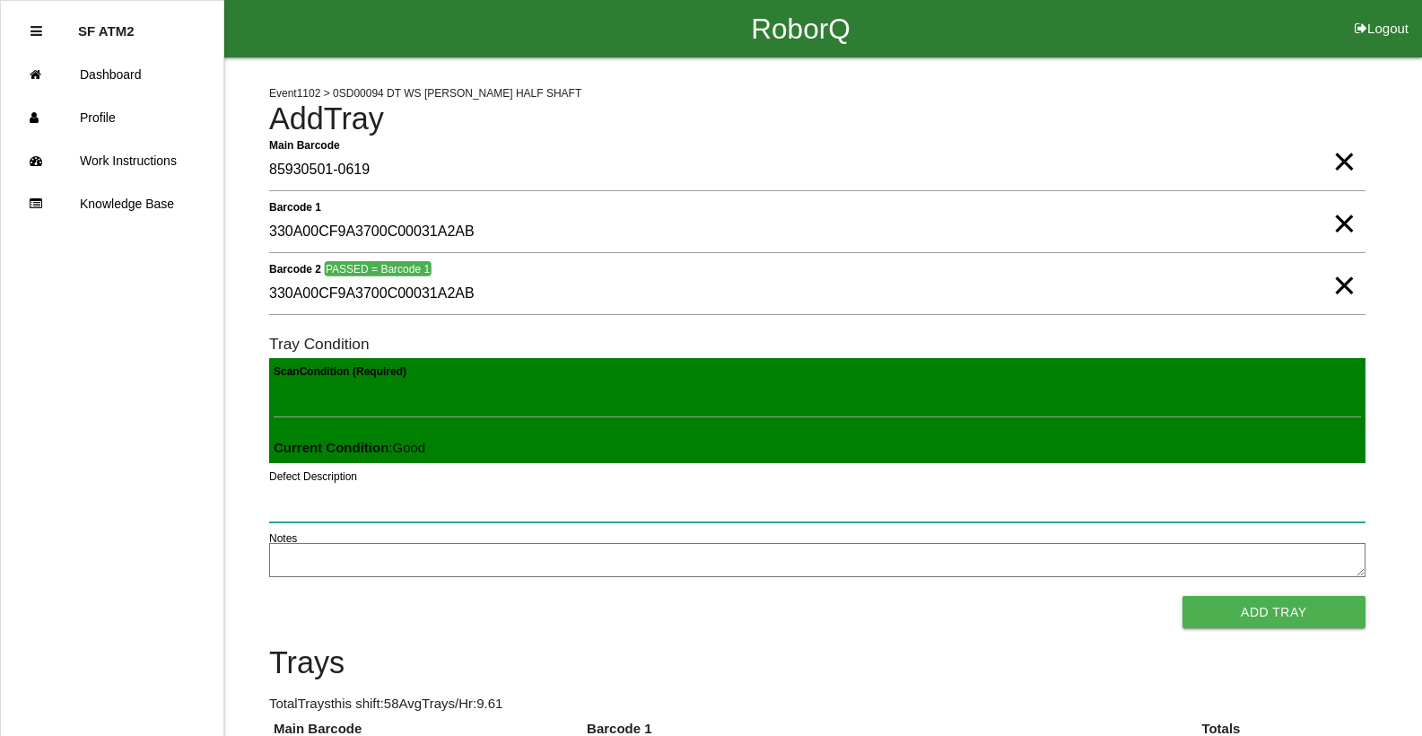
click at [1182, 596] on button "Add Tray" at bounding box center [1273, 612] width 183 height 32
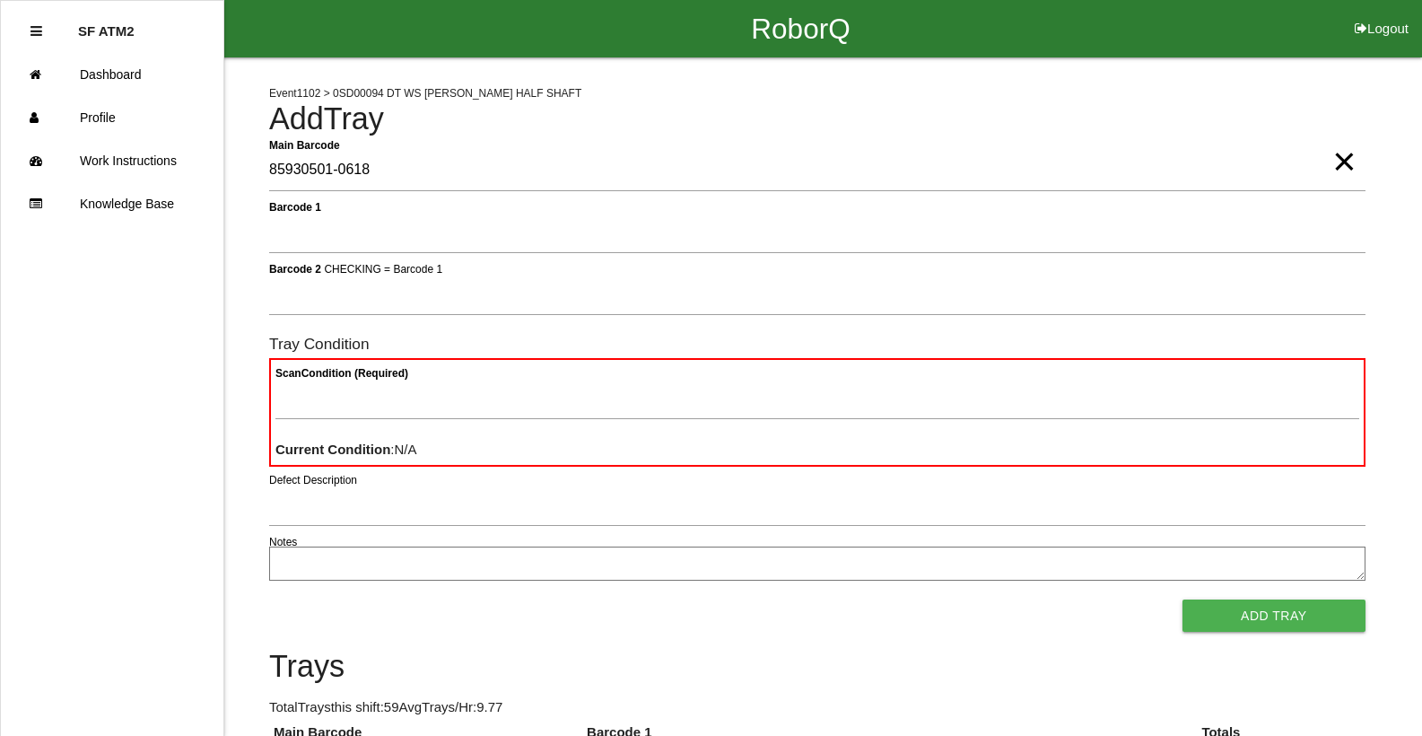
type Barcode "85930501-0618"
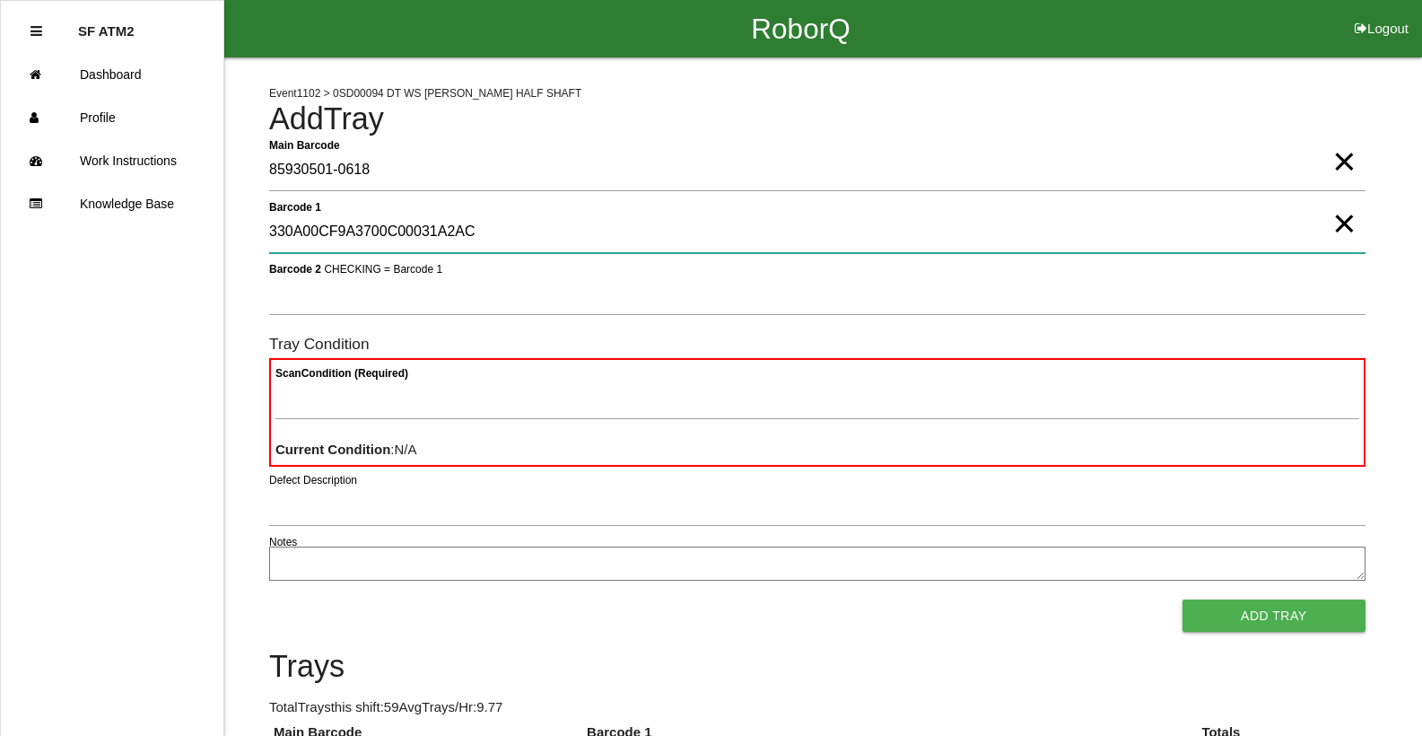
type 1 "330A00CF9A3700C00031A2AC"
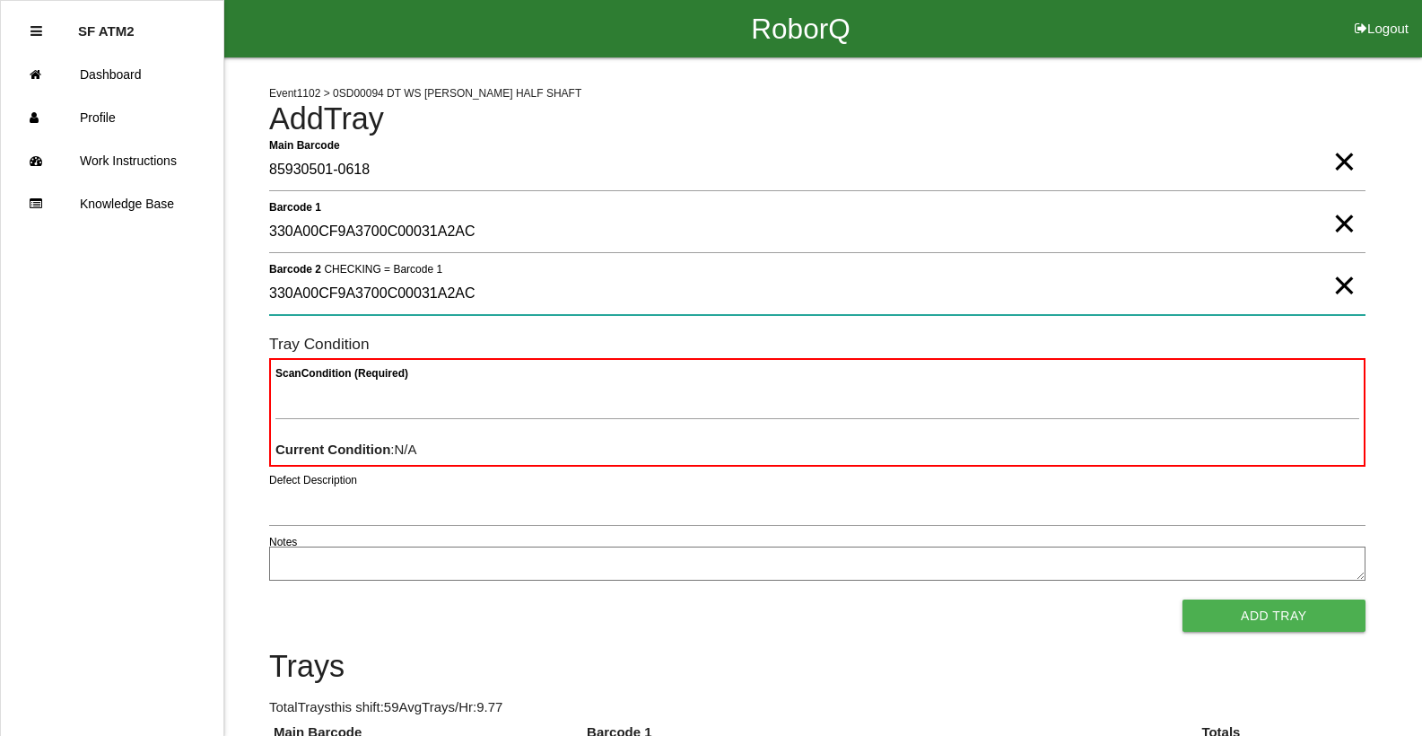
type 2 "330A00CF9A3700C00031A2AC"
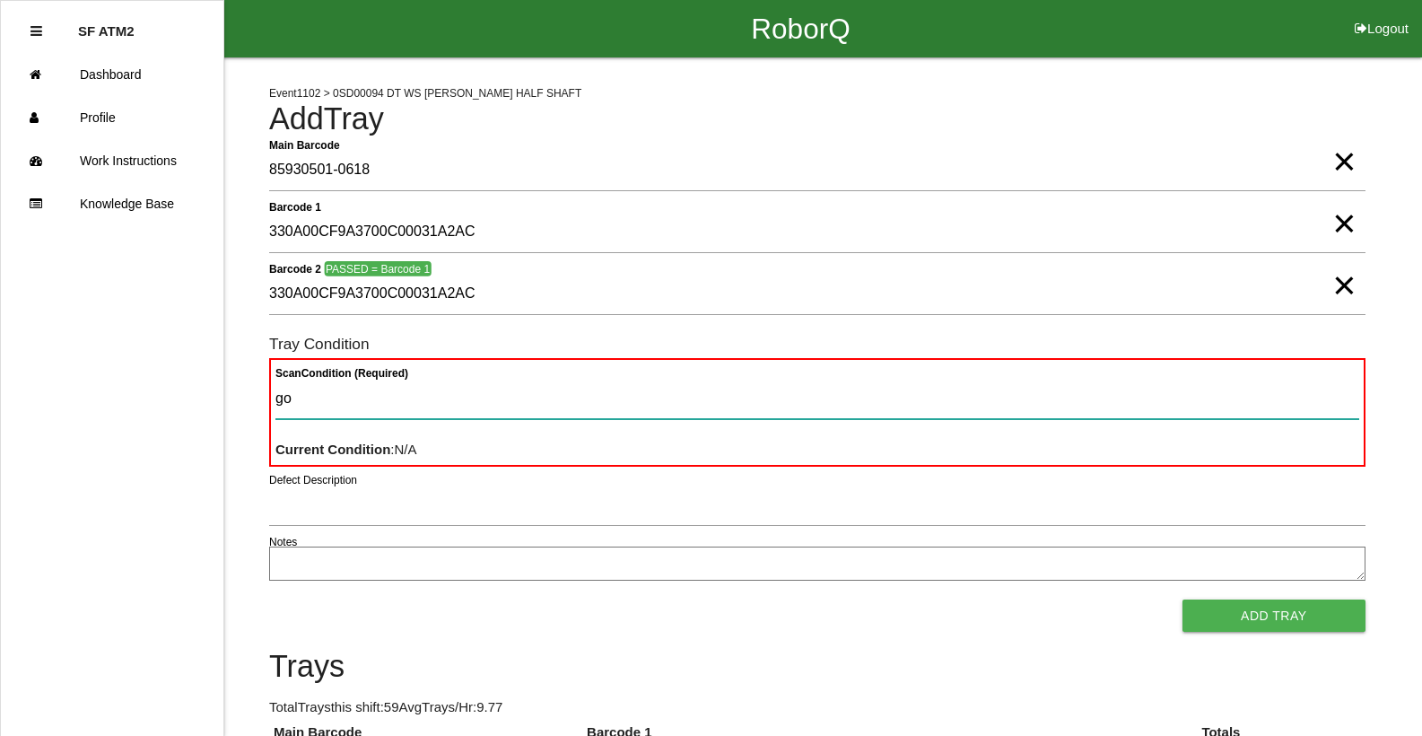
type Condition "goo"
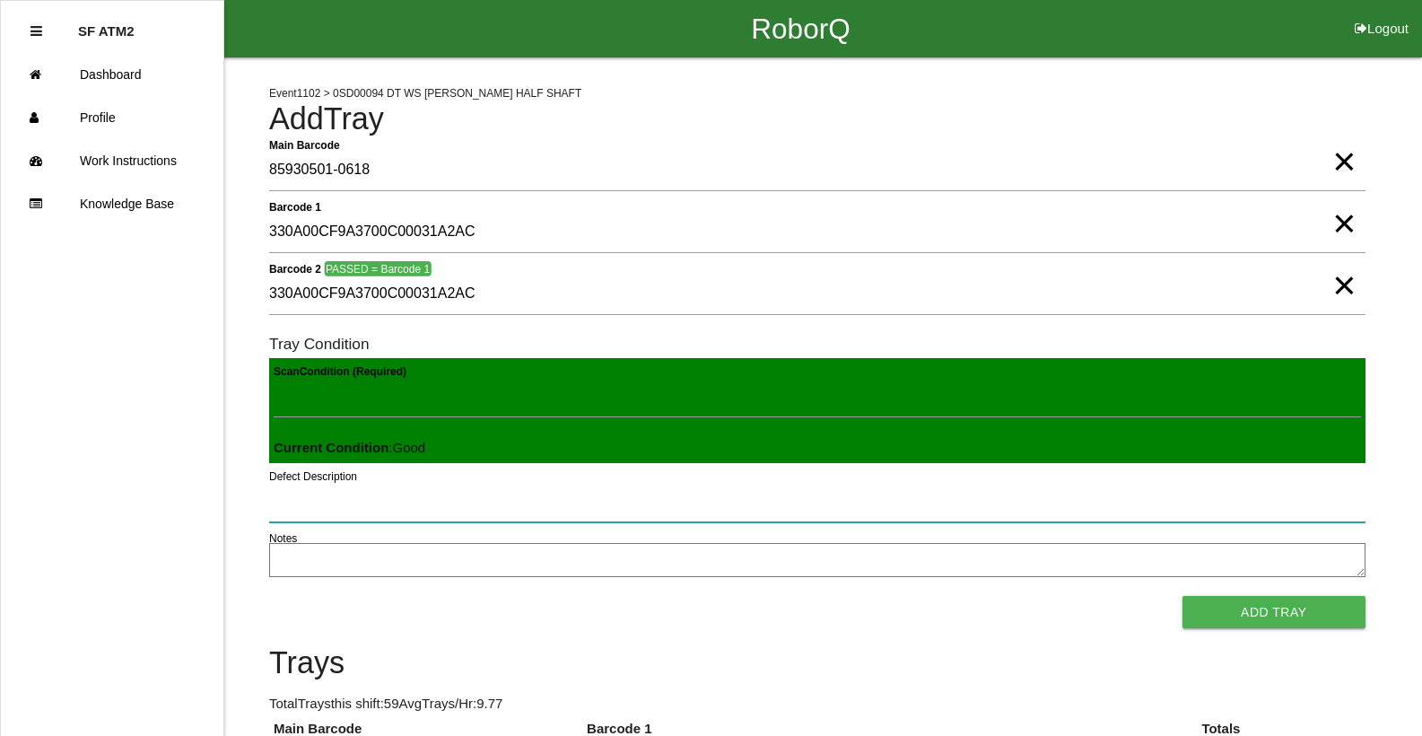
click at [1182, 596] on button "Add Tray" at bounding box center [1273, 612] width 183 height 32
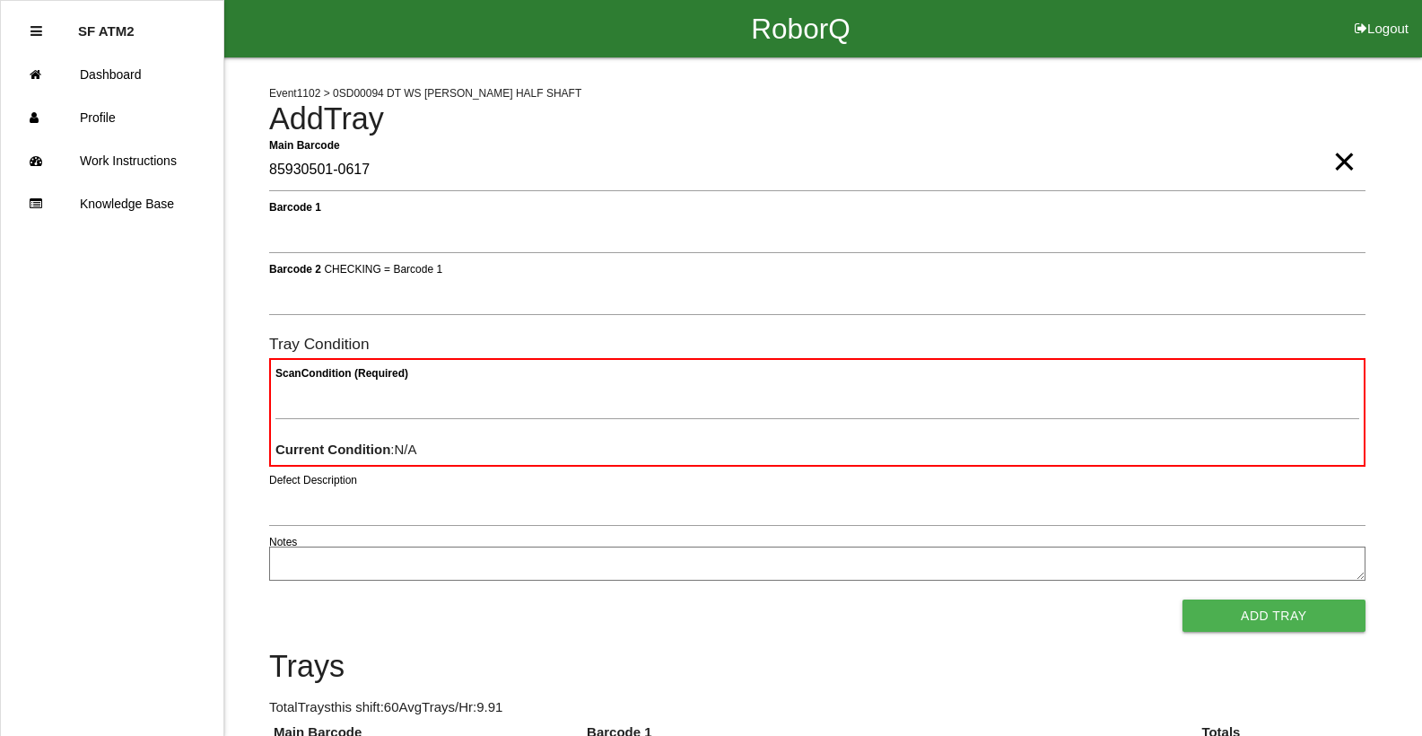
type Barcode "85930501-0617"
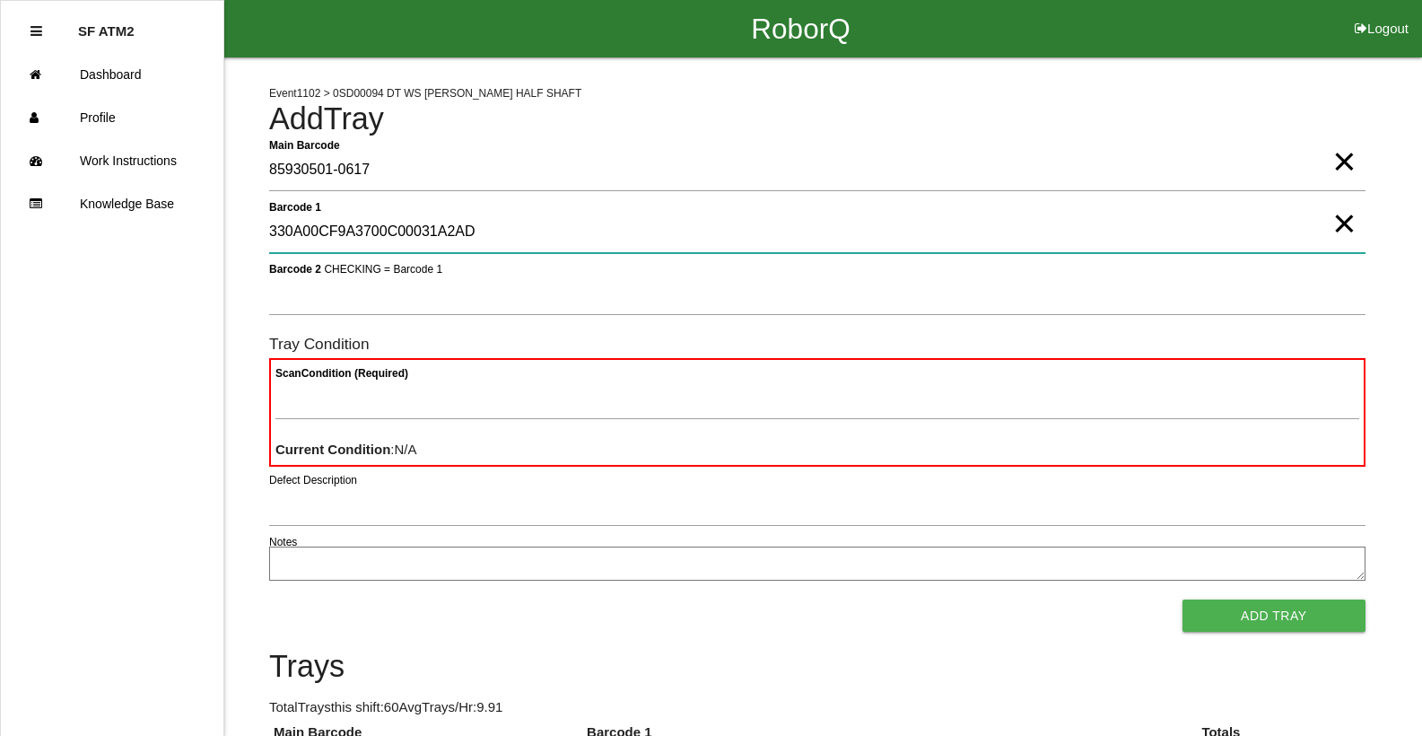
type 1 "330A00CF9A3700C00031A2AD"
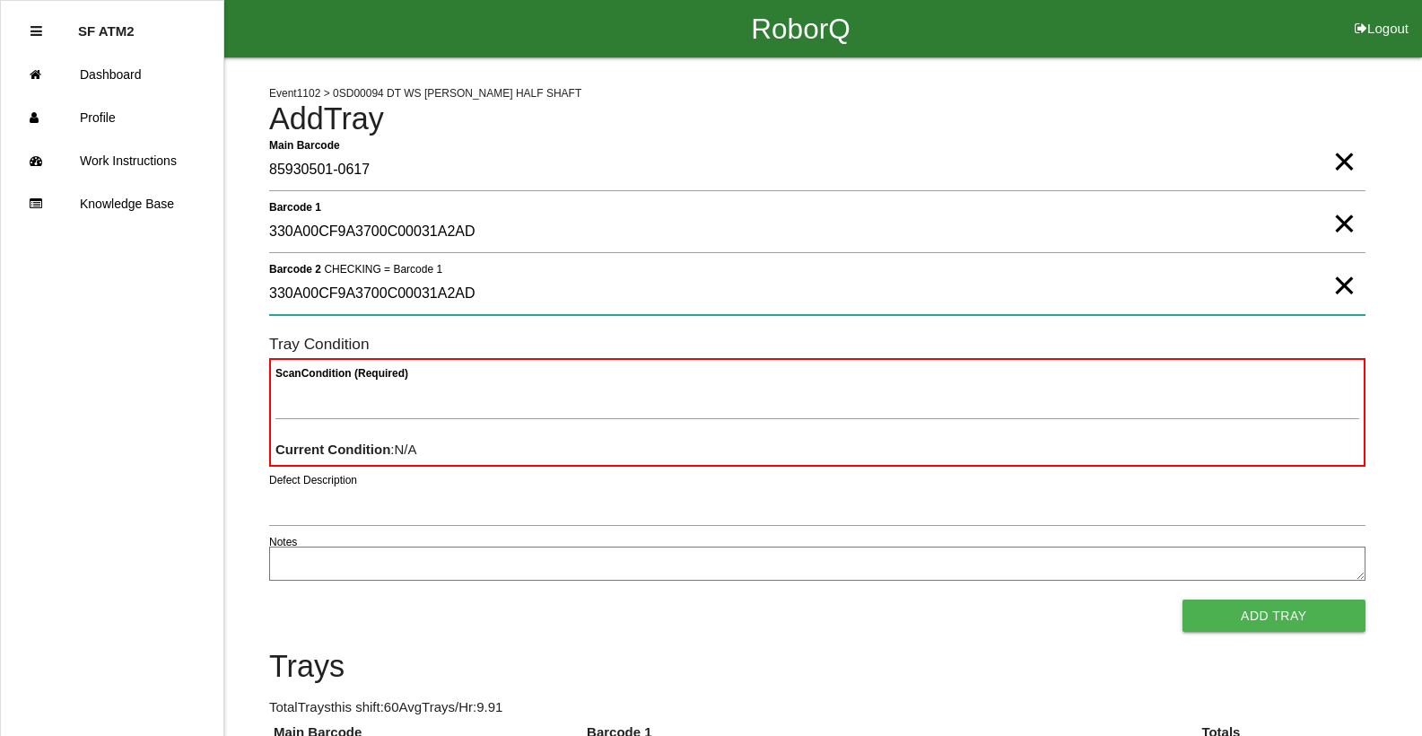
type 2 "330A00CF9A3700C00031A2AD"
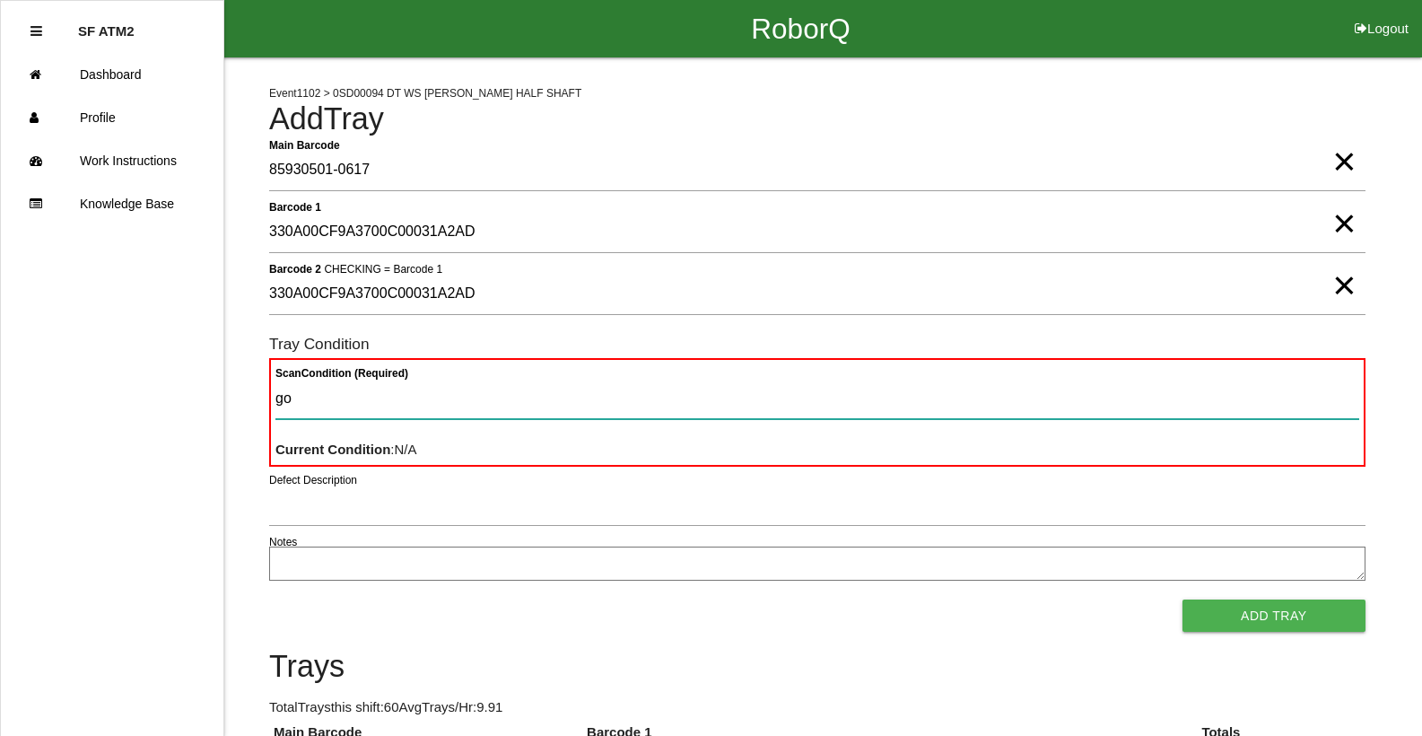
type Condition "goo"
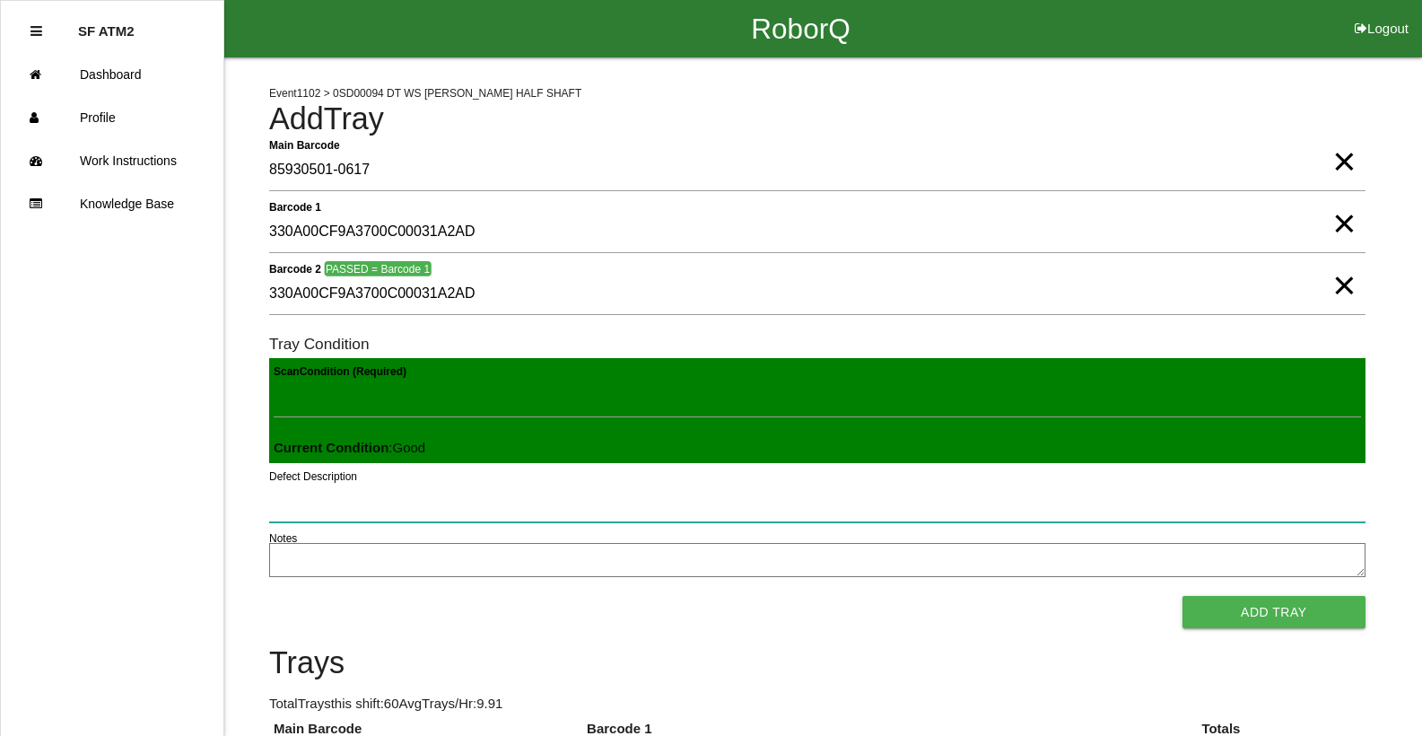
click at [1182, 596] on button "Add Tray" at bounding box center [1273, 612] width 183 height 32
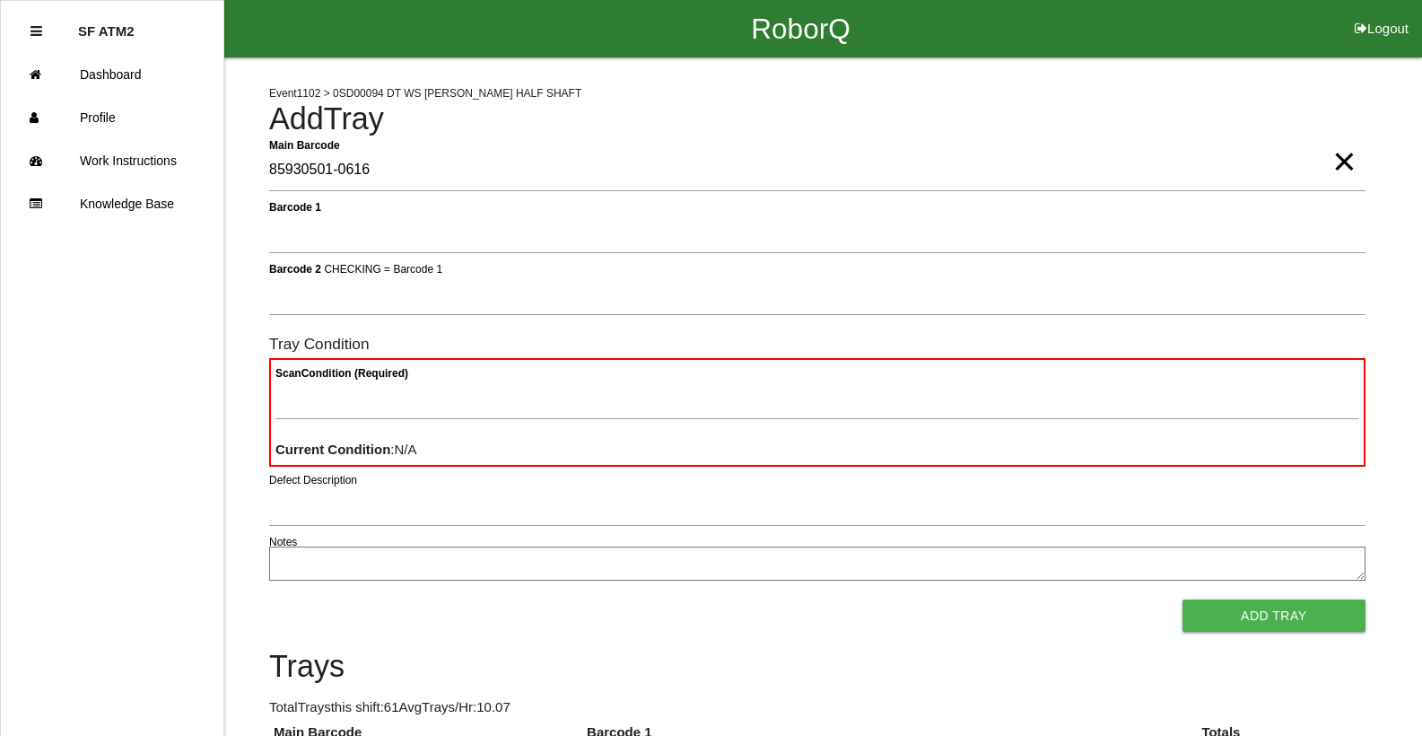
type Barcode "85930501-0616"
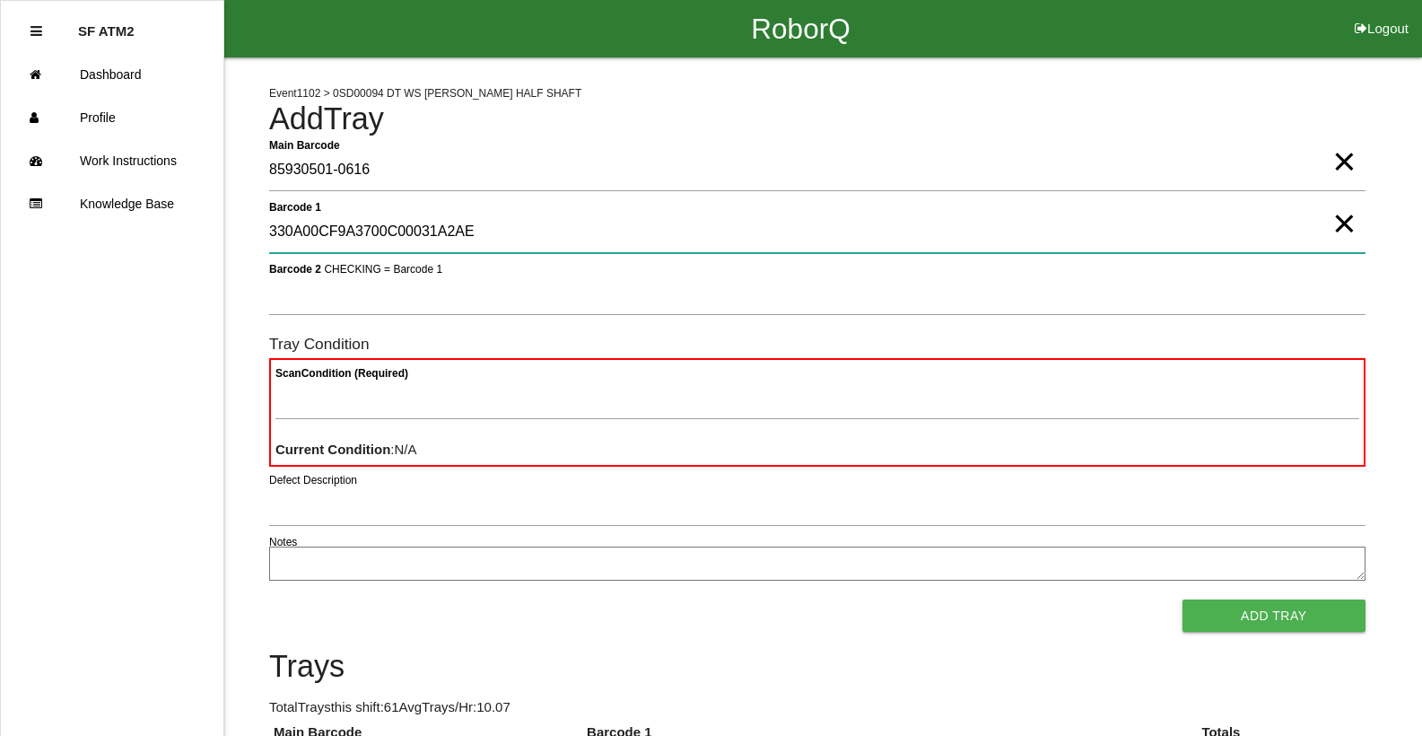
type 1 "330A00CF9A3700C00031A2AE"
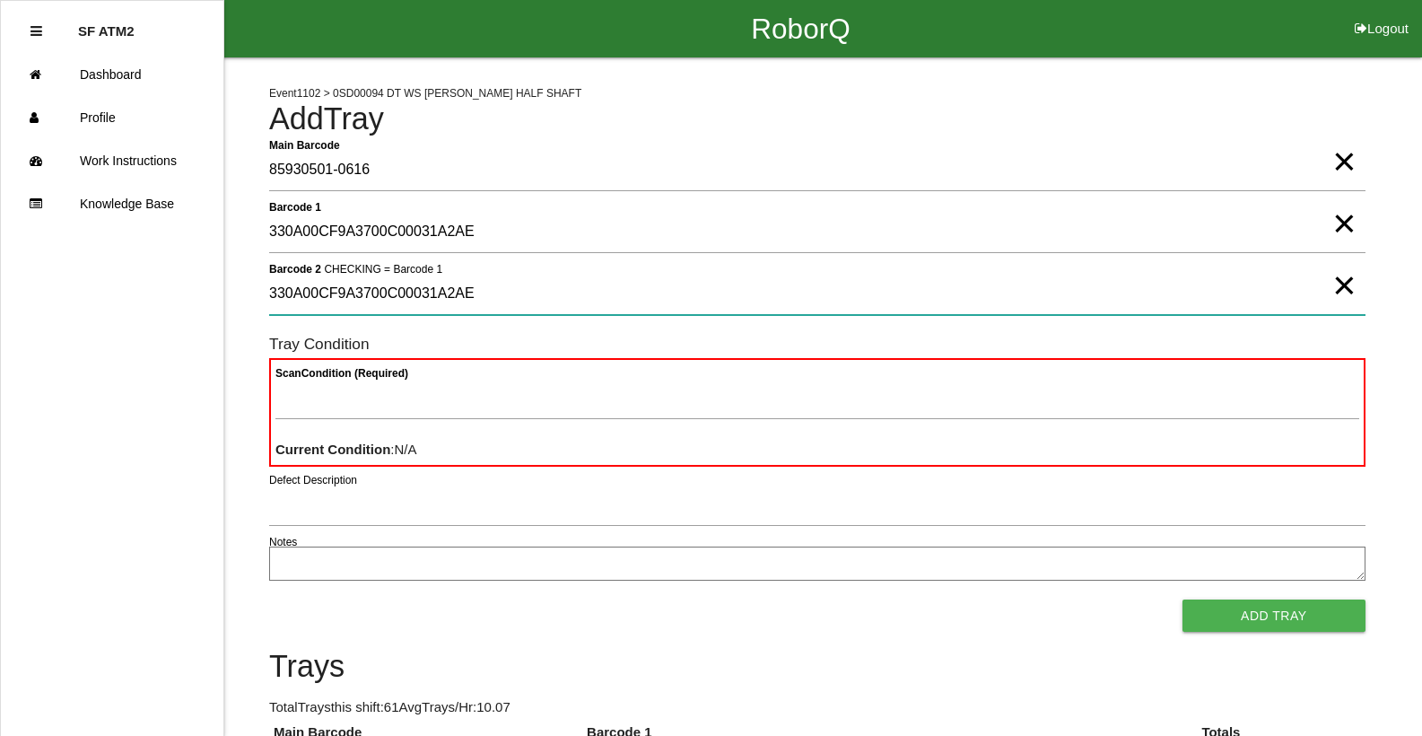
type 2 "330A00CF9A3700C00031A2AE"
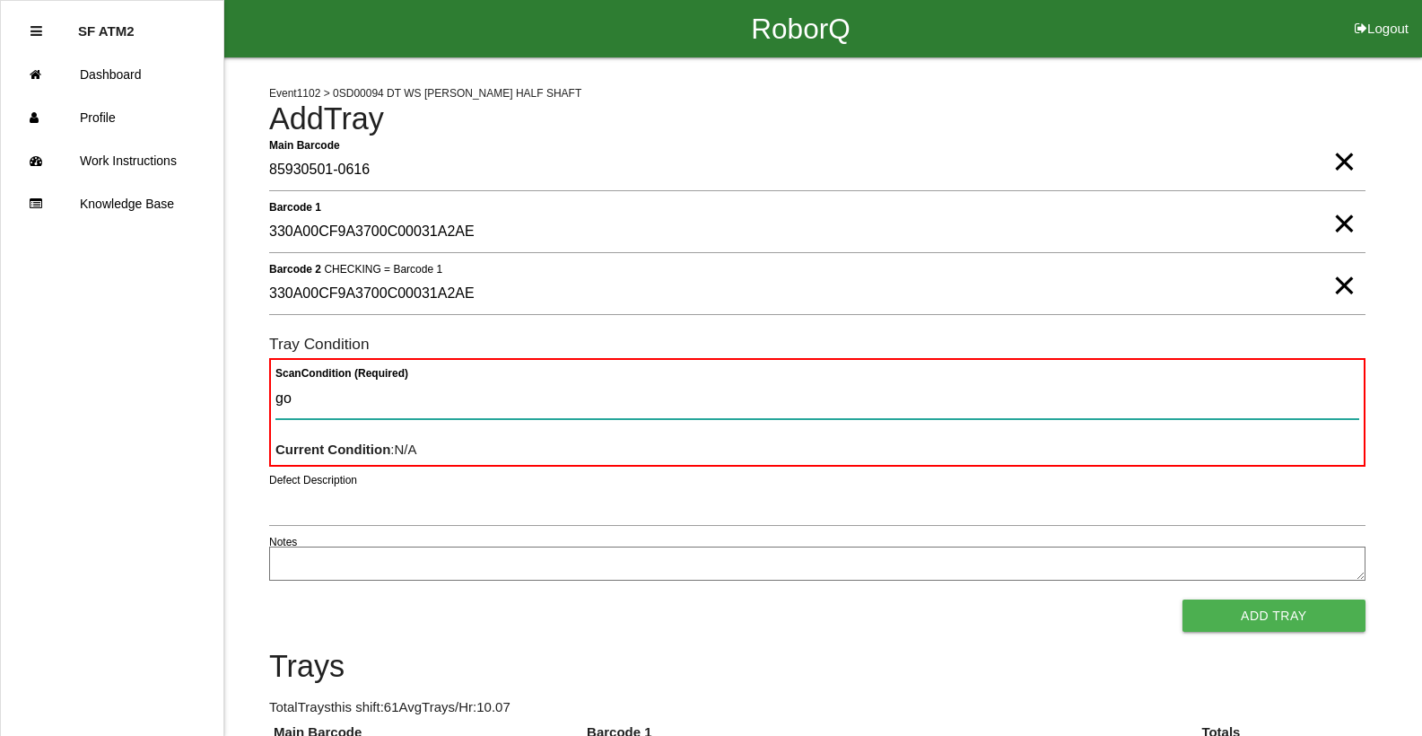
type Condition "goo"
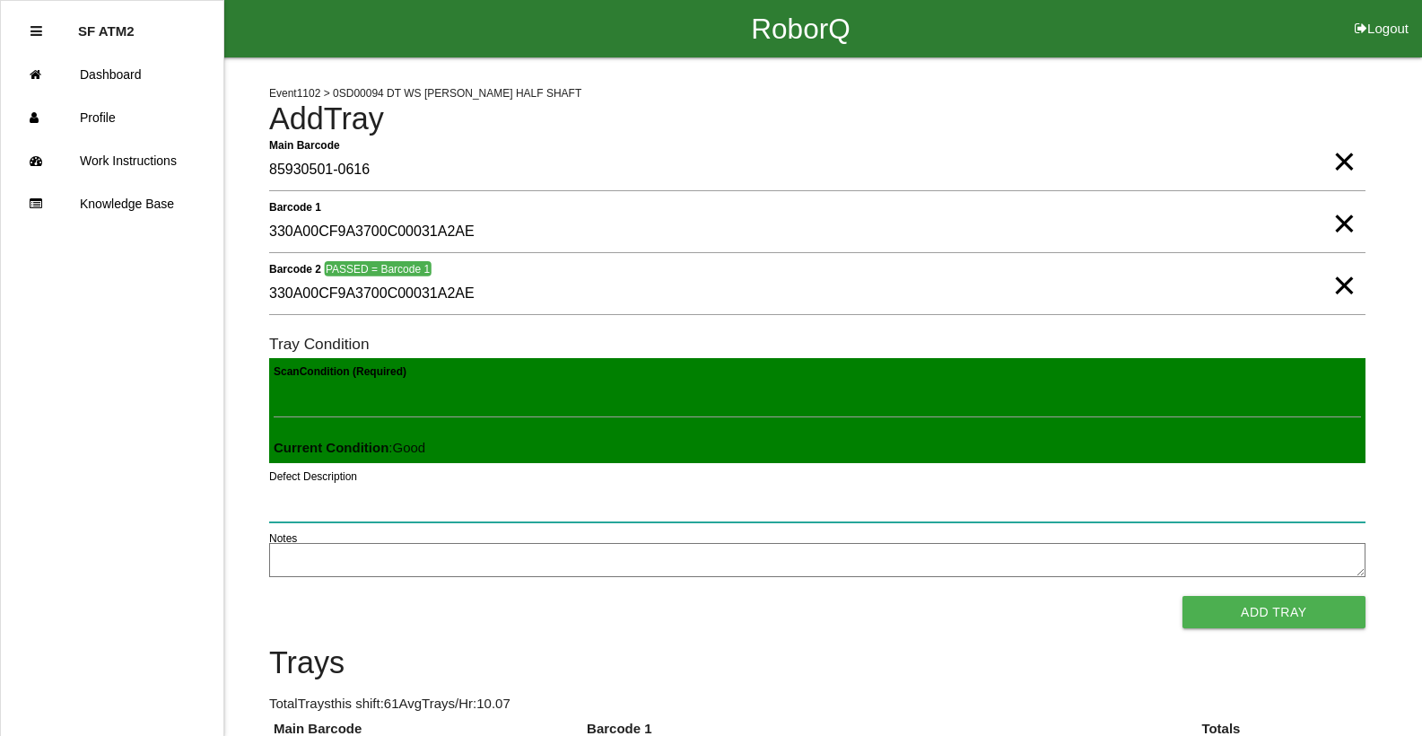
click at [1182, 596] on button "Add Tray" at bounding box center [1273, 612] width 183 height 32
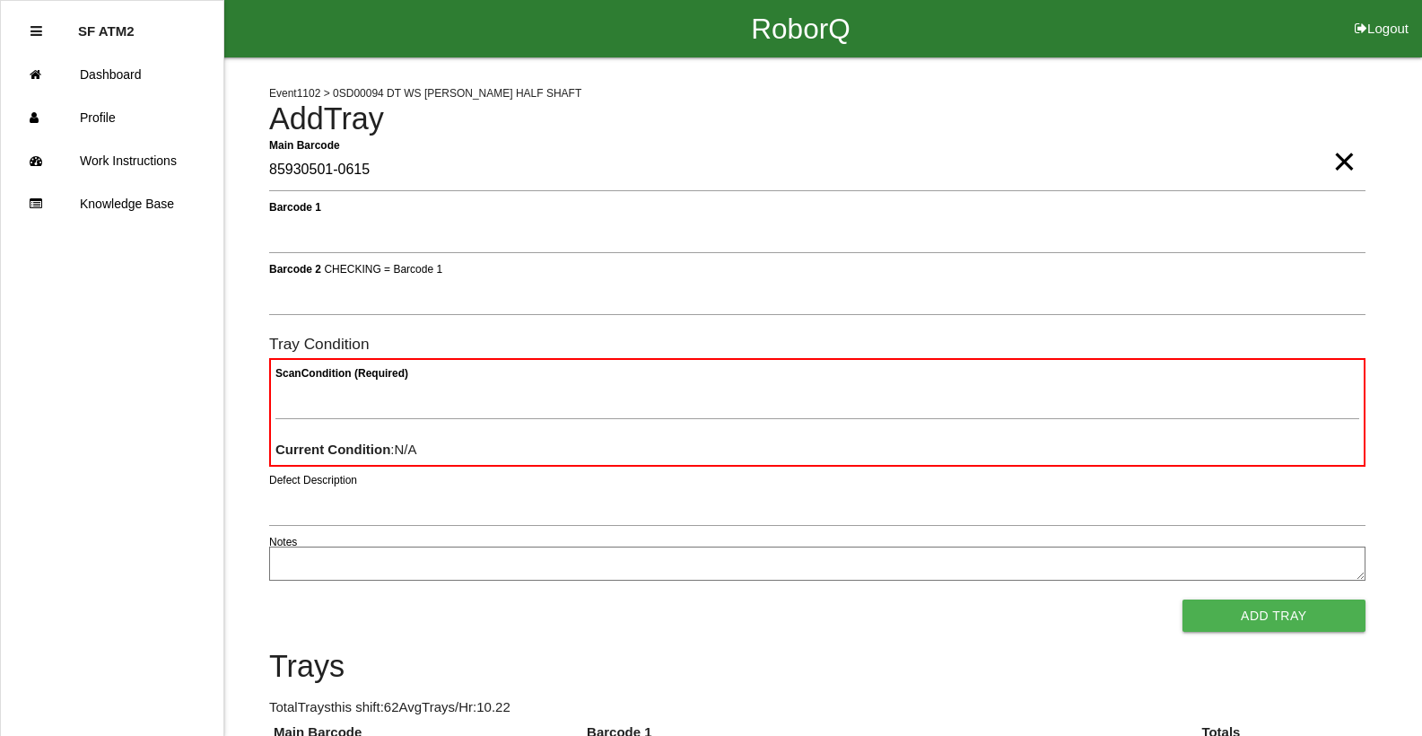
type Barcode "85930501-0615"
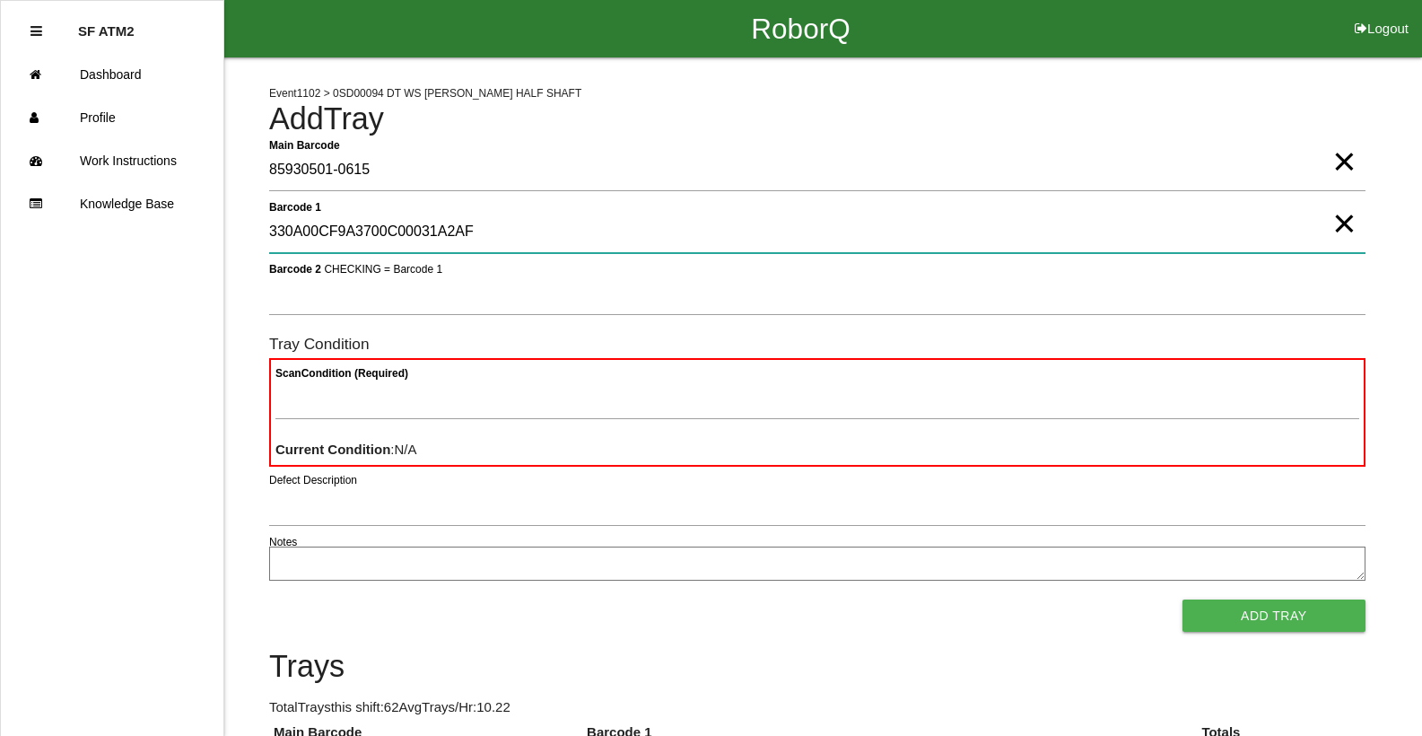
type 1 "330A00CF9A3700C00031A2AF"
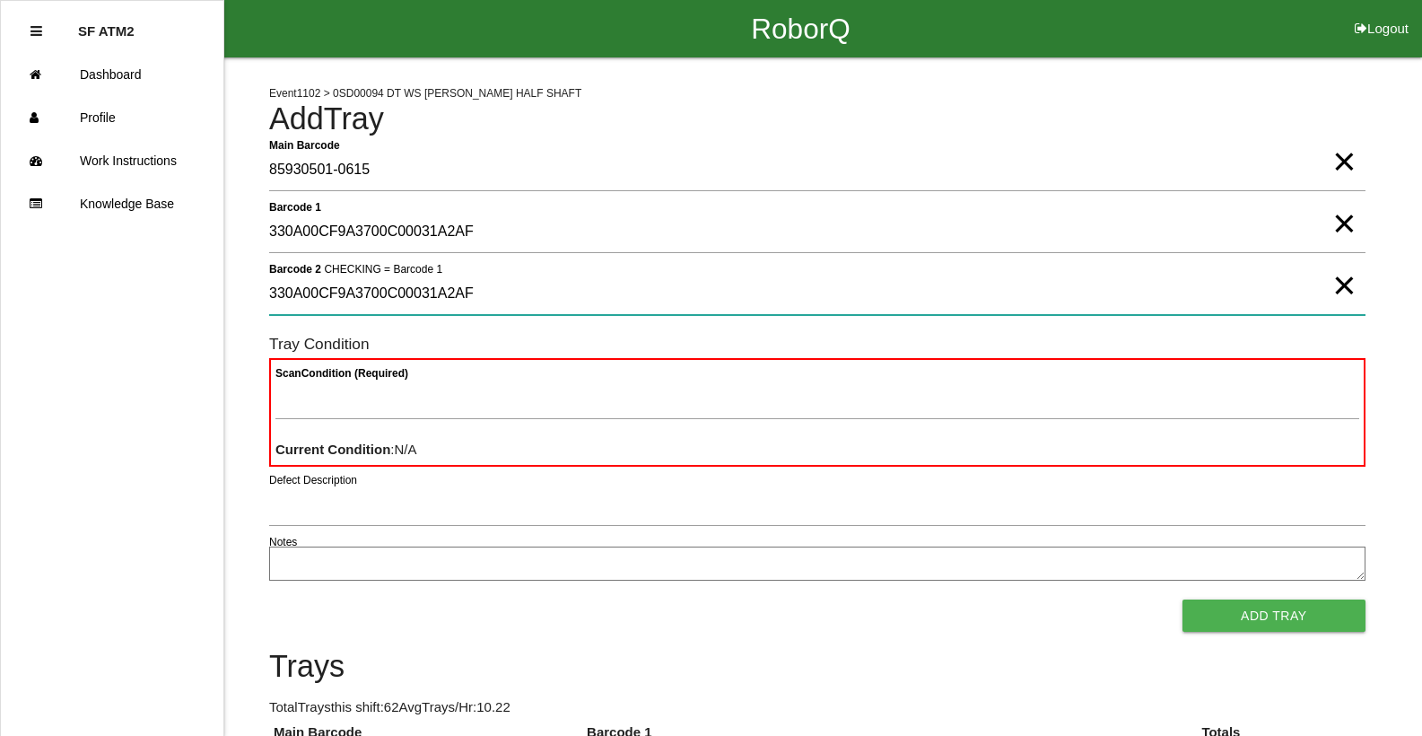
type 2 "330A00CF9A3700C00031A2AF"
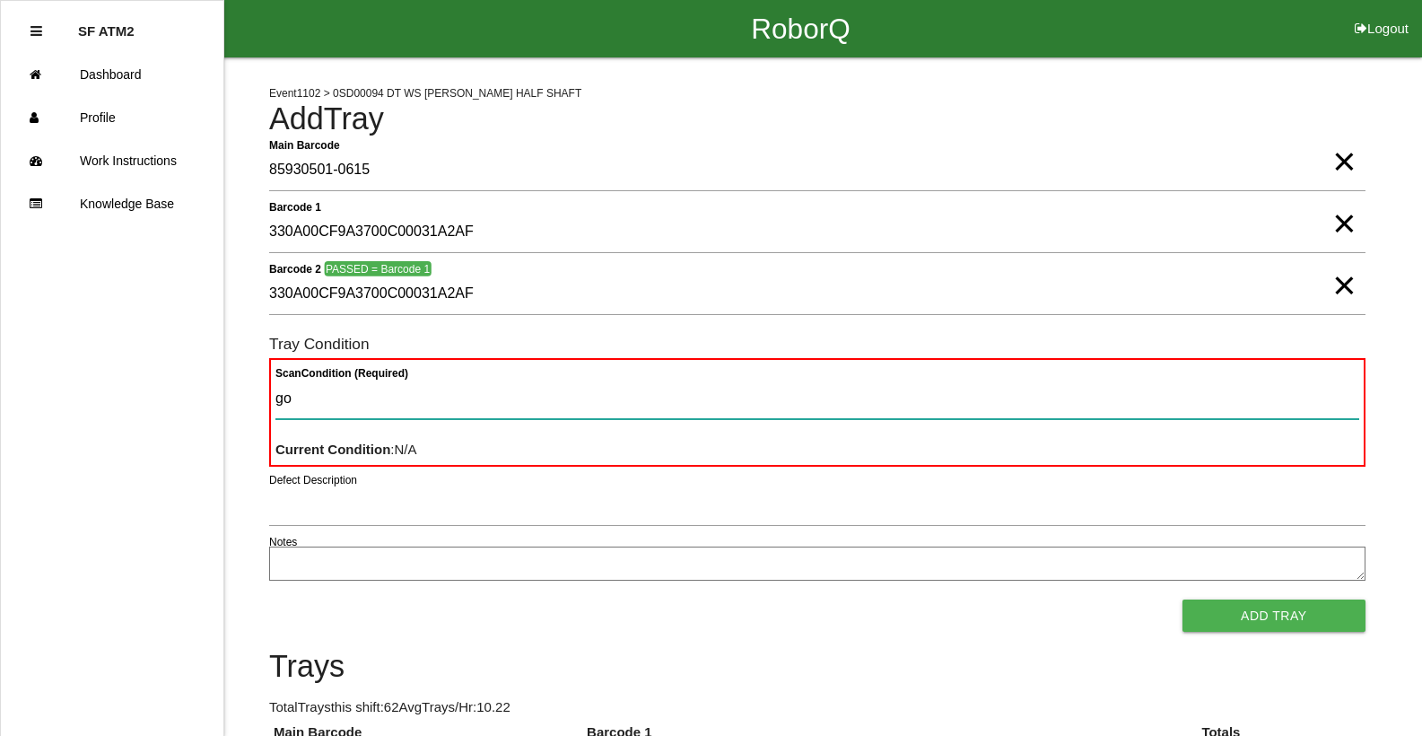
type Condition "goo"
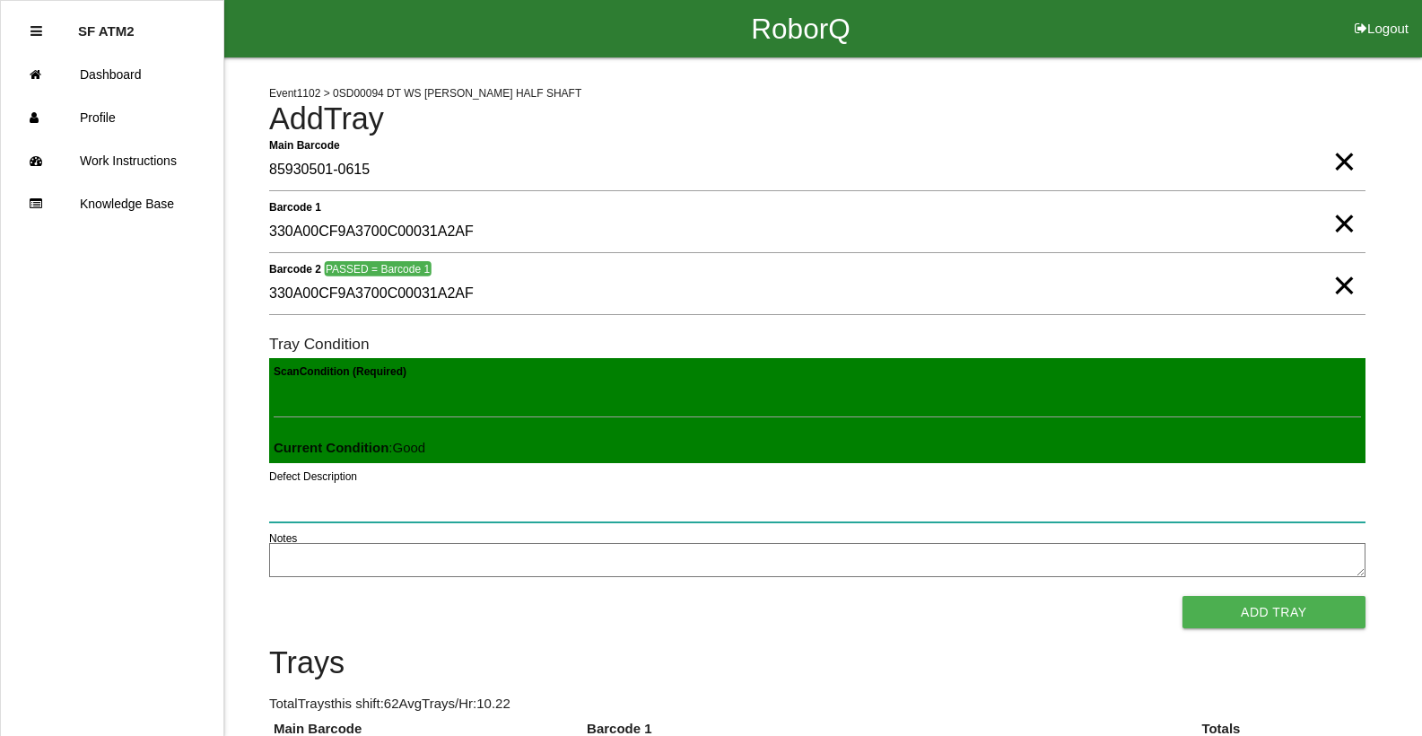
click button "Add Tray" at bounding box center [1273, 612] width 183 height 32
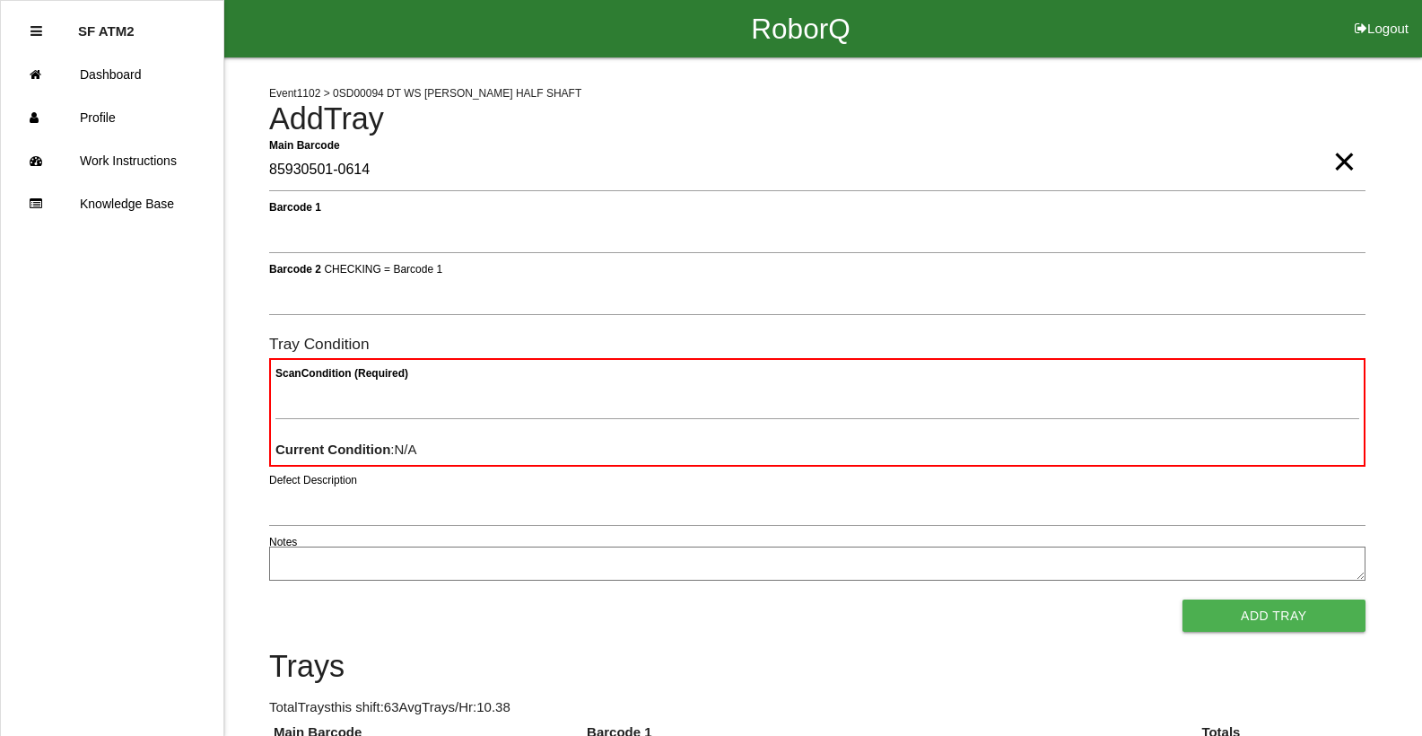
type Barcode "85930501-0614"
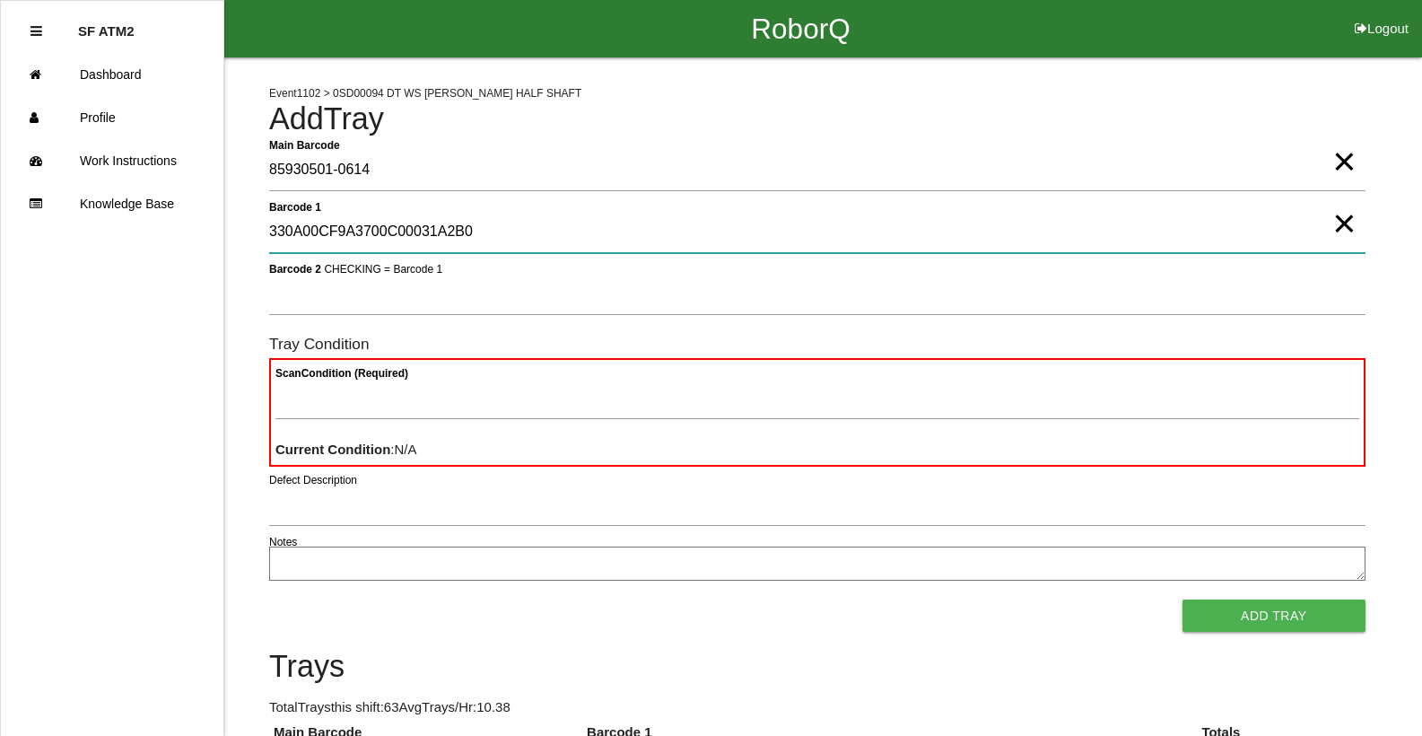
type 1 "330A00CF9A3700C00031A2B0"
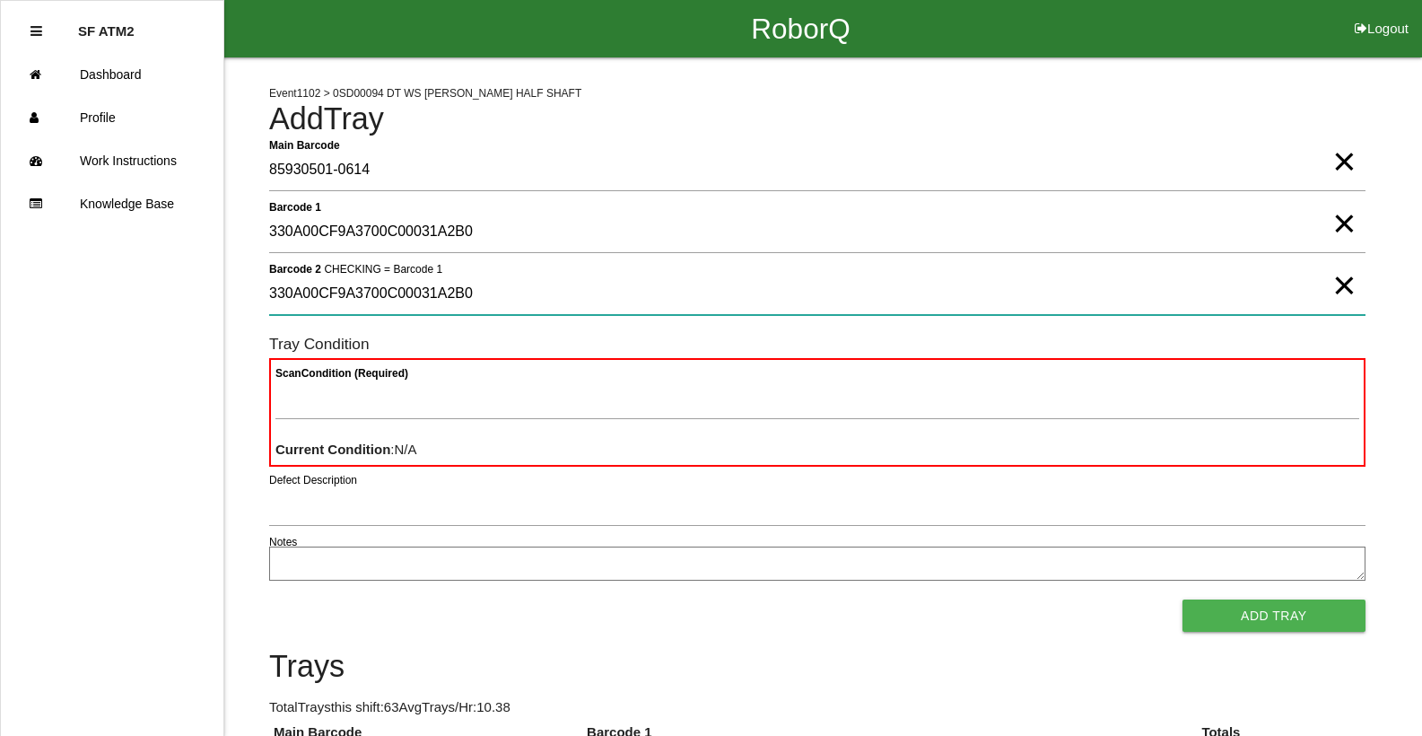
type 2 "330A00CF9A3700C00031A2B0"
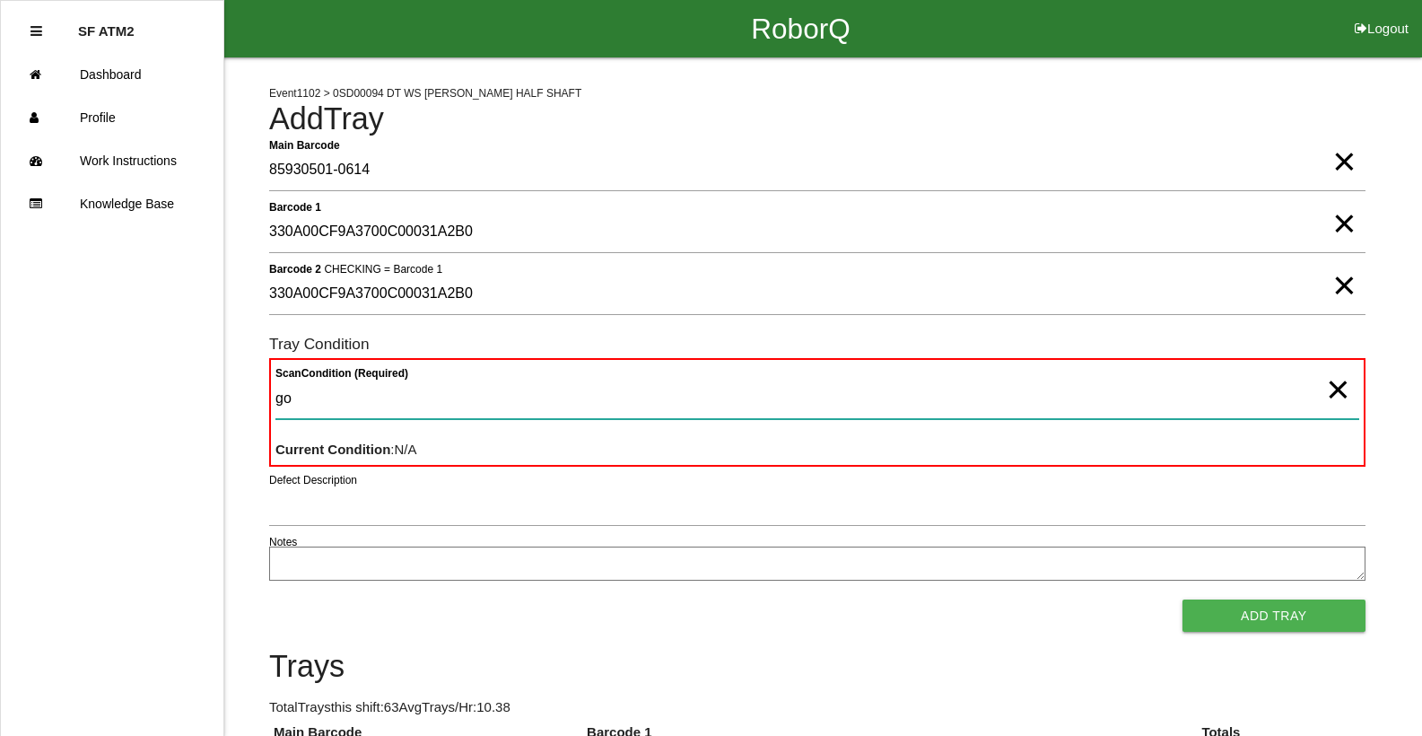
type Condition "goo"
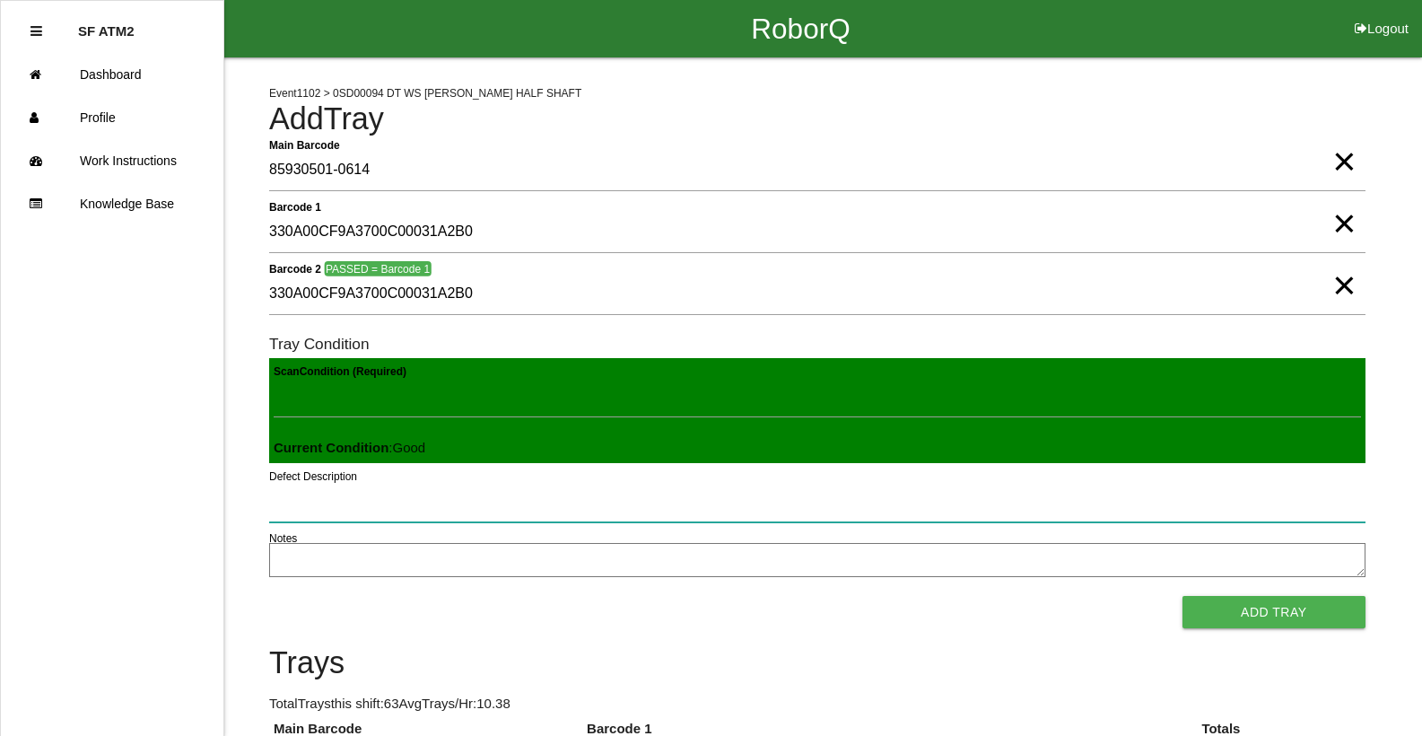
click at [1182, 596] on button "Add Tray" at bounding box center [1273, 612] width 183 height 32
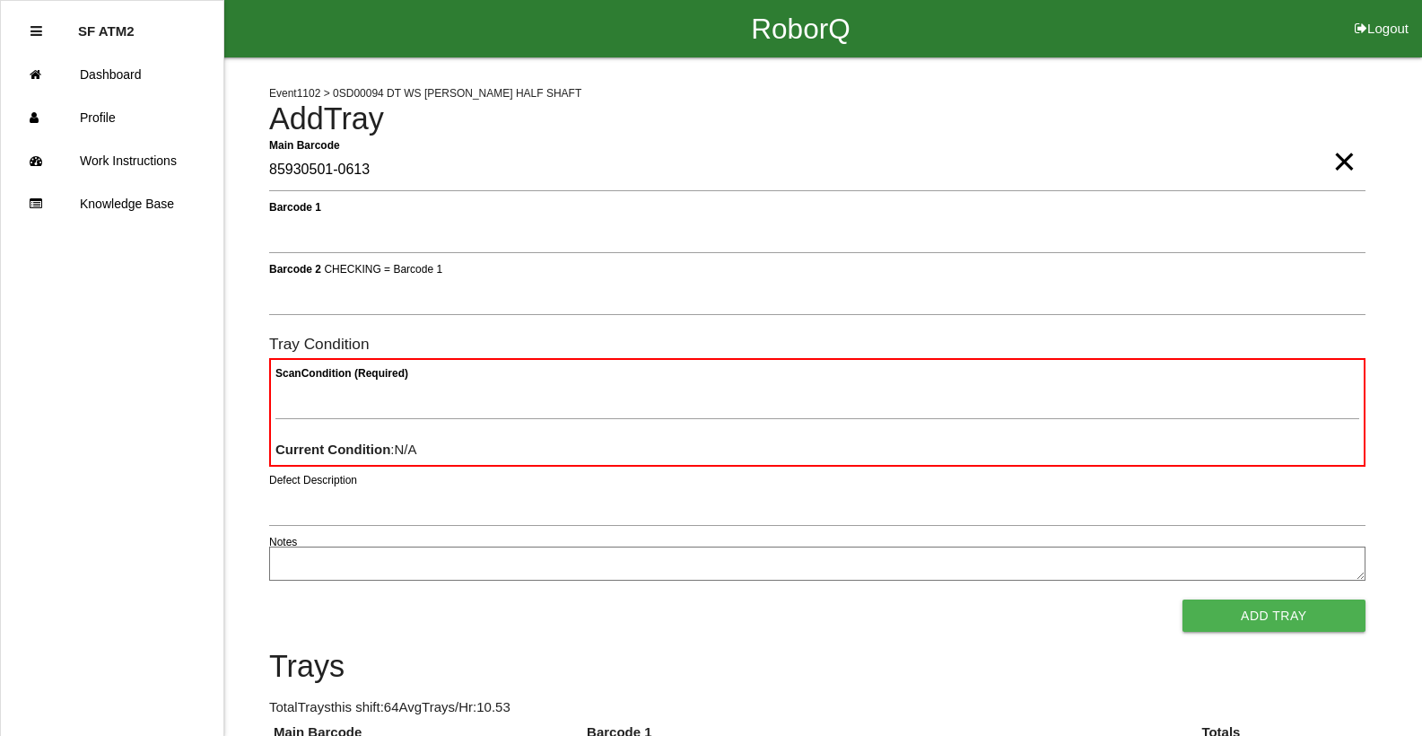
type Barcode "85930501-0613"
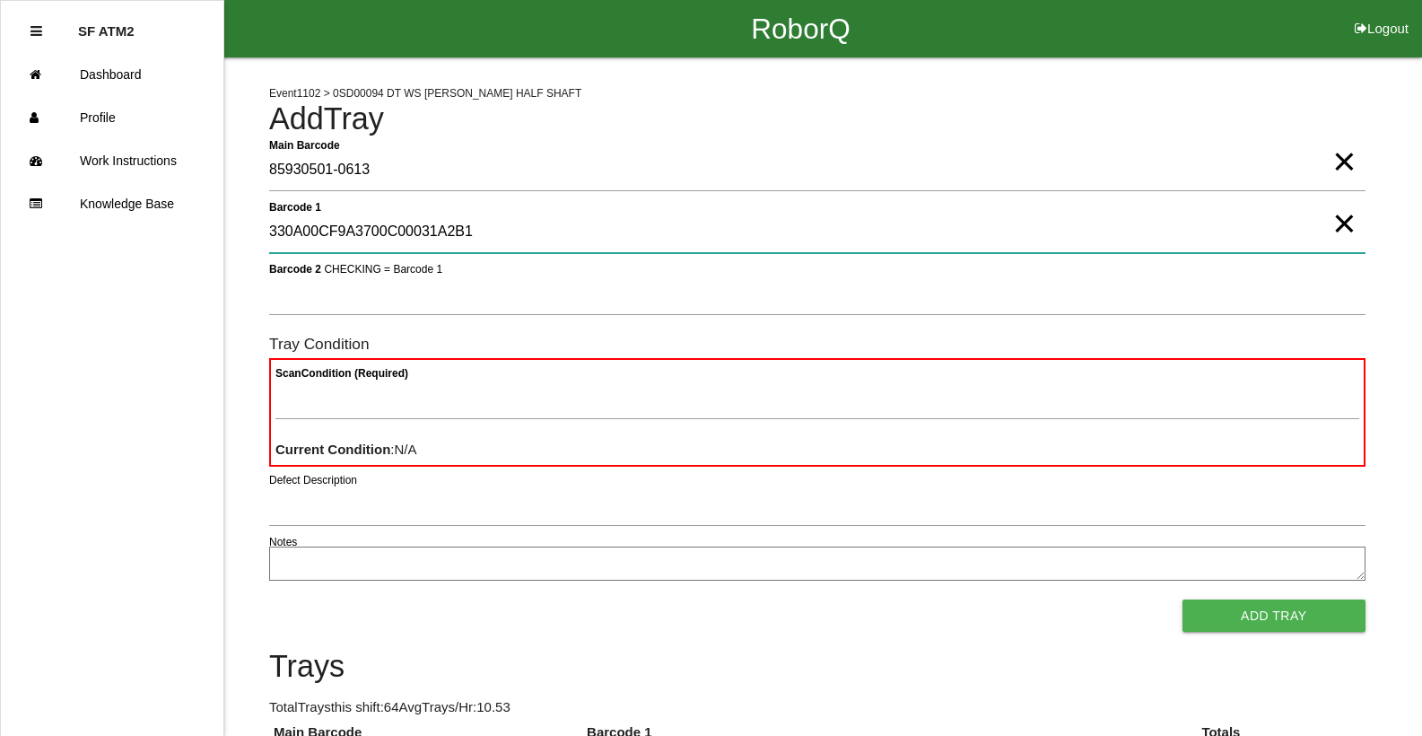
type 1 "330A00CF9A3700C00031A2B1"
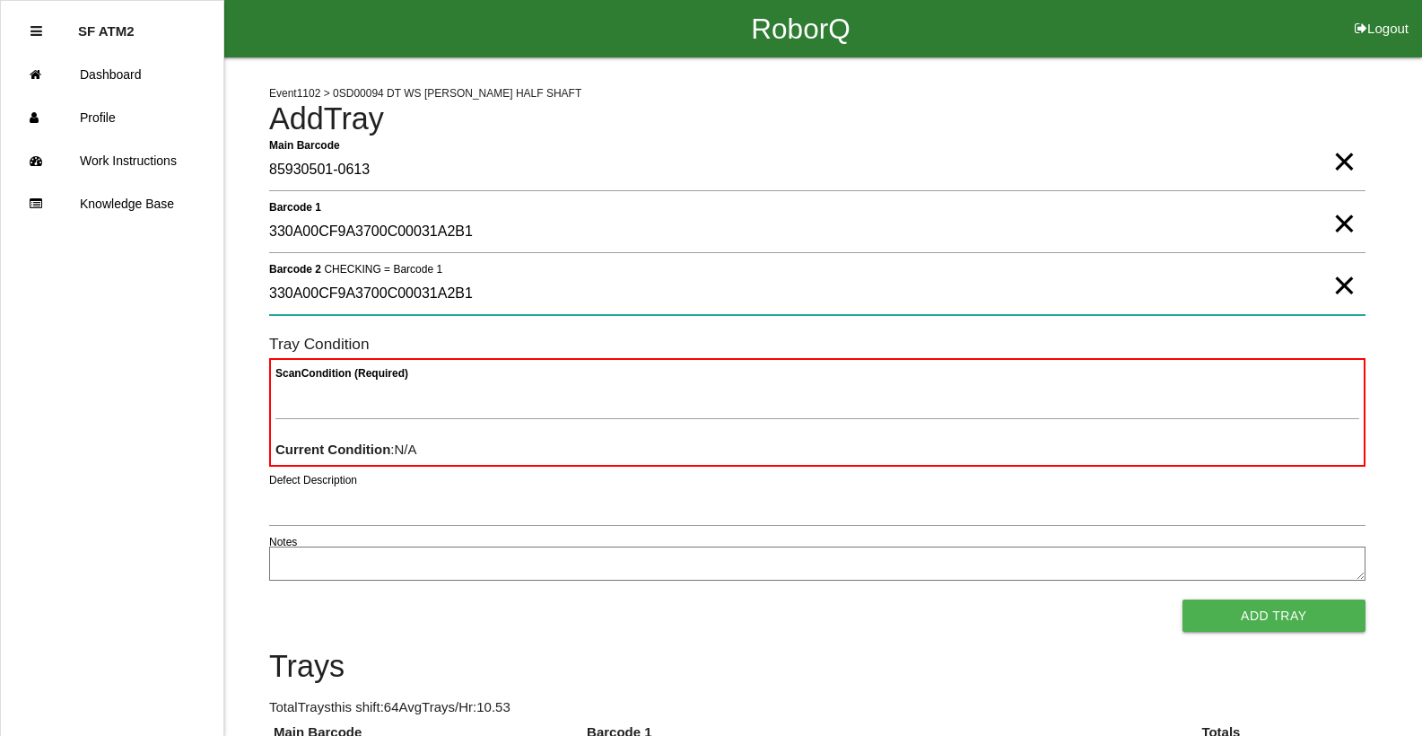
type 2 "330A00CF9A3700C00031A2B1"
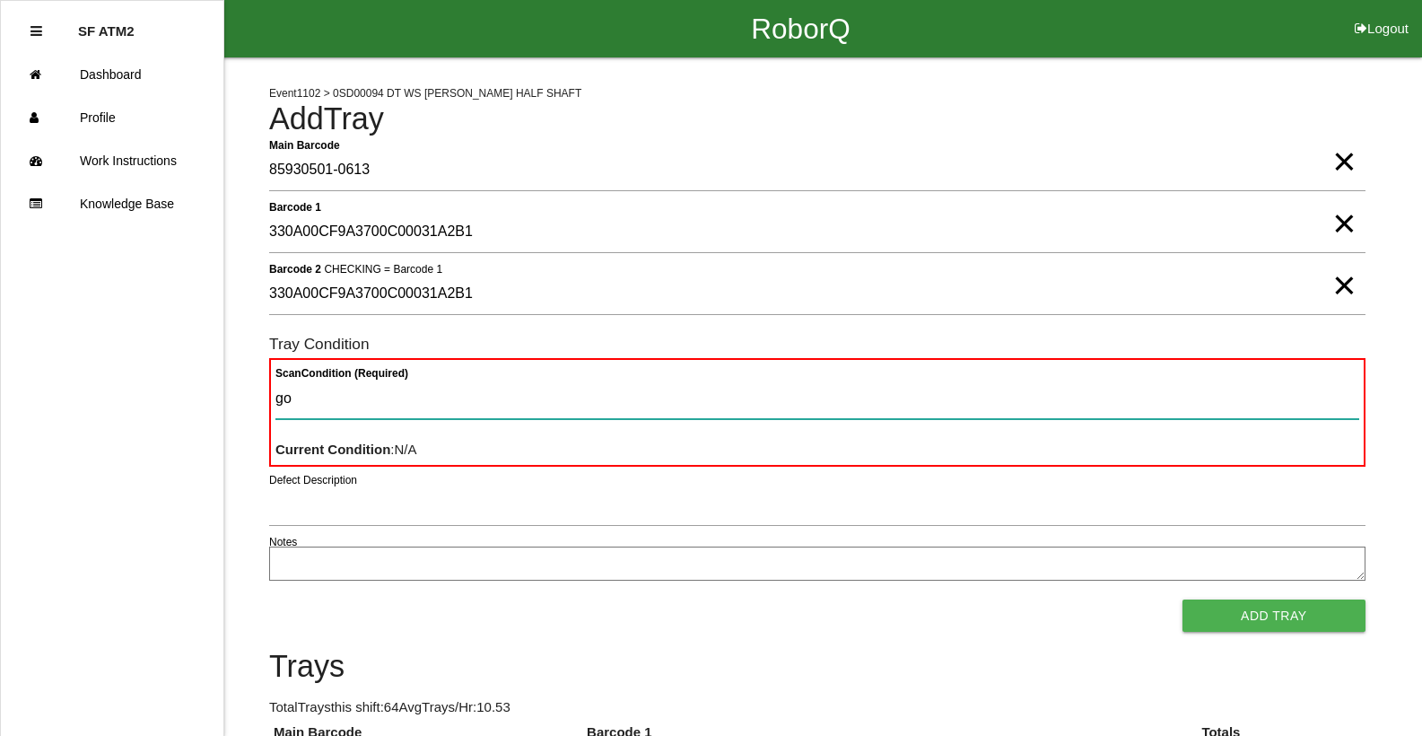
type Condition "goo"
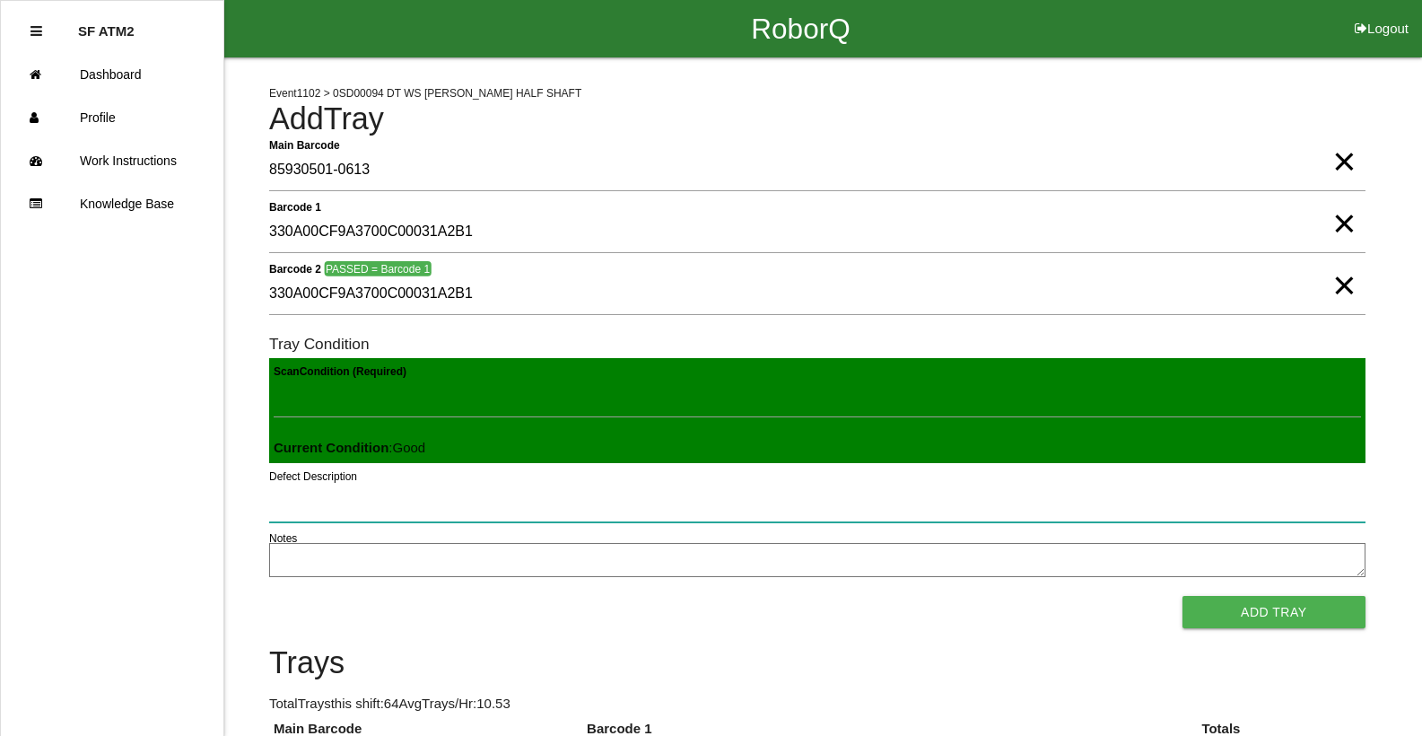
click at [1182, 596] on button "Add Tray" at bounding box center [1273, 612] width 183 height 32
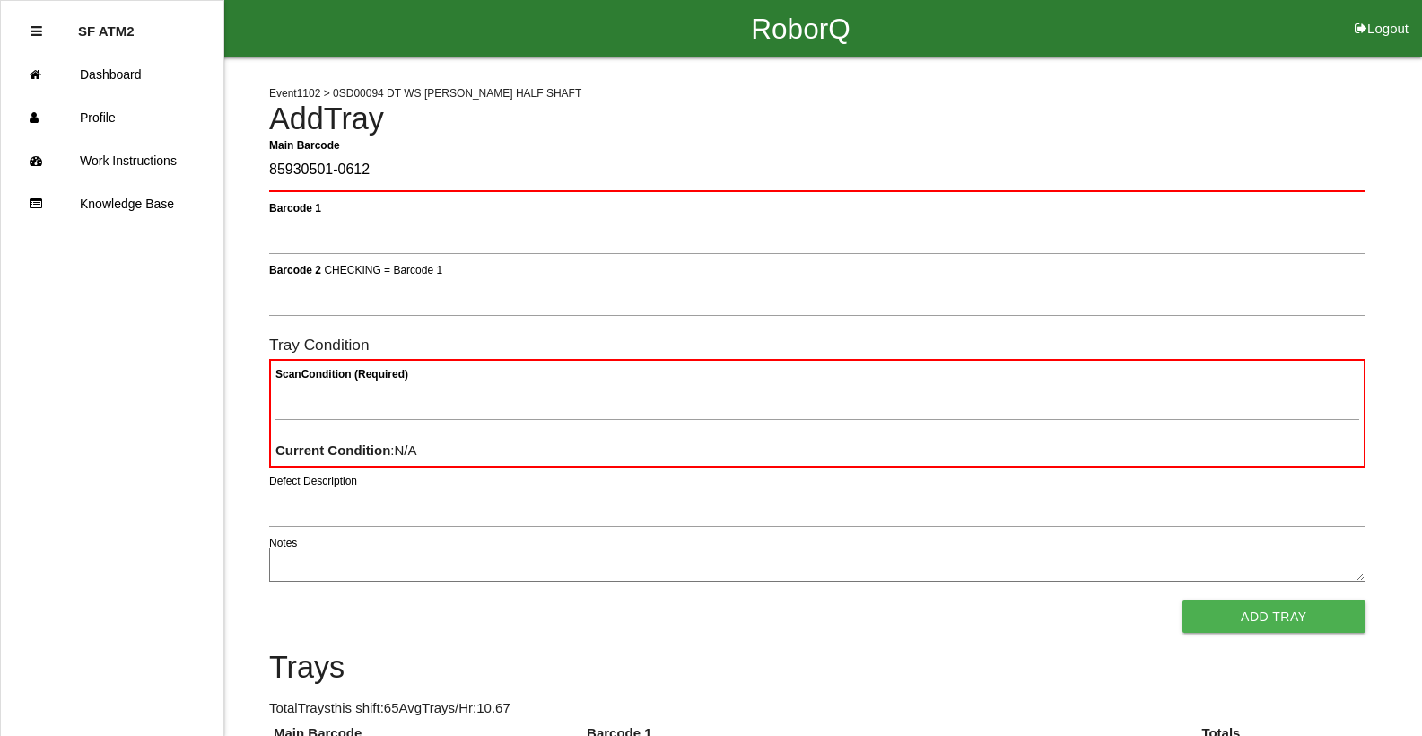
type Barcode "85930501-0612"
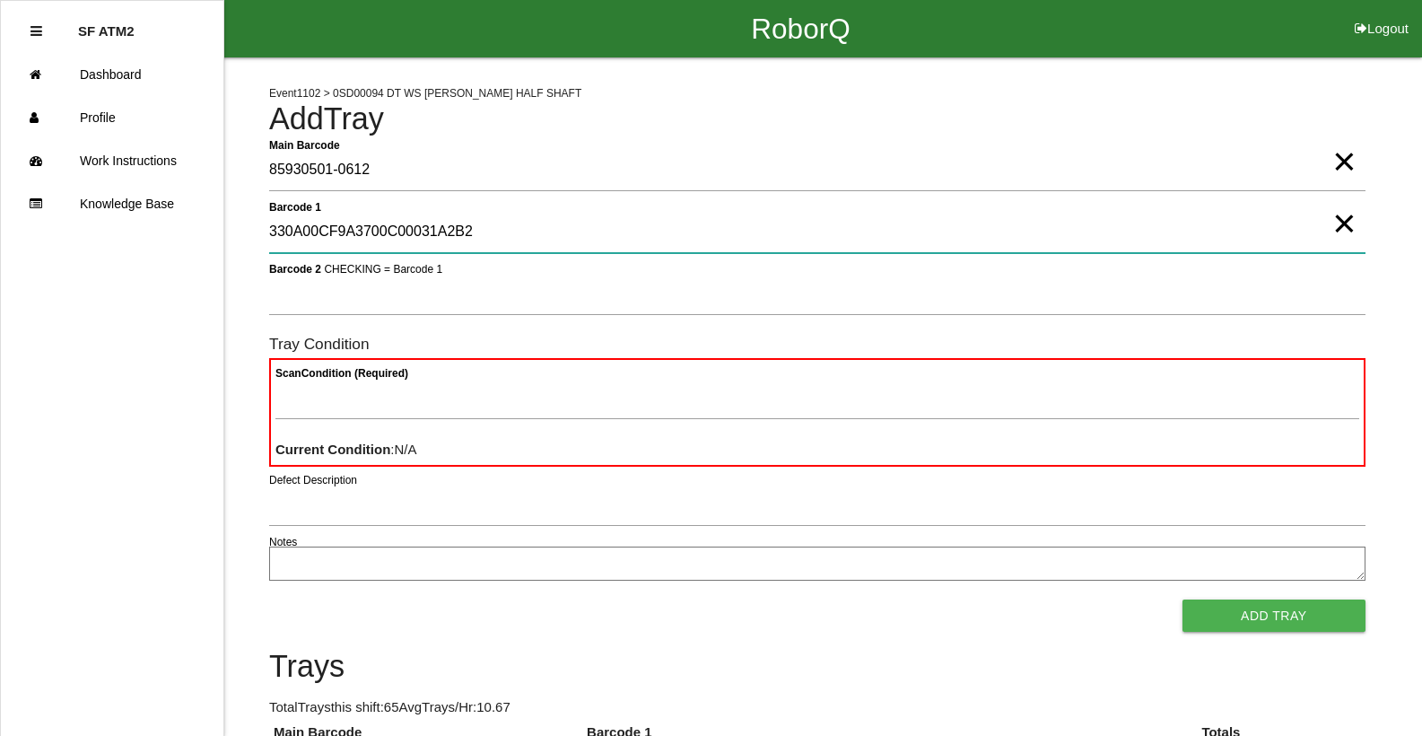
type 1 "330A00CF9A3700C00031A2B2"
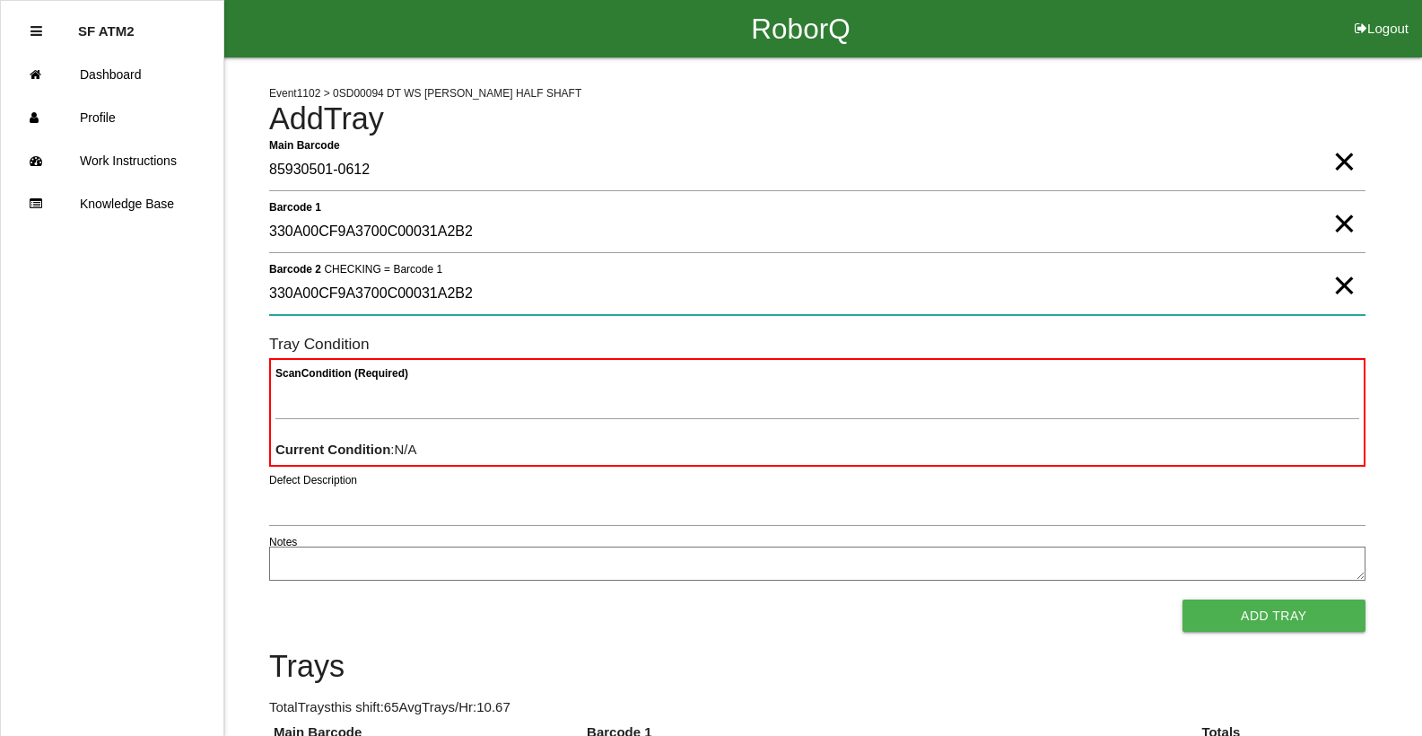
type 2 "330A00CF9A3700C00031A2B2"
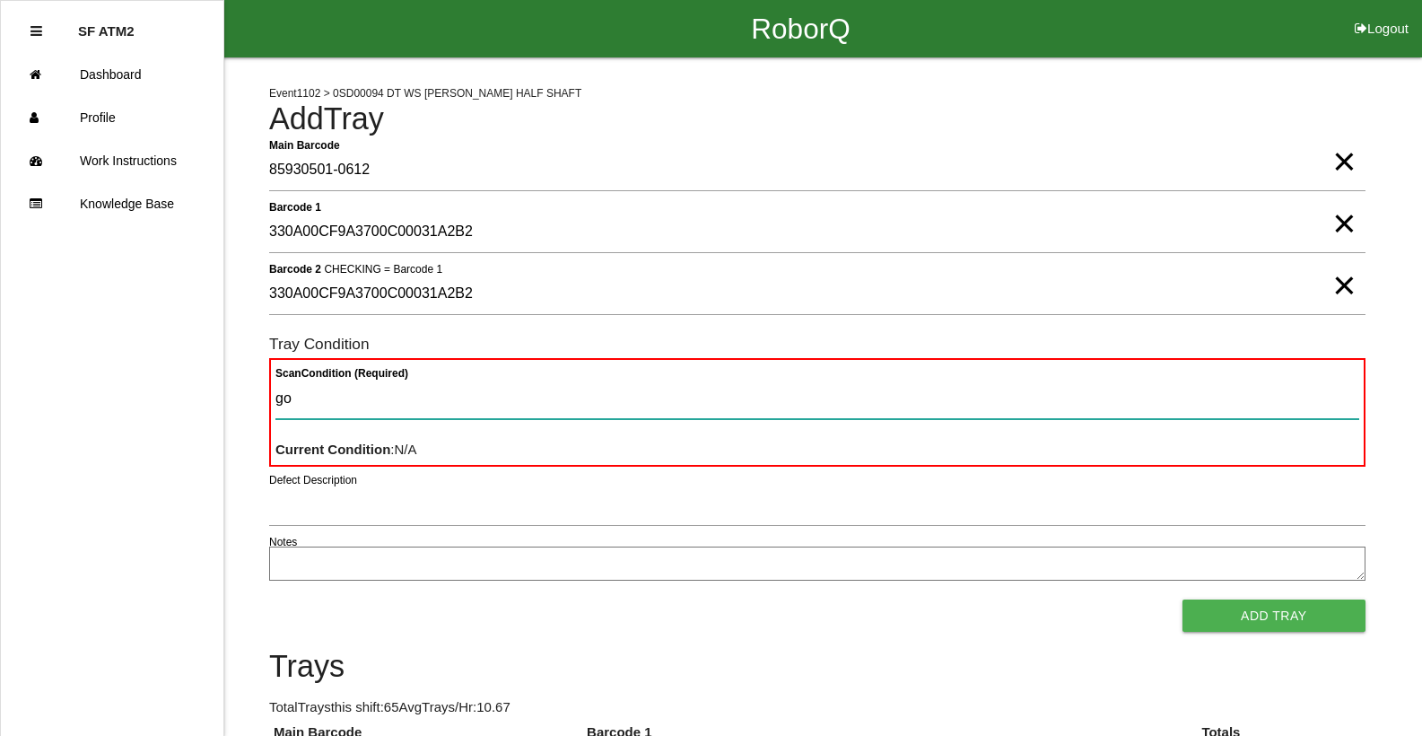
type Condition "goo"
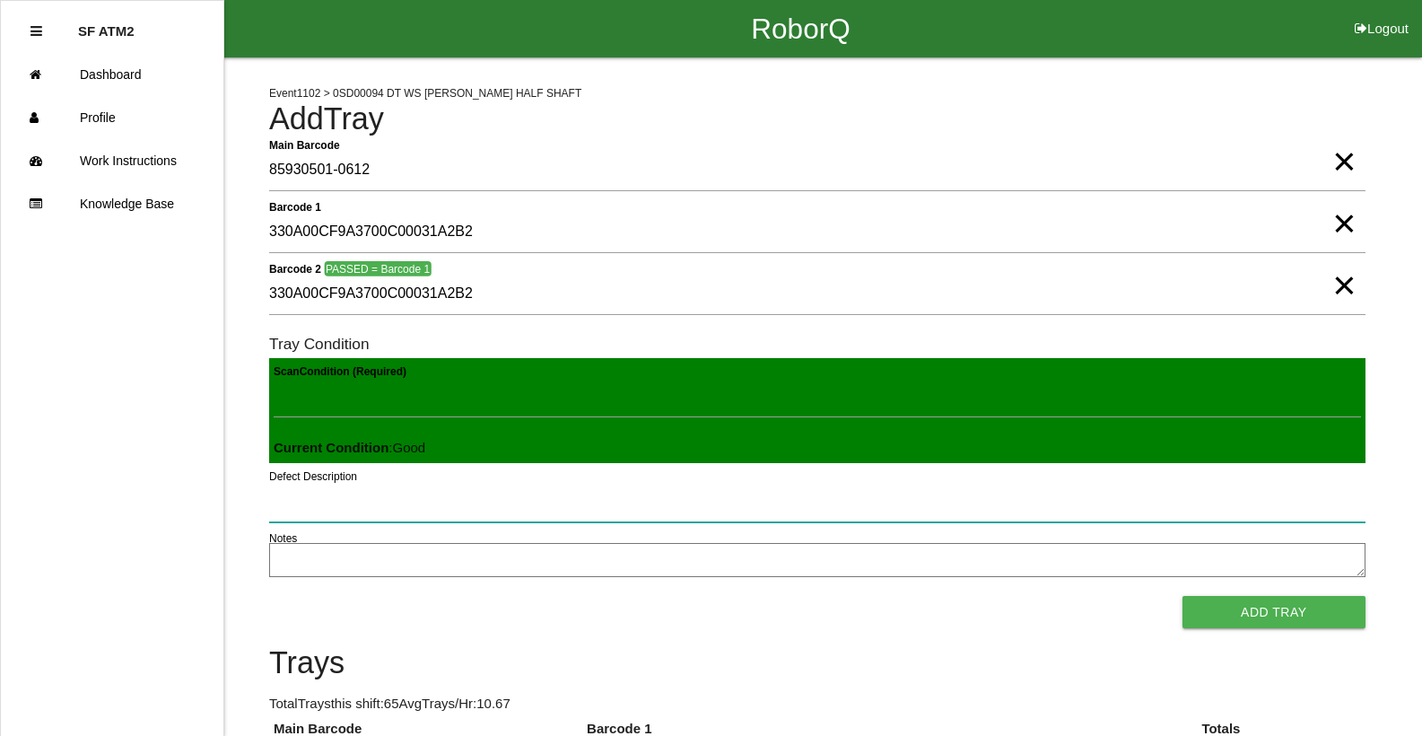
click at [1182, 596] on button "Add Tray" at bounding box center [1273, 612] width 183 height 32
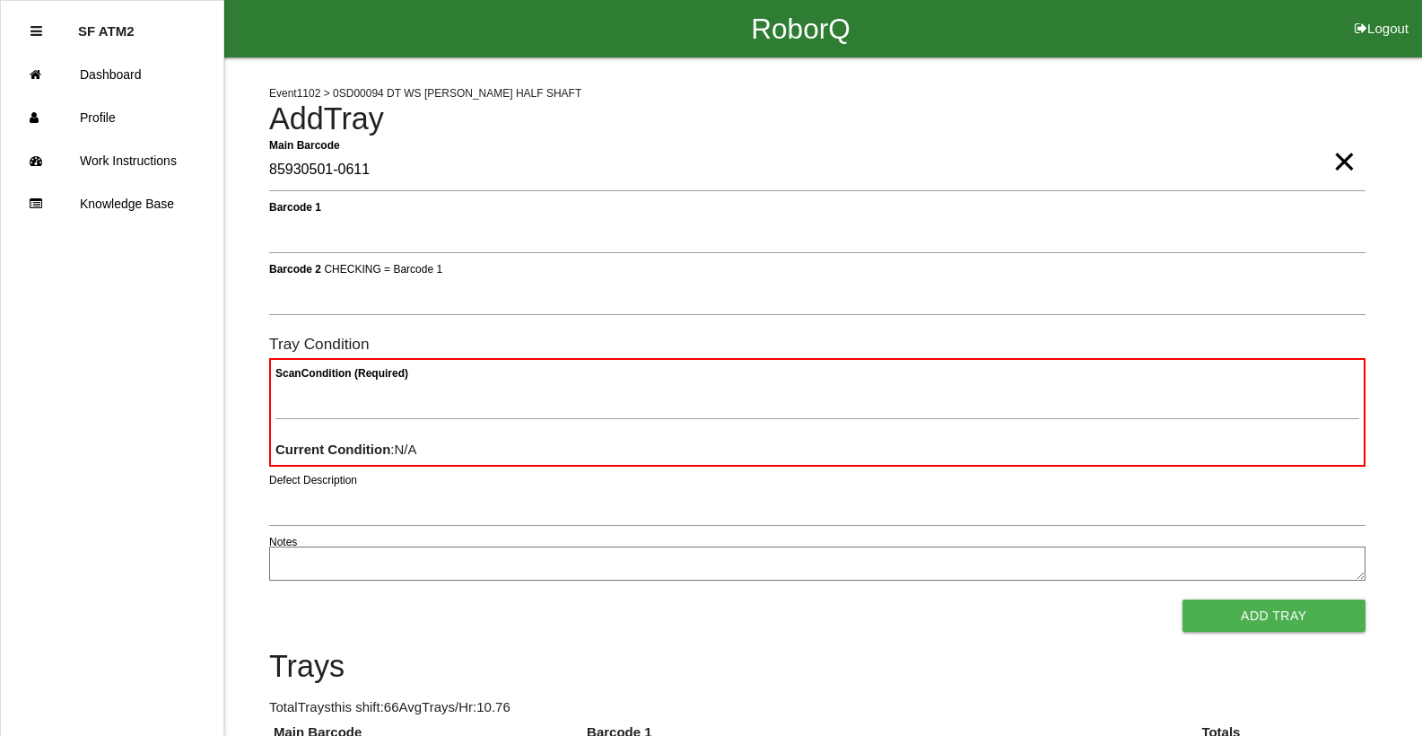
type Barcode "85930501-0611"
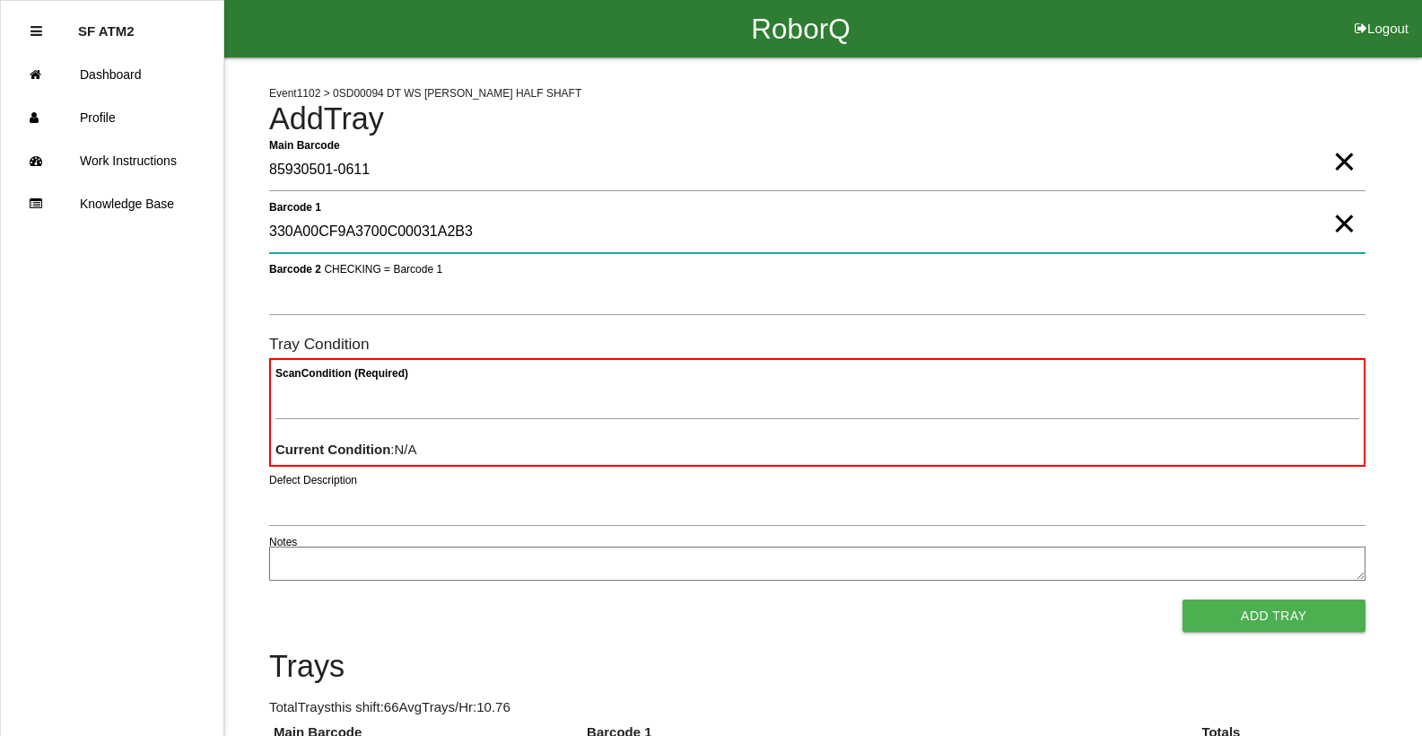
type 1 "330A00CF9A3700C00031A2B3"
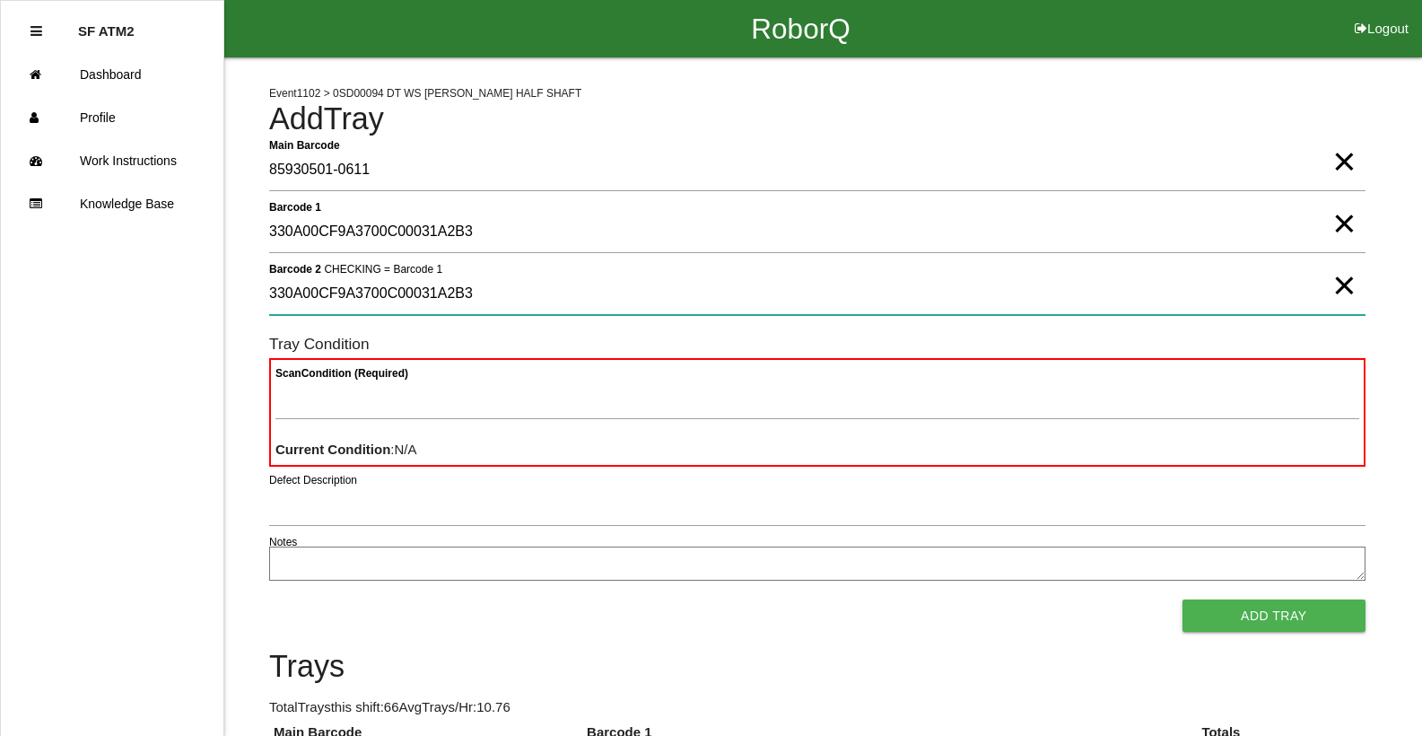
type 2 "330A00CF9A3700C00031A2B3"
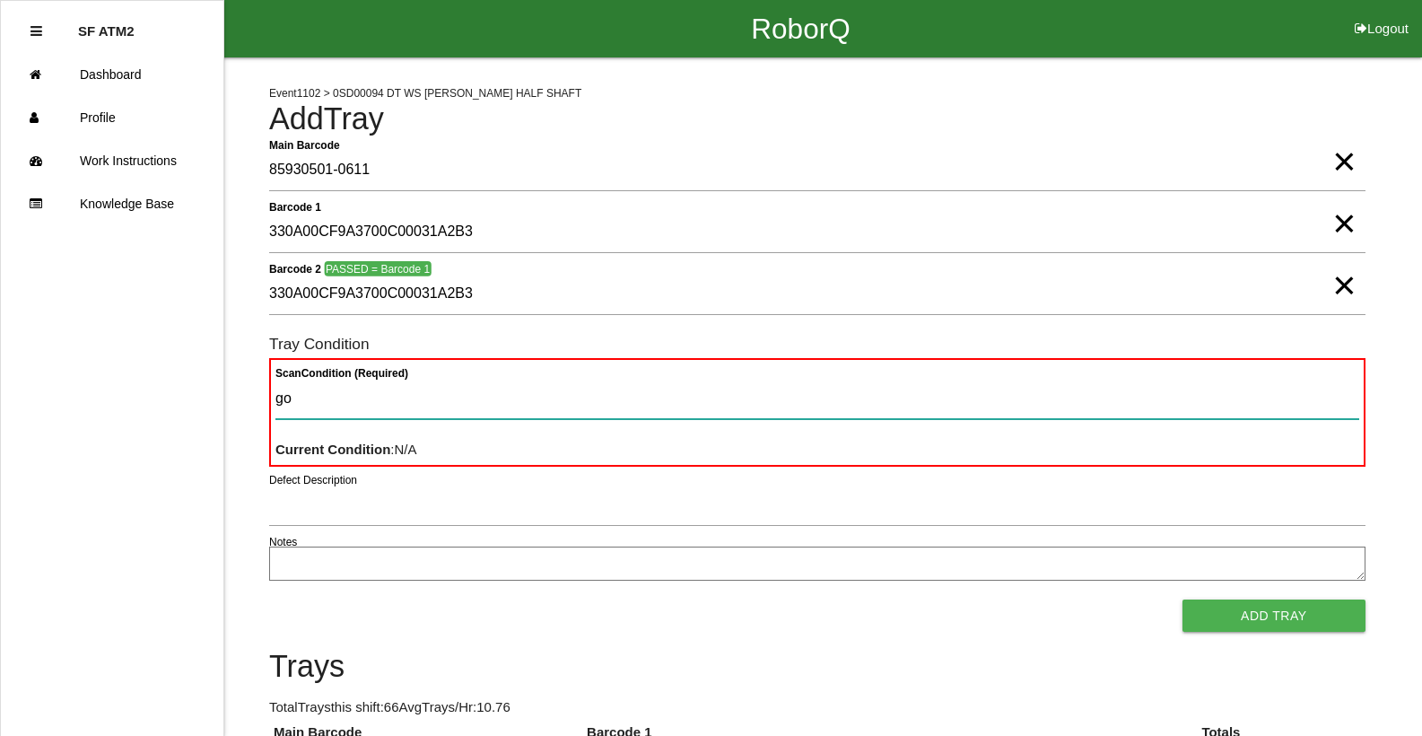
type Condition "goo"
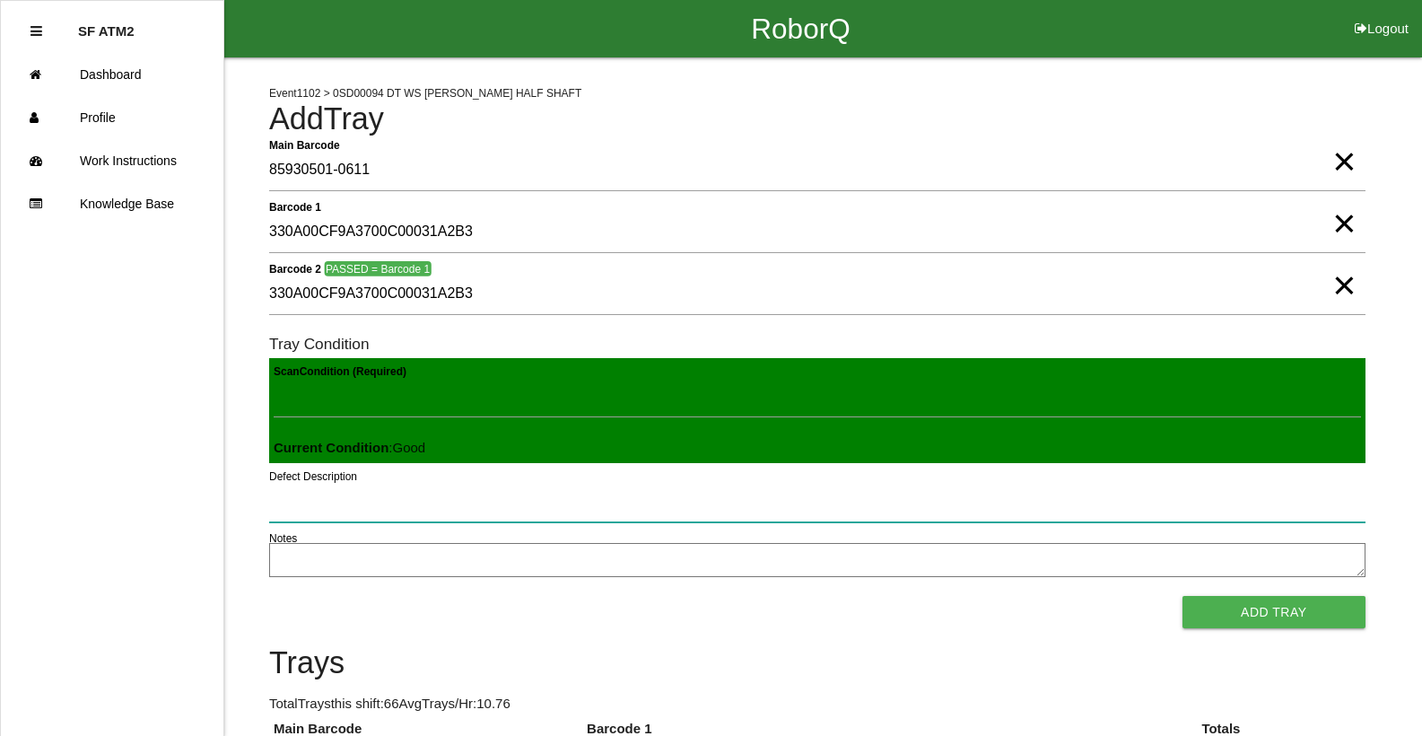
click at [1182, 596] on button "Add Tray" at bounding box center [1273, 612] width 183 height 32
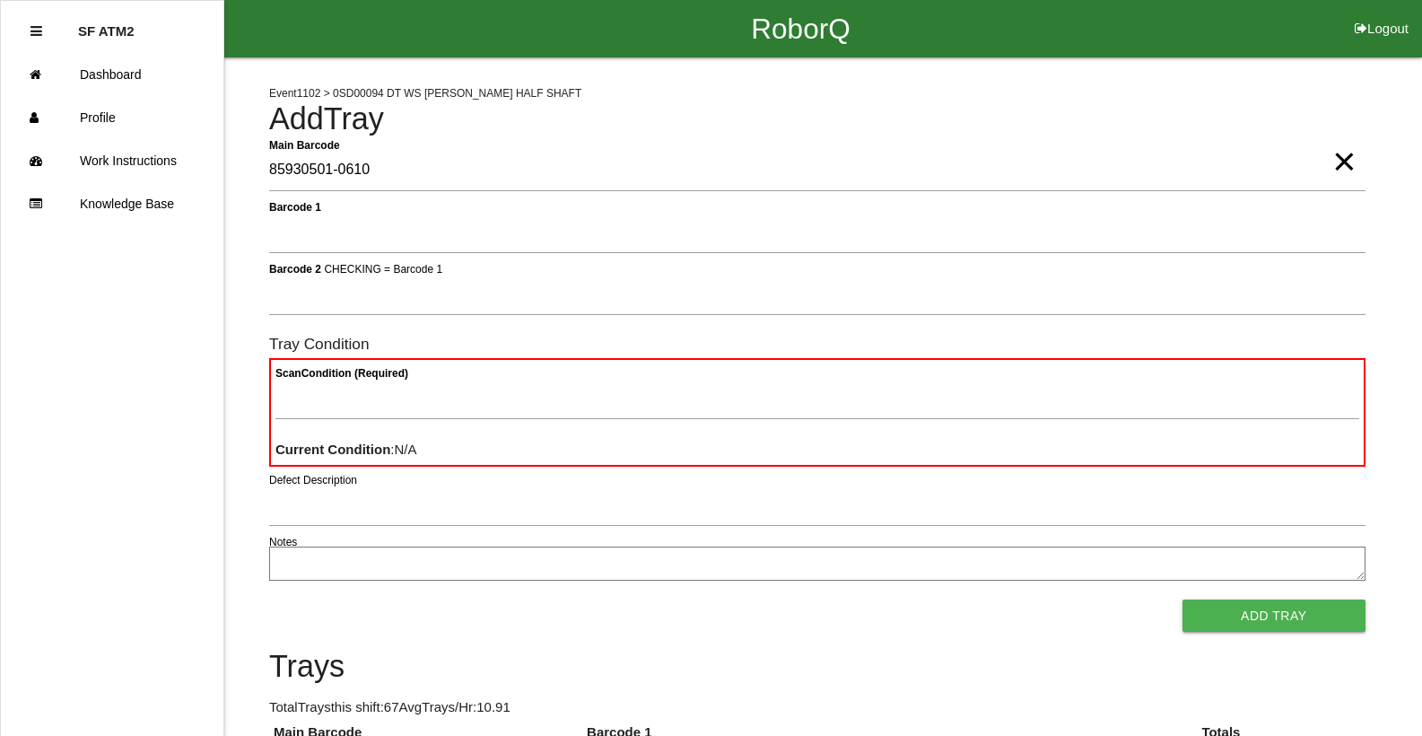
type Barcode "85930501-0610"
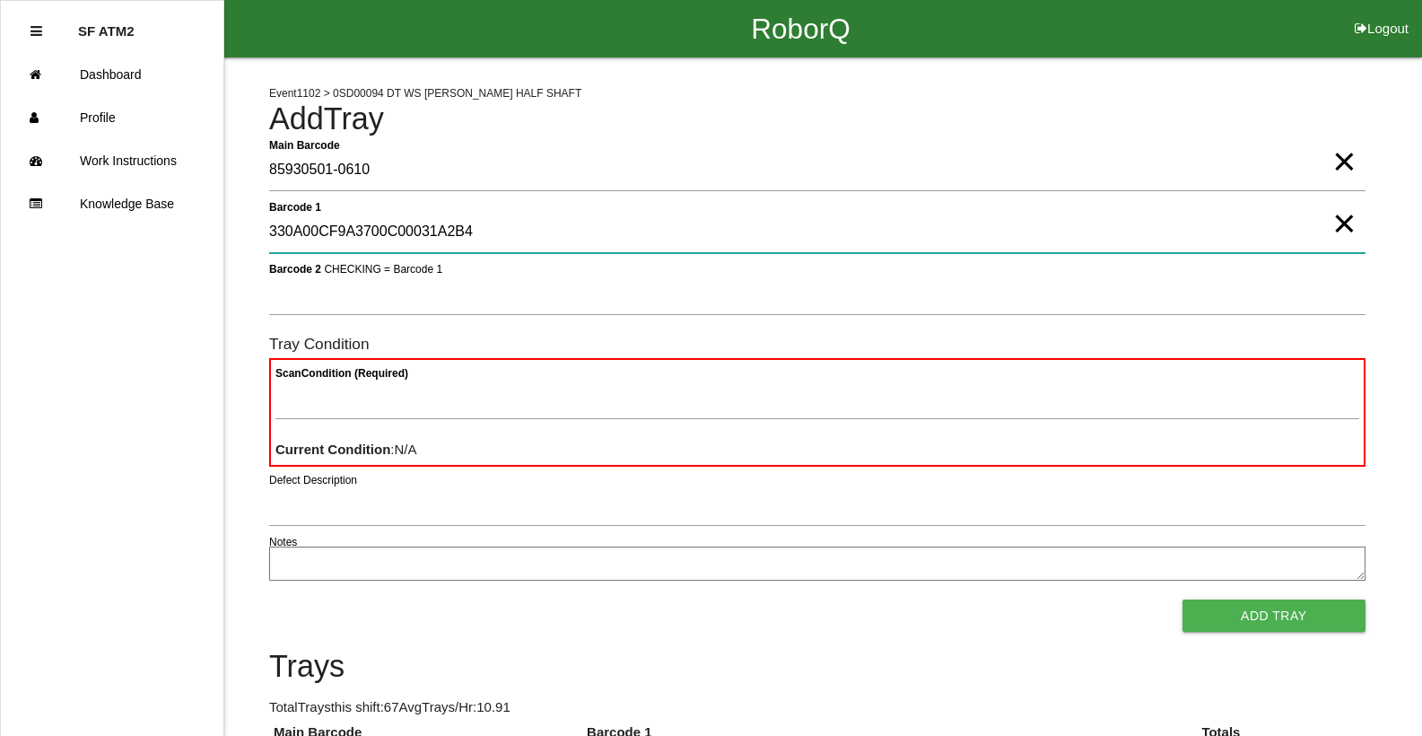
type 1 "330A00CF9A3700C00031A2B4"
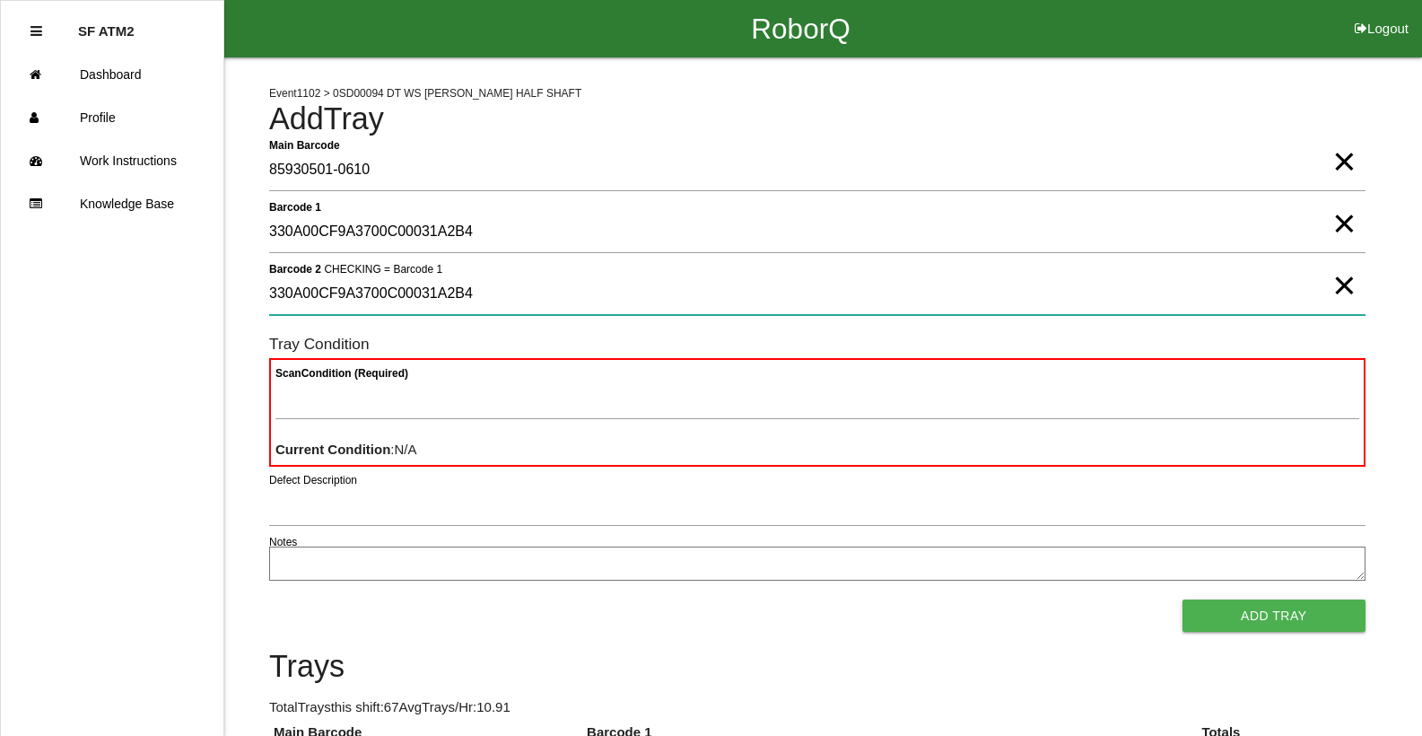
type 2 "330A00CF9A3700C00031A2B4"
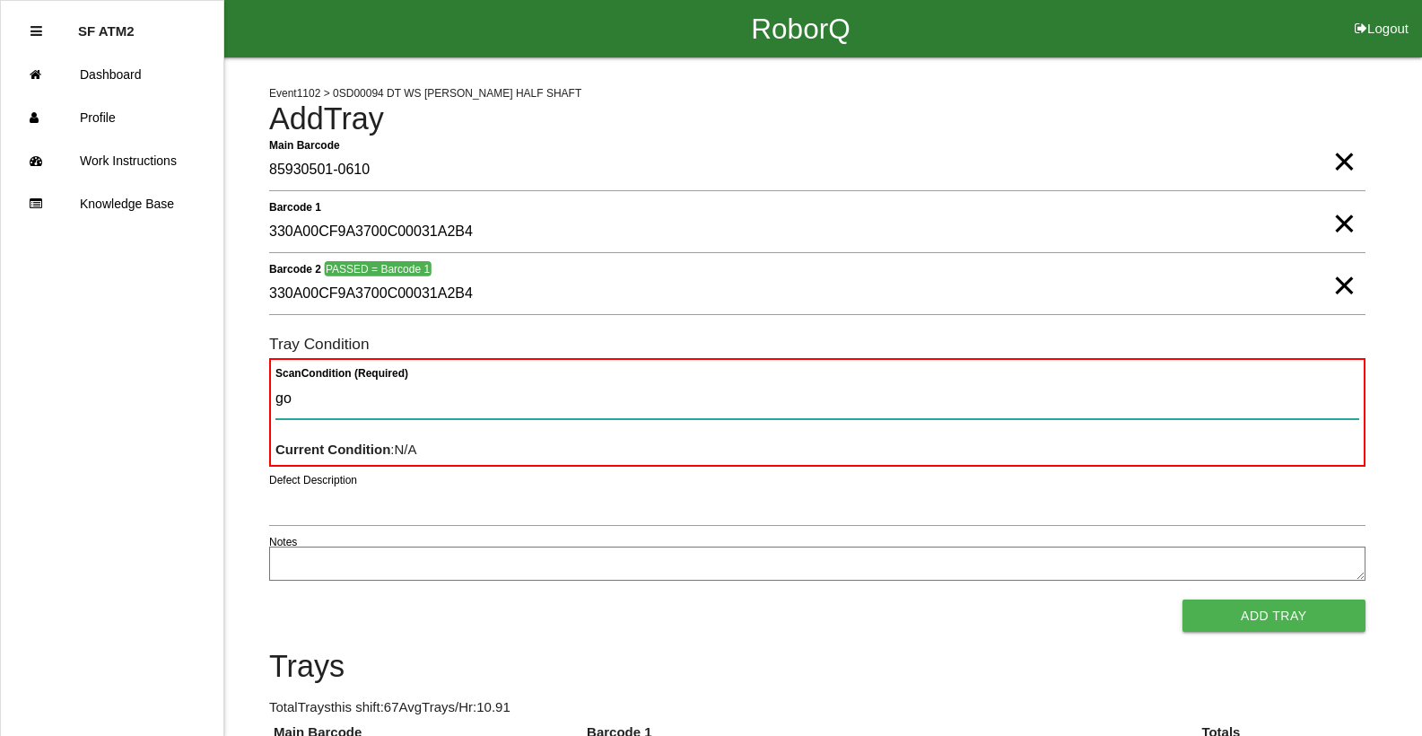
type Condition "goo"
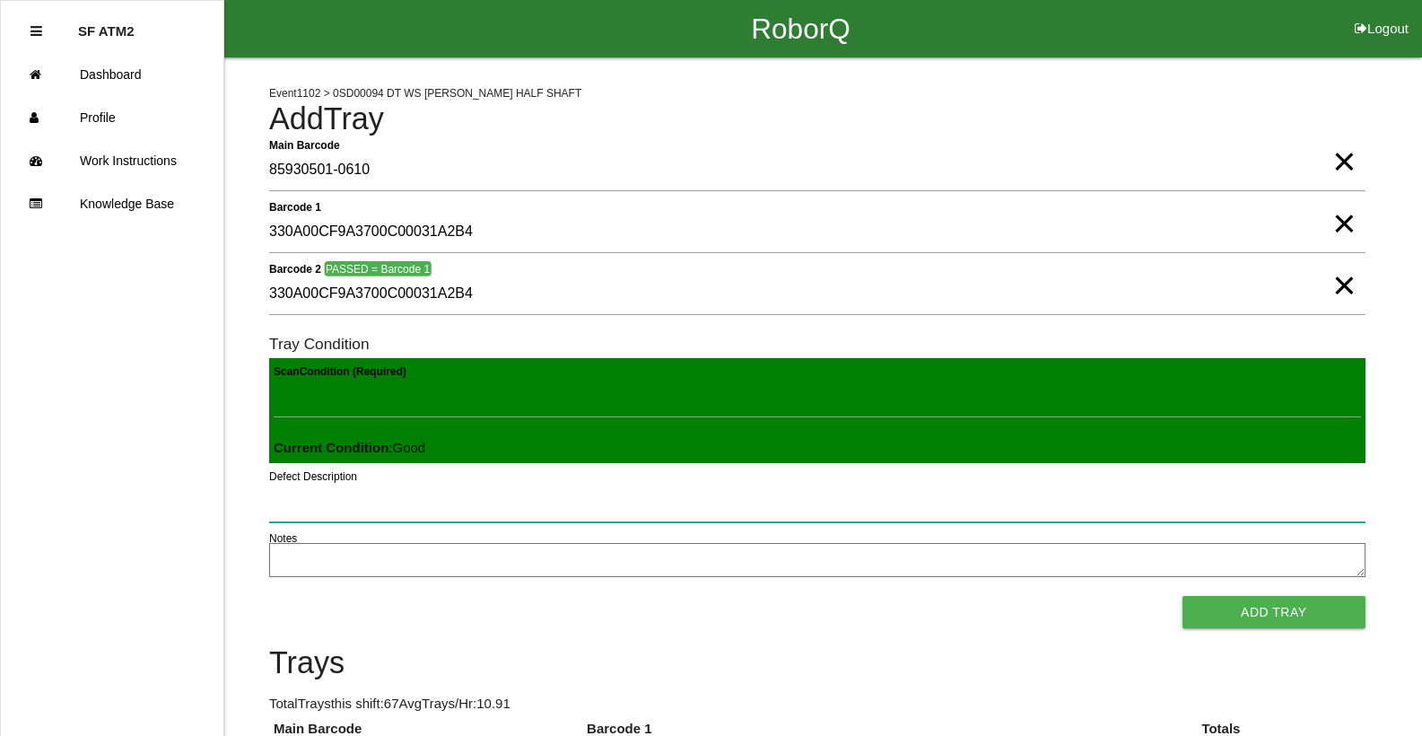
click at [1182, 596] on button "Add Tray" at bounding box center [1273, 612] width 183 height 32
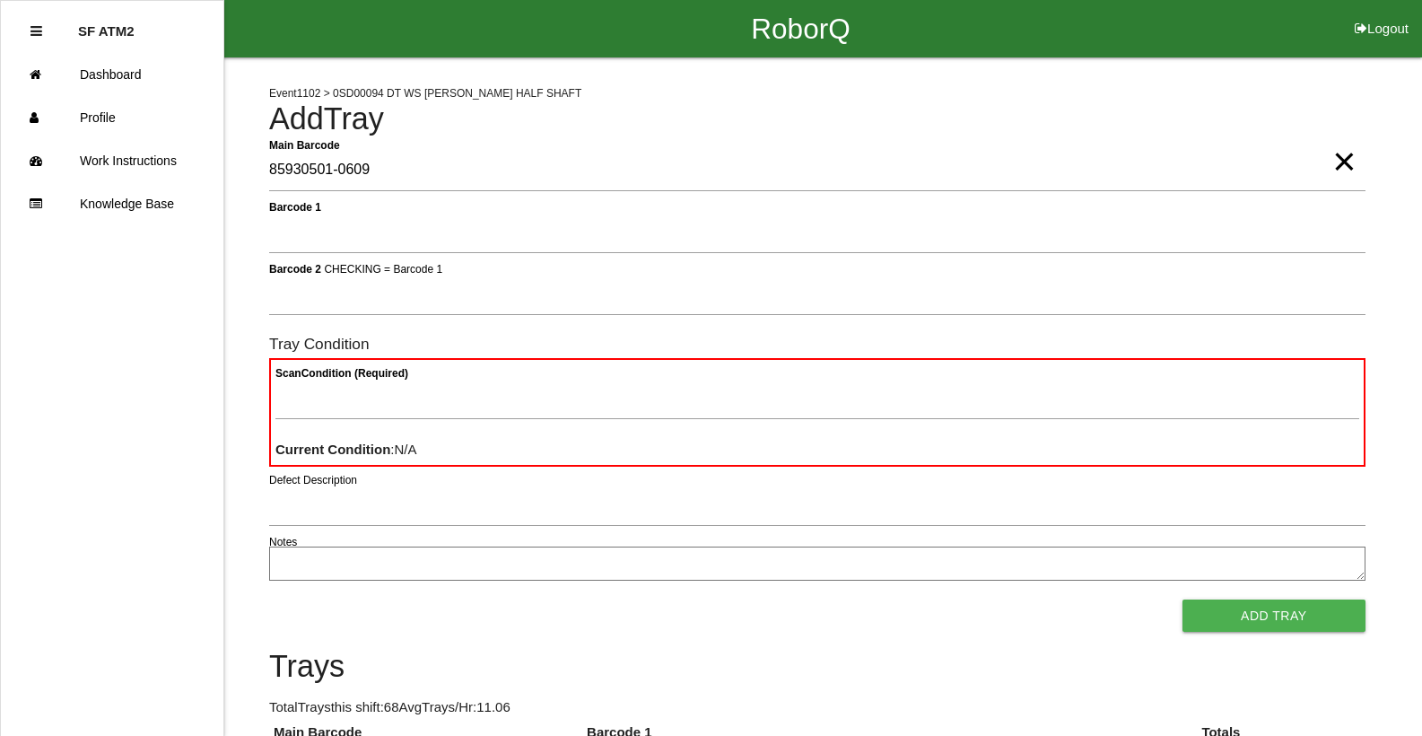
type Barcode "85930501-0609"
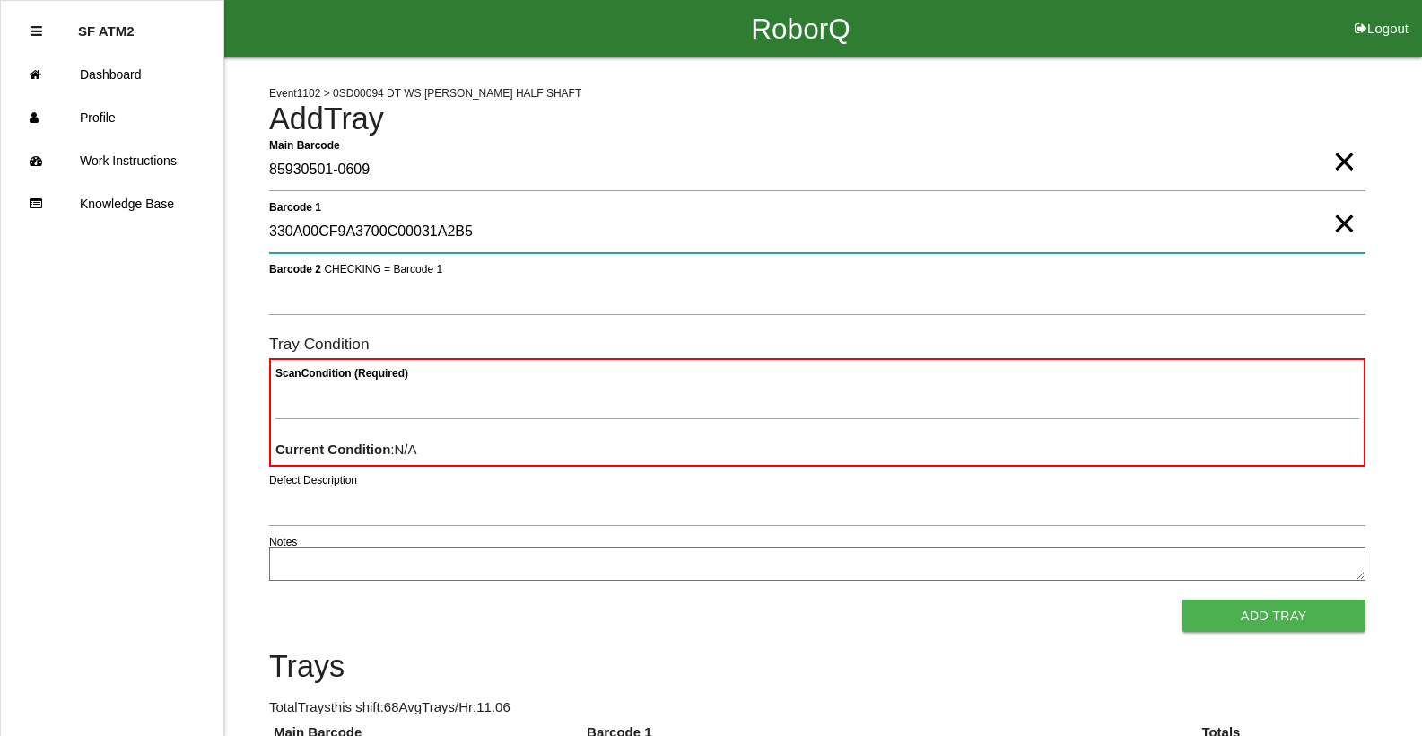
type 1 "330A00CF9A3700C00031A2B5"
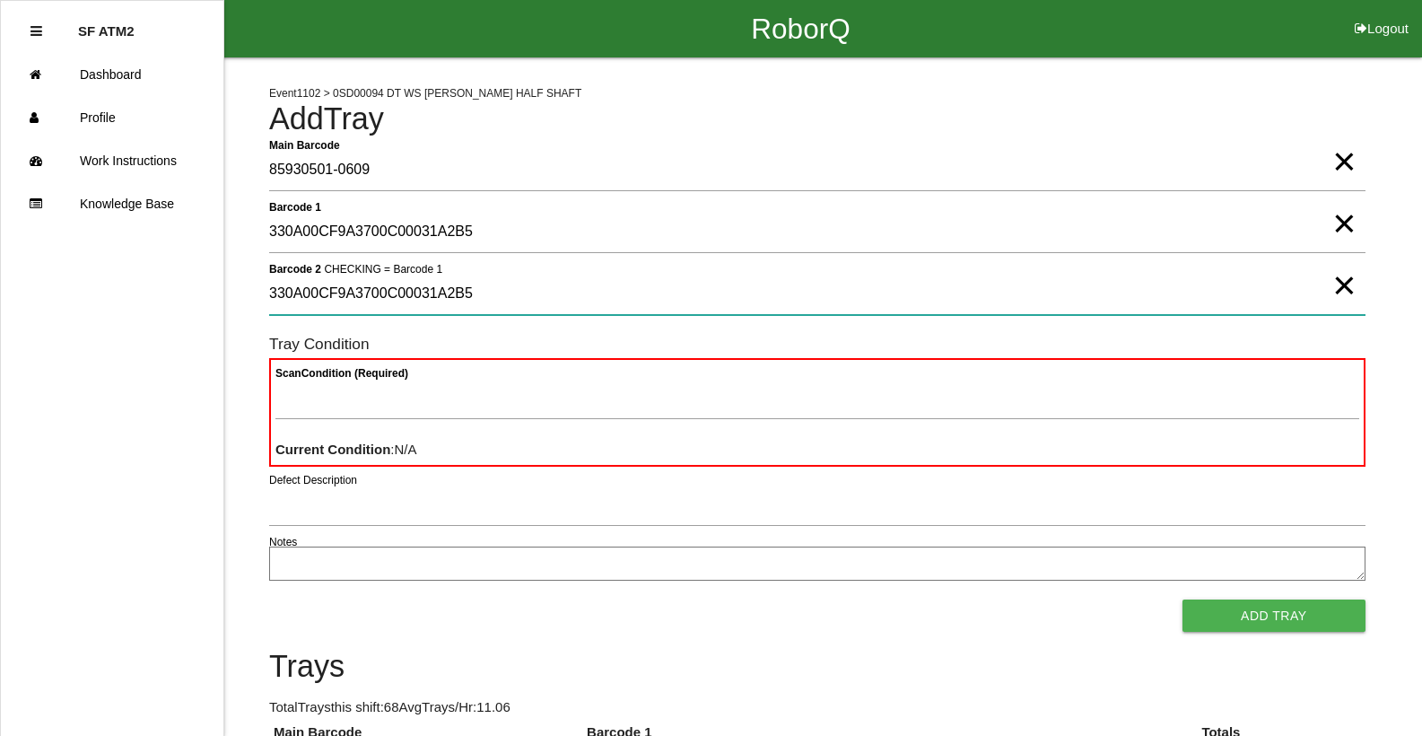
type 2 "330A00CF9A3700C00031A2B5"
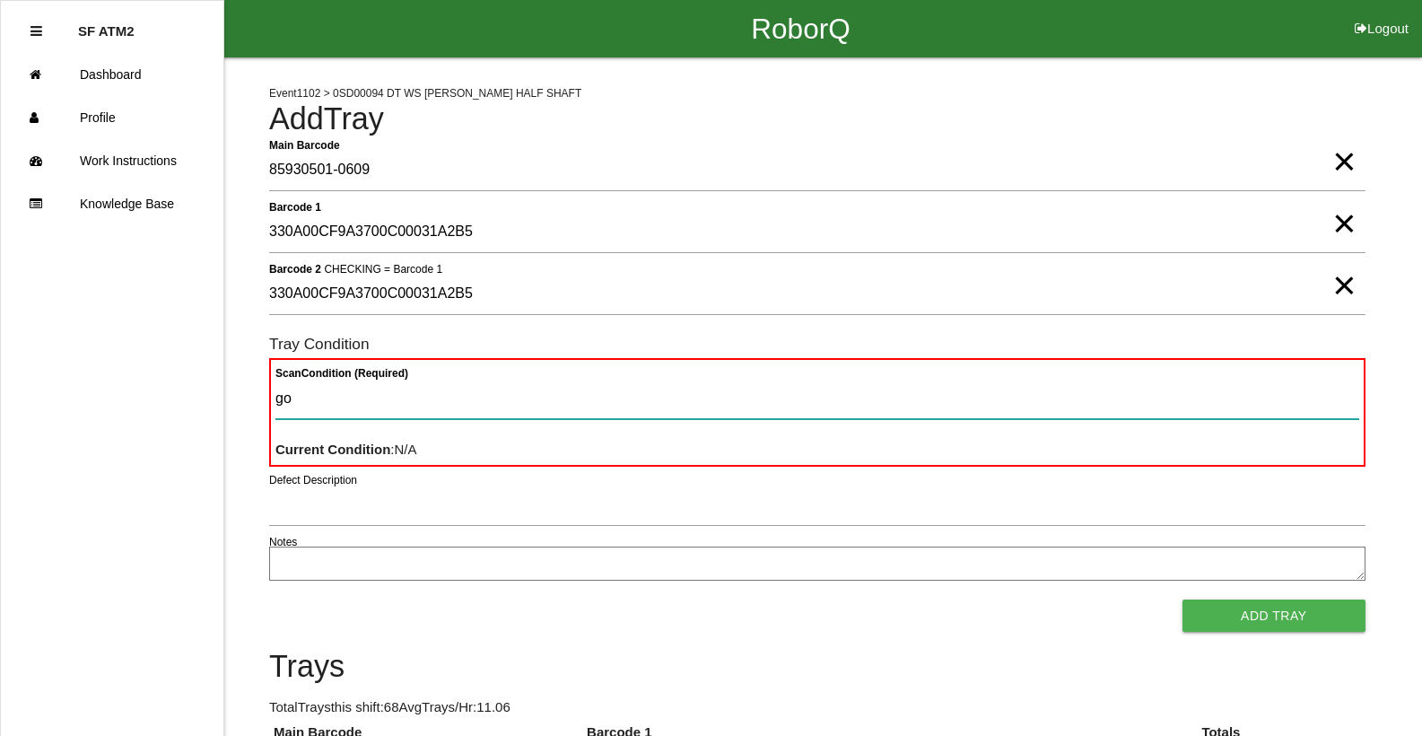
type Condition "goo"
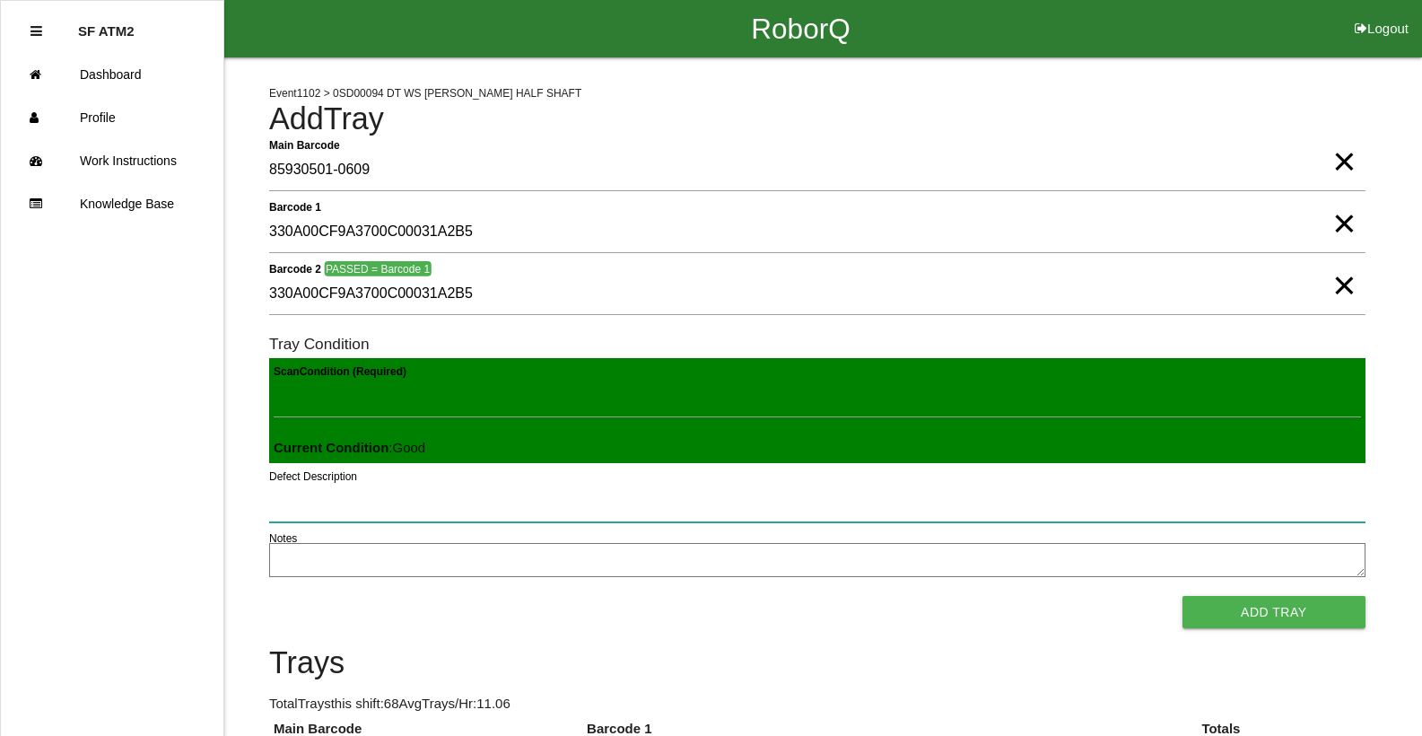
click at [1182, 596] on button "Add Tray" at bounding box center [1273, 612] width 183 height 32
